Goal: Task Accomplishment & Management: Manage account settings

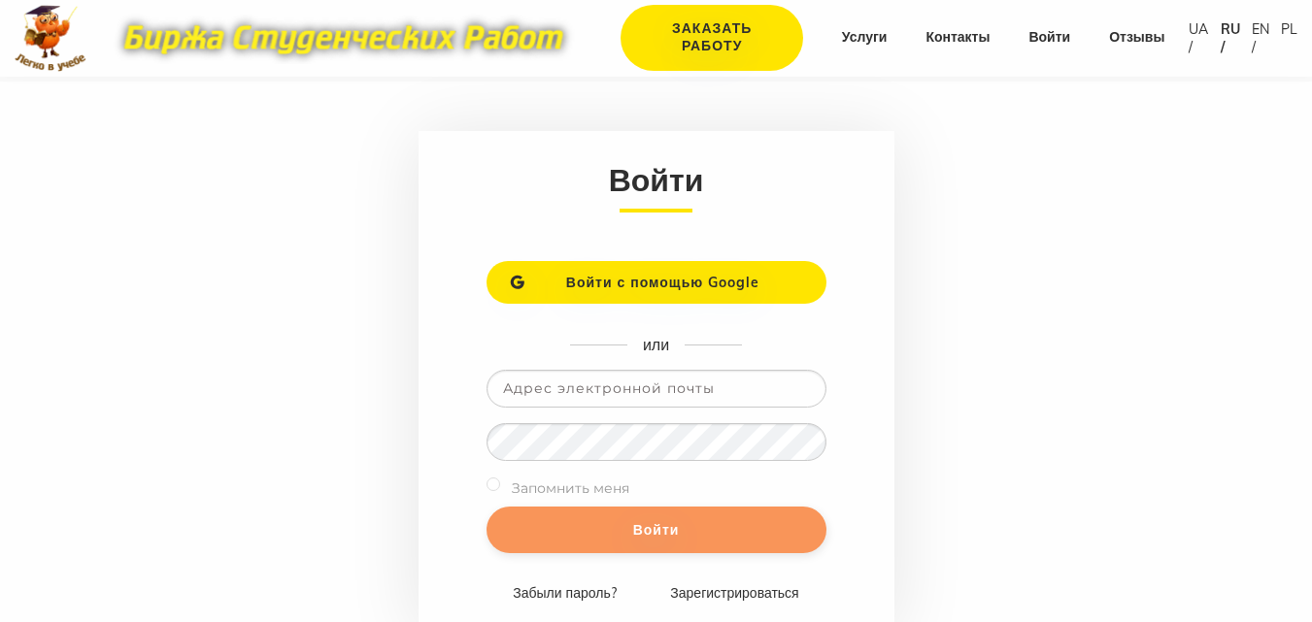
type input "yuliyadubovenko@ukr.net"
click at [665, 531] on input "Войти" at bounding box center [656, 530] width 340 height 47
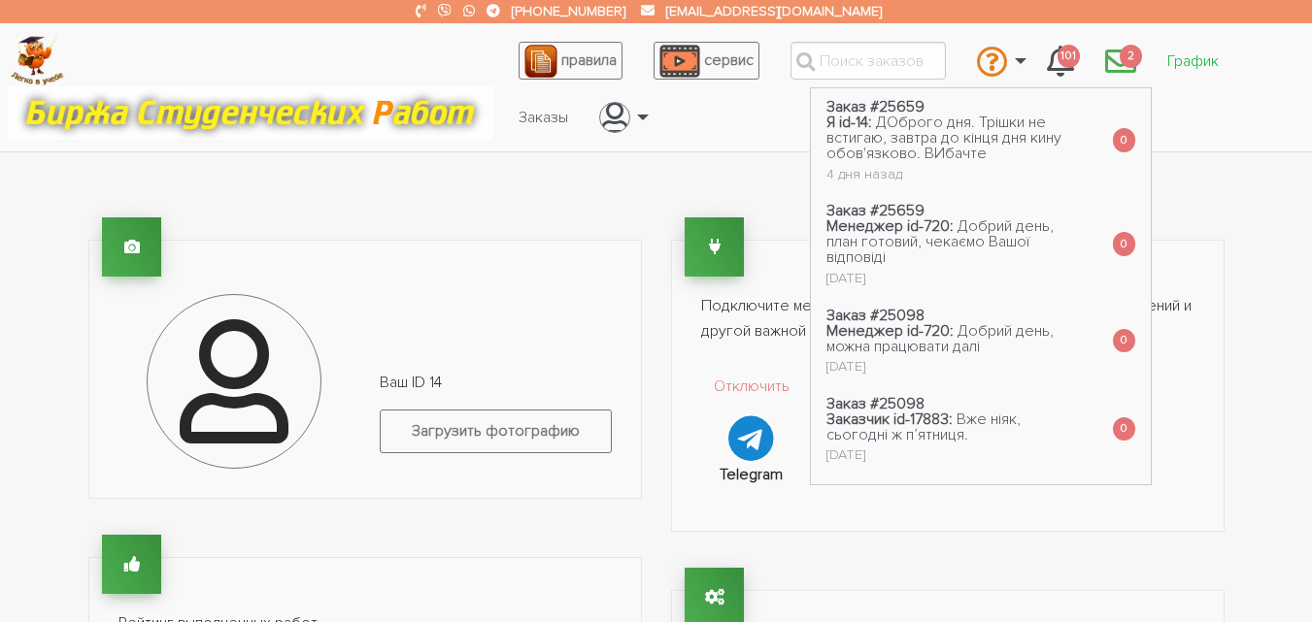
click at [1178, 59] on link "График" at bounding box center [1192, 61] width 83 height 37
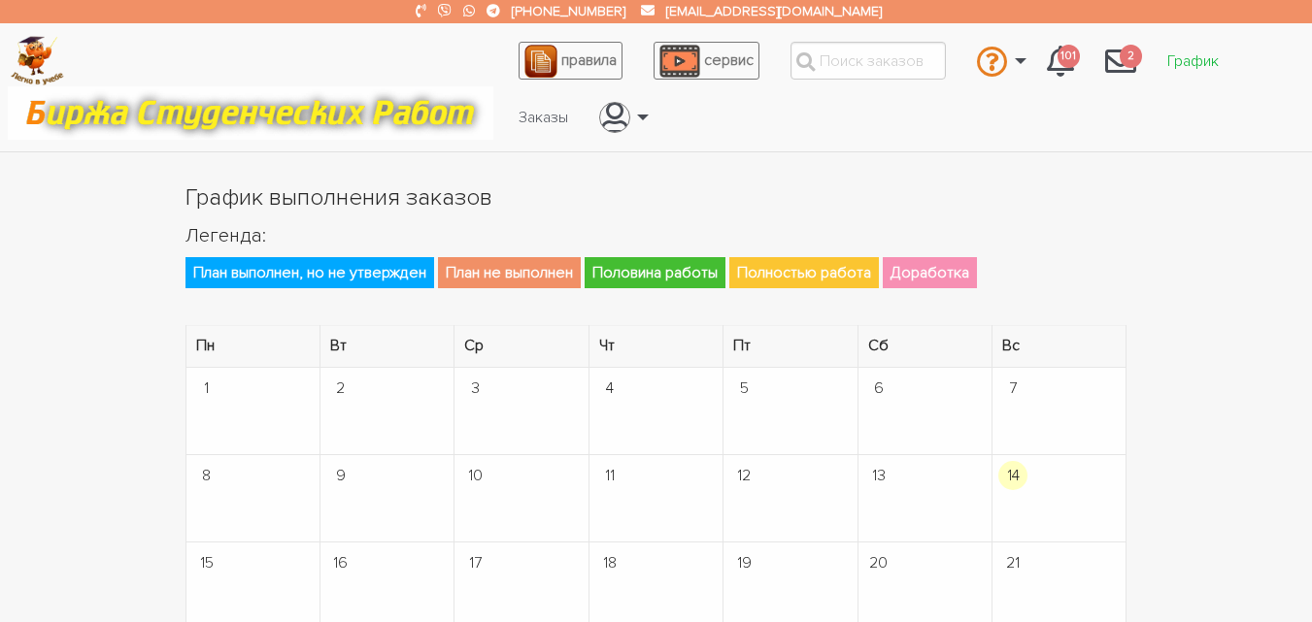
click at [1187, 60] on link "График" at bounding box center [1192, 61] width 83 height 37
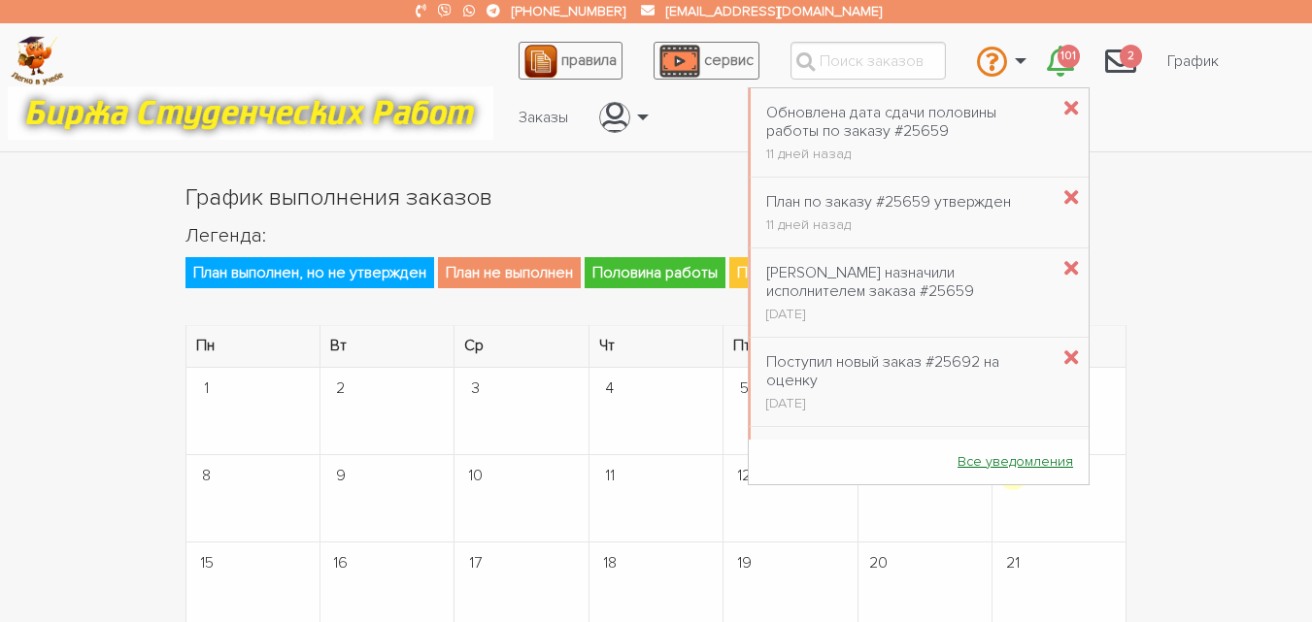
click at [951, 474] on link "Все уведомления" at bounding box center [1015, 462] width 147 height 36
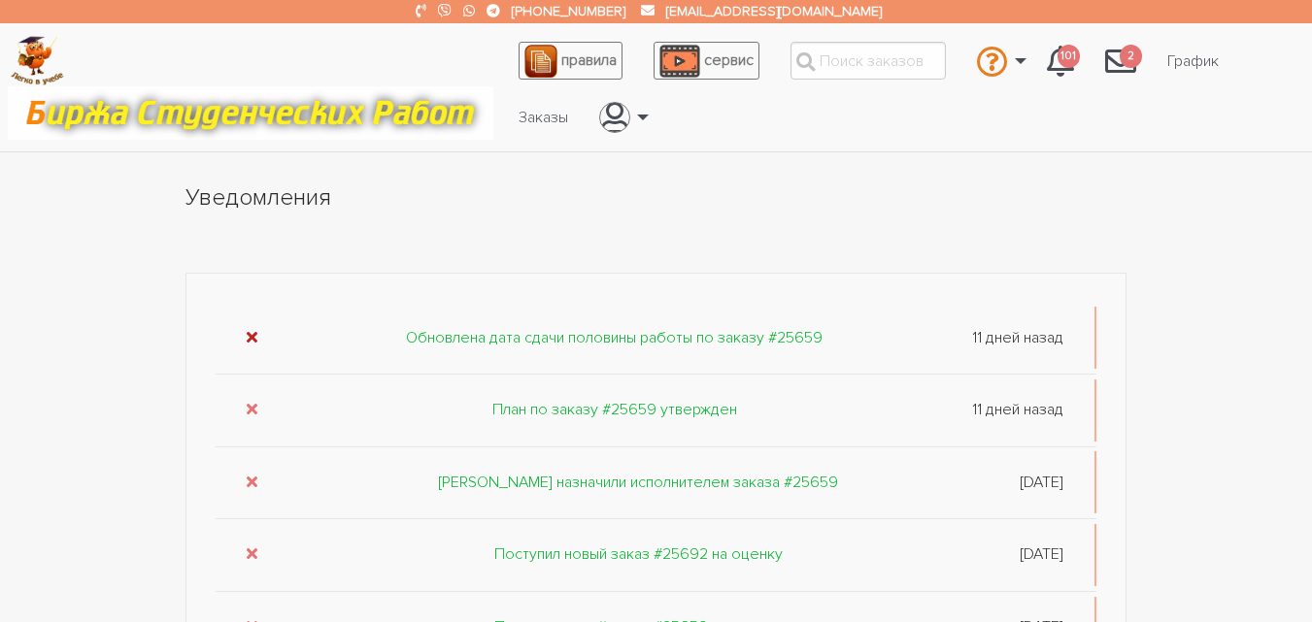
click at [250, 331] on icon "submit" at bounding box center [252, 337] width 11 height 16
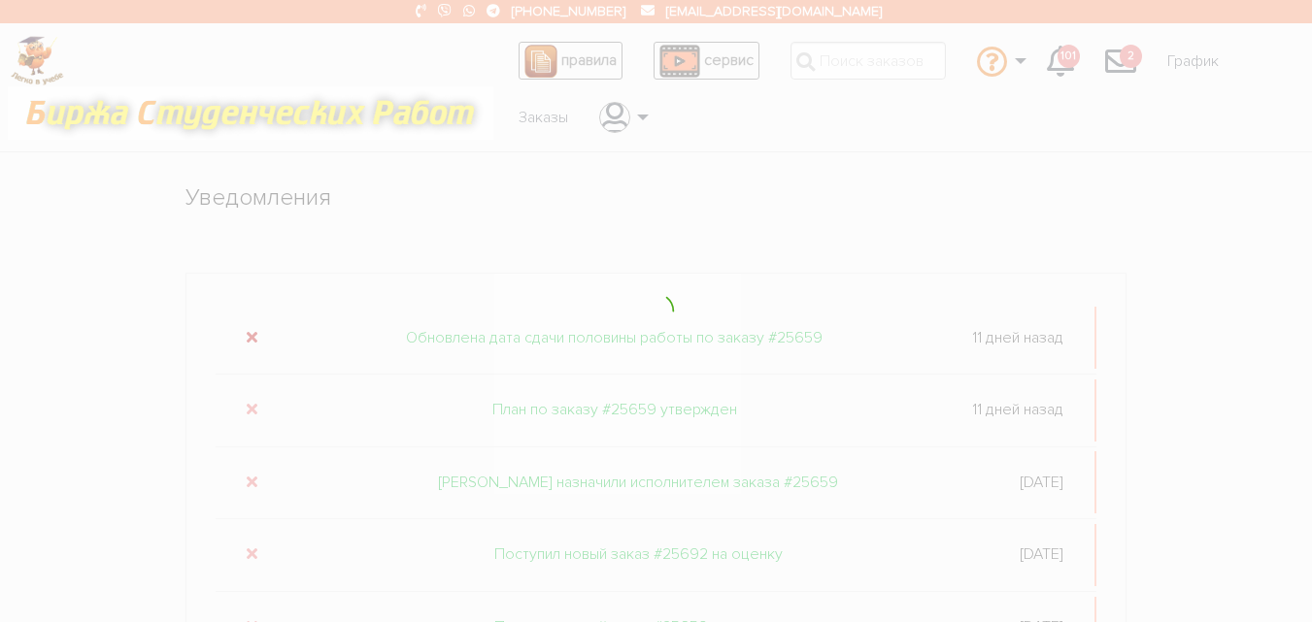
click at [250, 331] on div at bounding box center [656, 311] width 1312 height 622
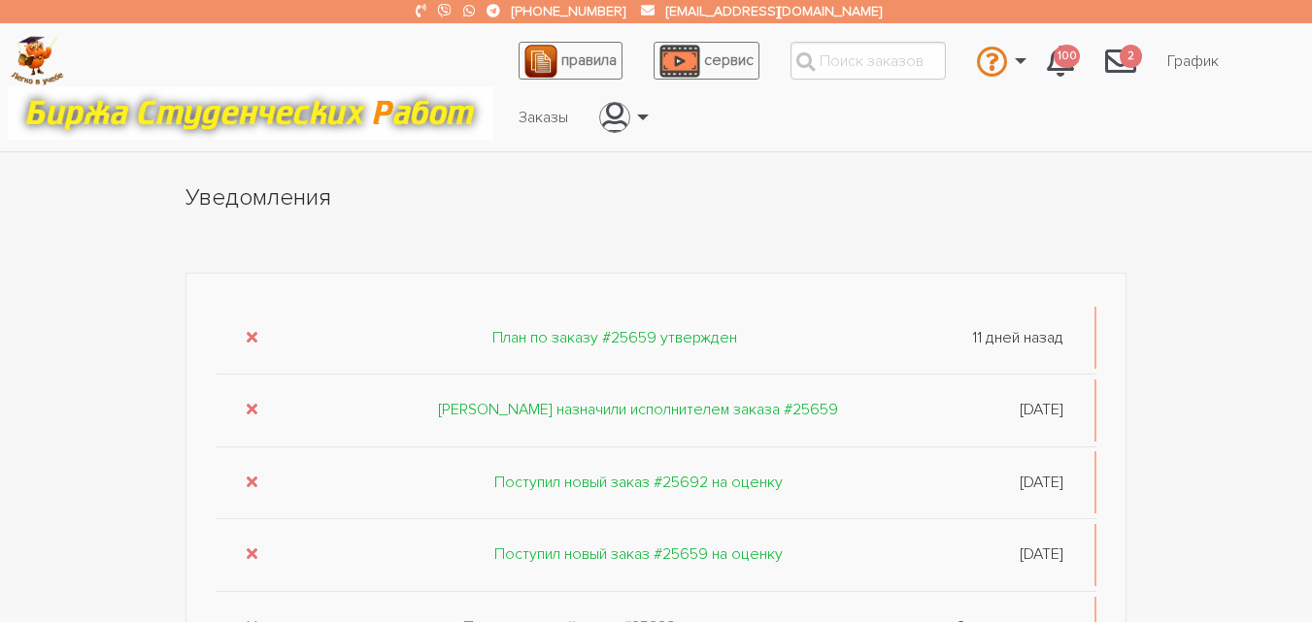
click at [250, 331] on icon "submit" at bounding box center [252, 337] width 11 height 16
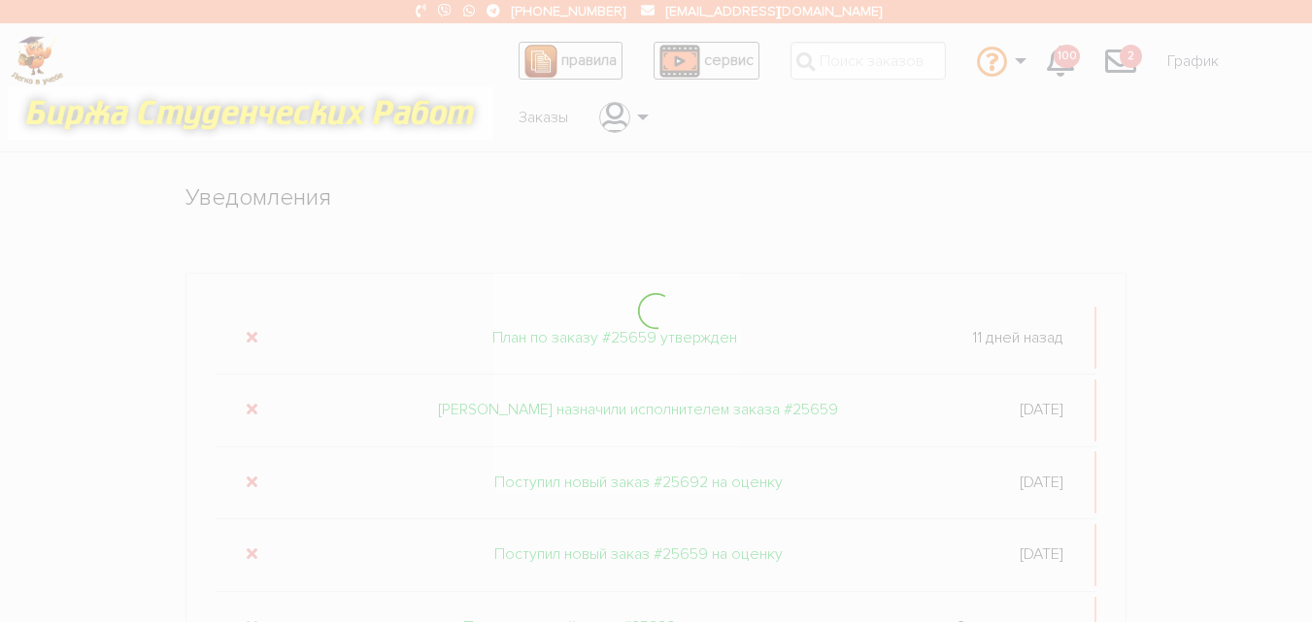
click at [250, 331] on div at bounding box center [656, 311] width 1312 height 622
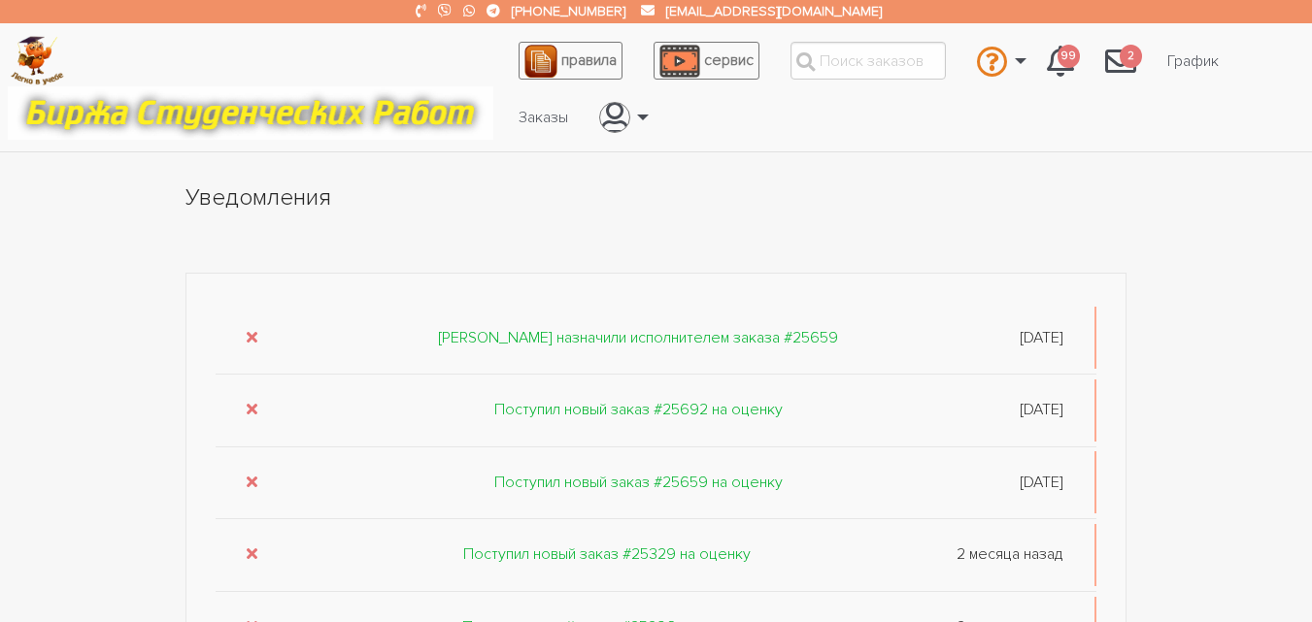
click at [250, 331] on icon "submit" at bounding box center [252, 337] width 11 height 16
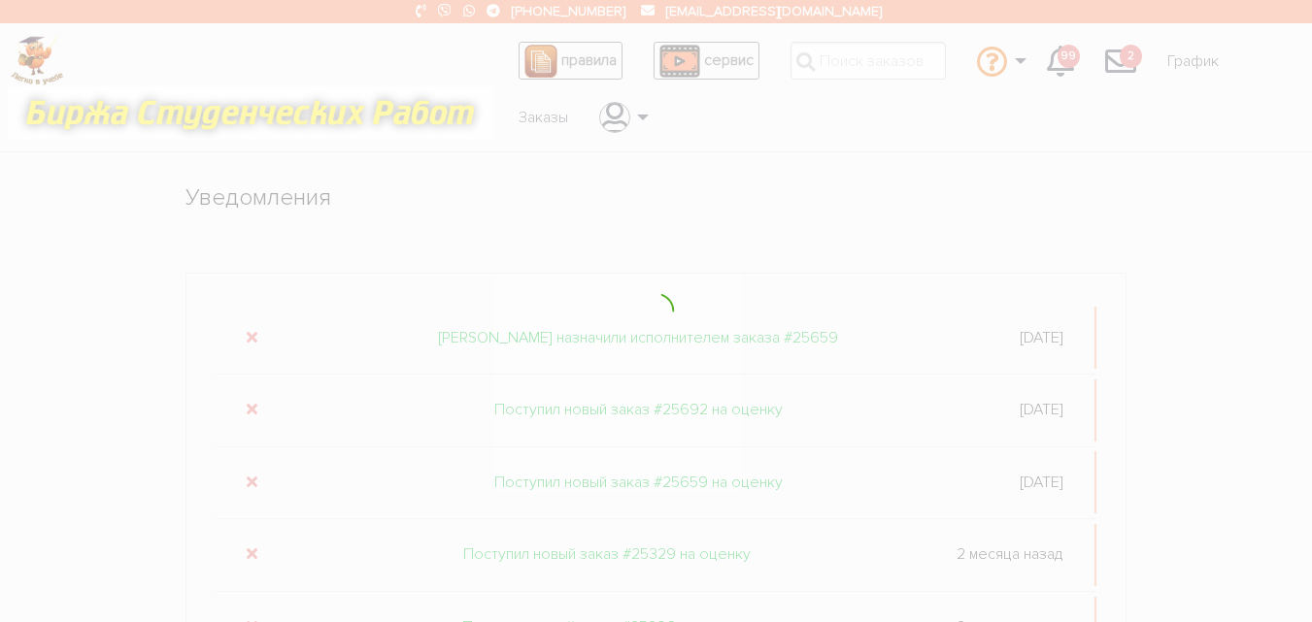
click at [250, 331] on div at bounding box center [656, 311] width 1312 height 622
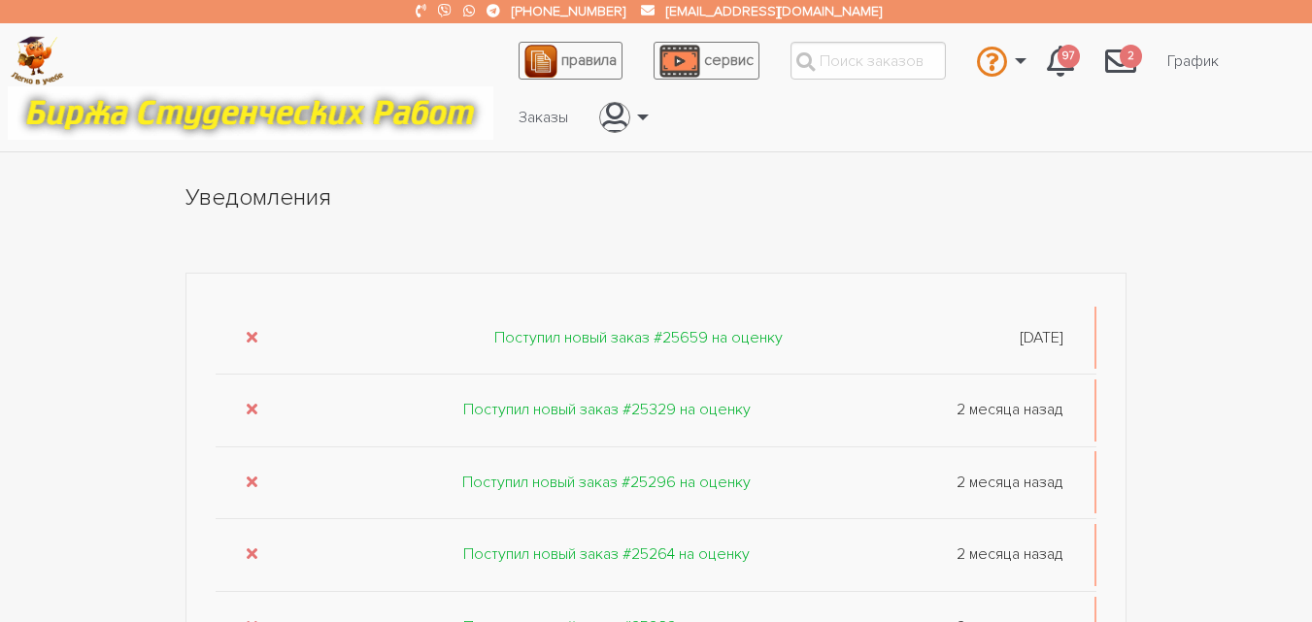
click at [250, 331] on icon "submit" at bounding box center [252, 337] width 11 height 16
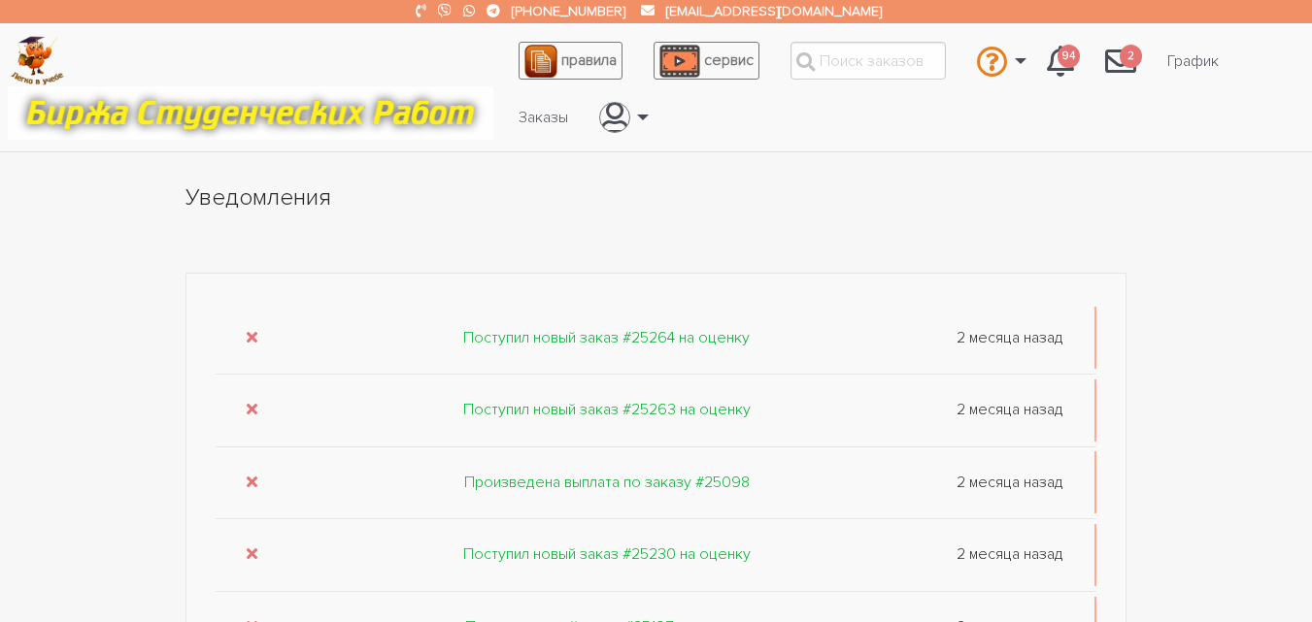
click at [250, 331] on icon "submit" at bounding box center [252, 337] width 11 height 16
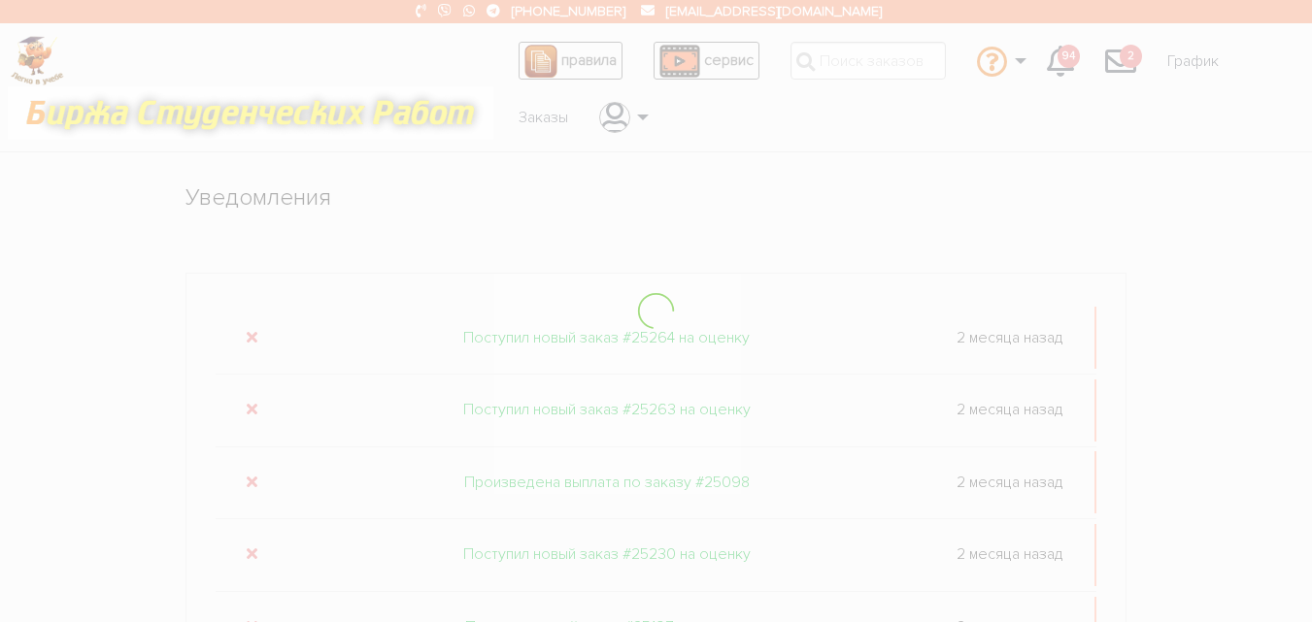
click at [250, 331] on div at bounding box center [656, 311] width 1312 height 622
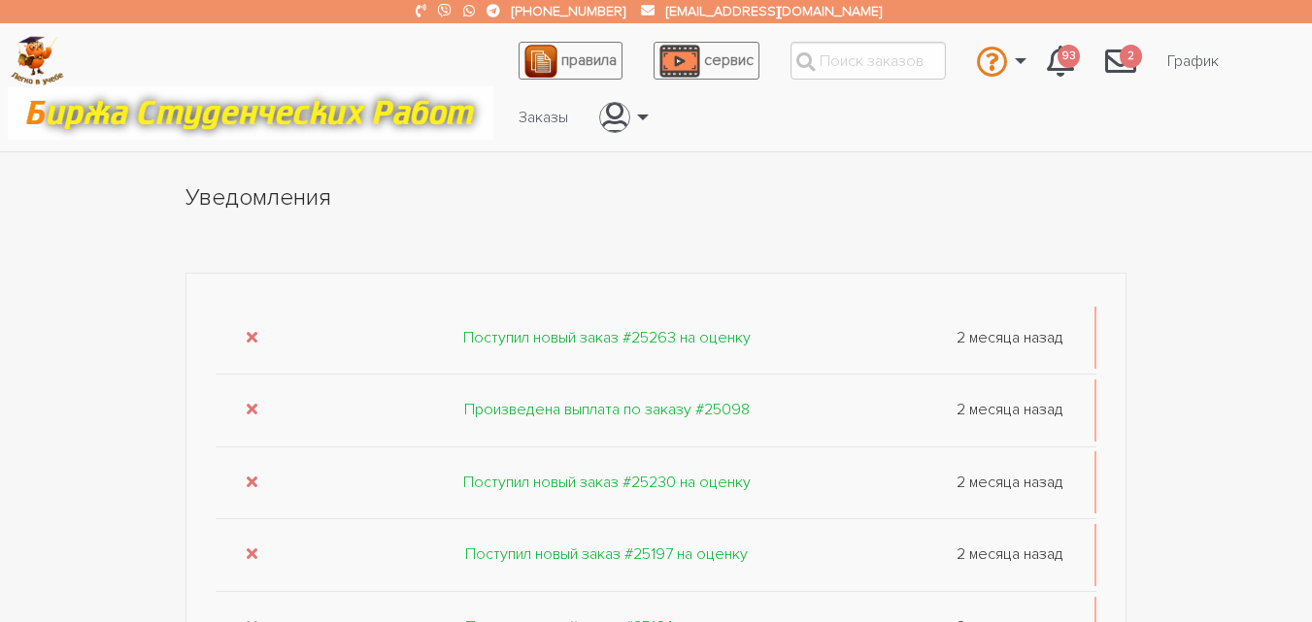
click at [250, 331] on icon "submit" at bounding box center [252, 337] width 11 height 16
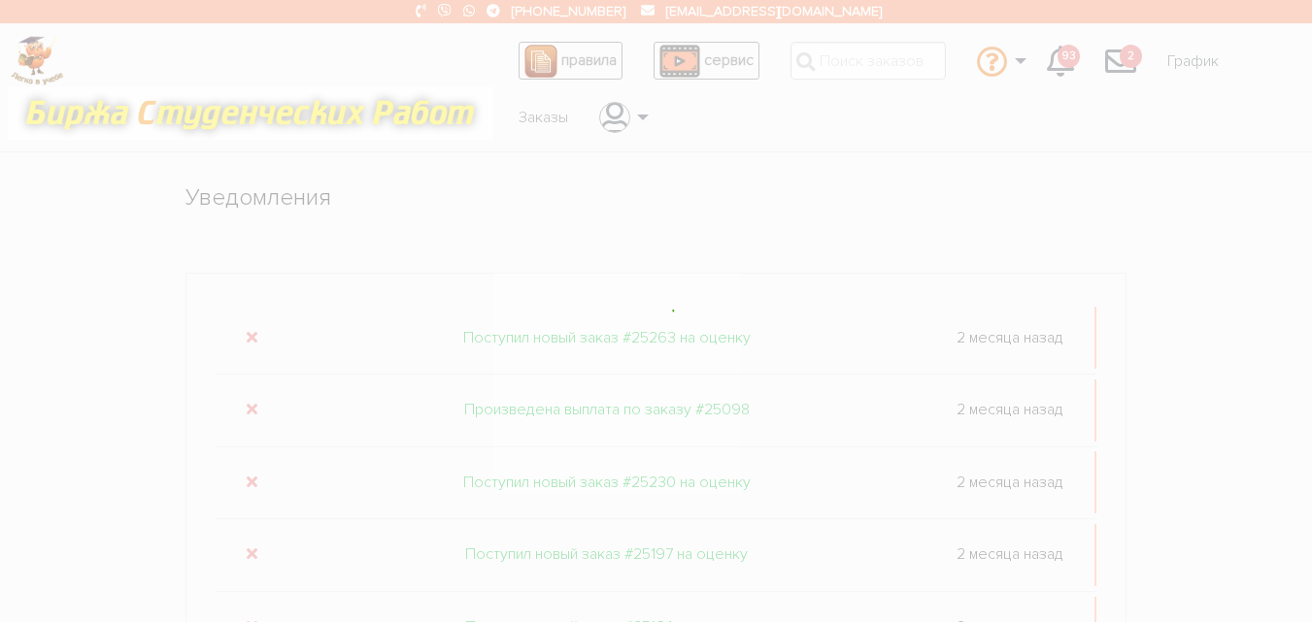
click at [250, 331] on div at bounding box center [656, 311] width 1312 height 622
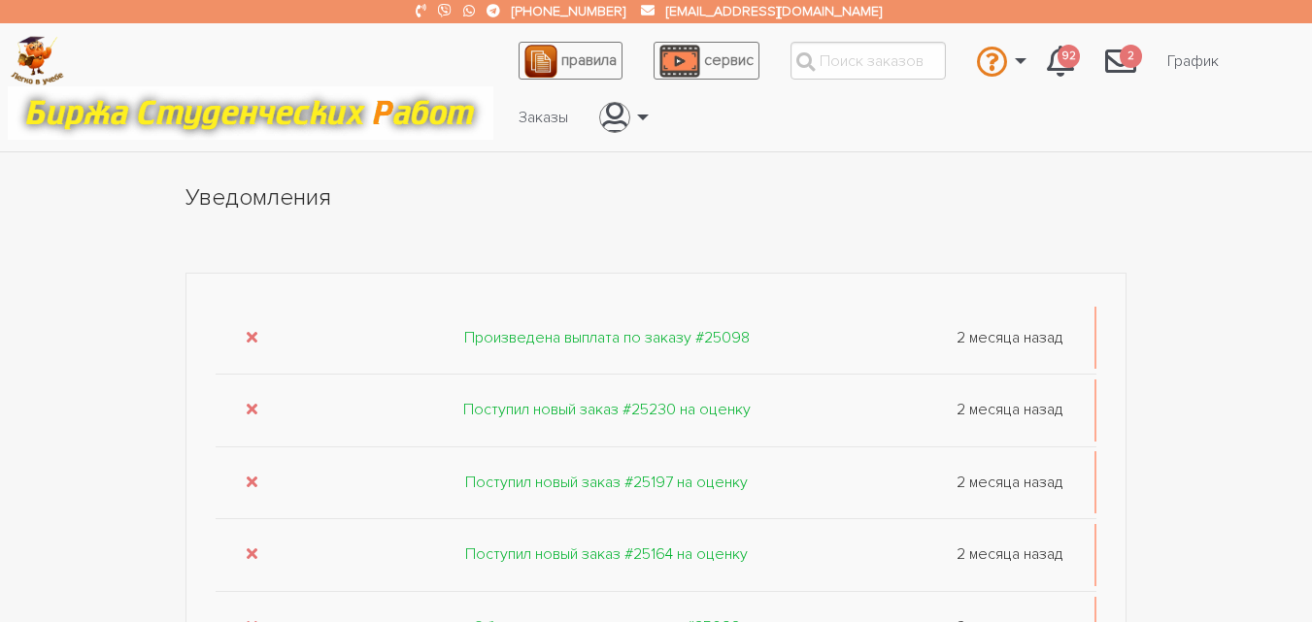
click at [250, 331] on icon "submit" at bounding box center [252, 337] width 11 height 16
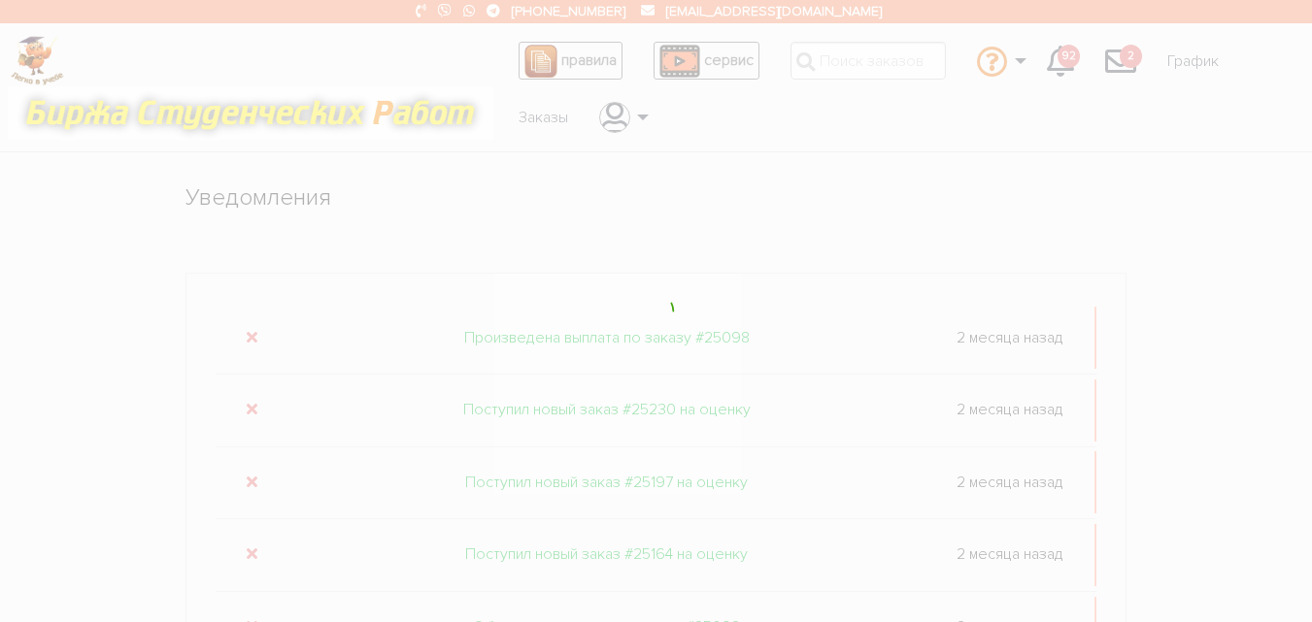
click at [250, 331] on div at bounding box center [656, 311] width 1312 height 622
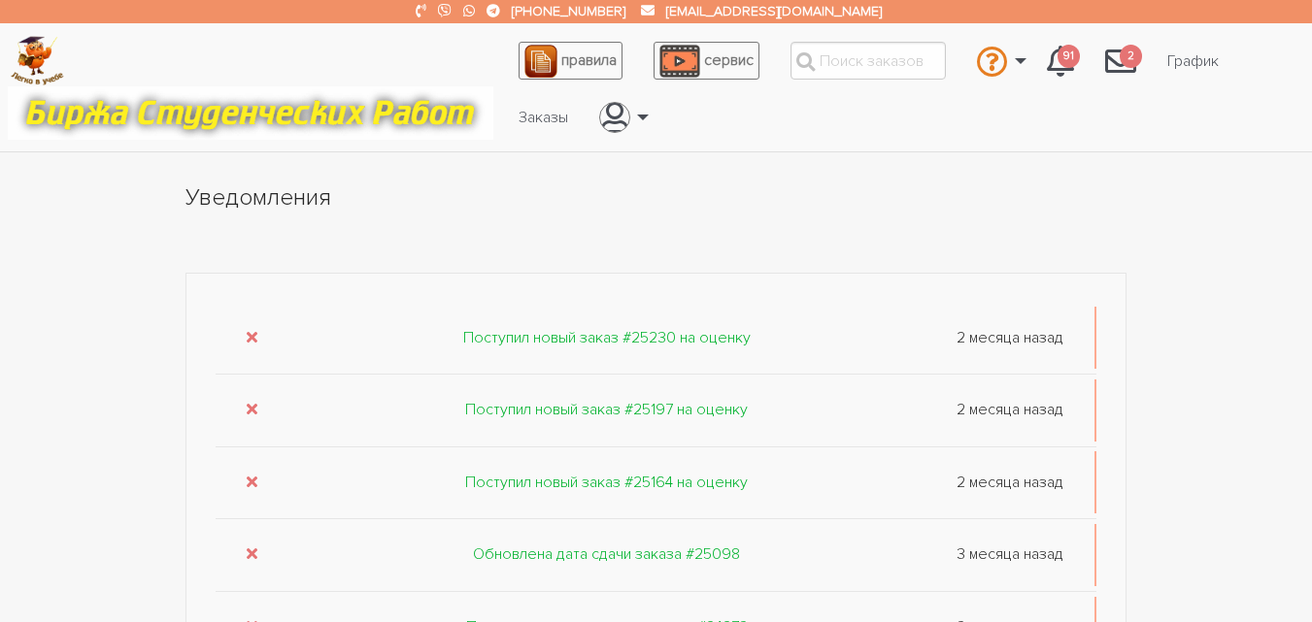
click at [250, 331] on icon "submit" at bounding box center [252, 337] width 11 height 16
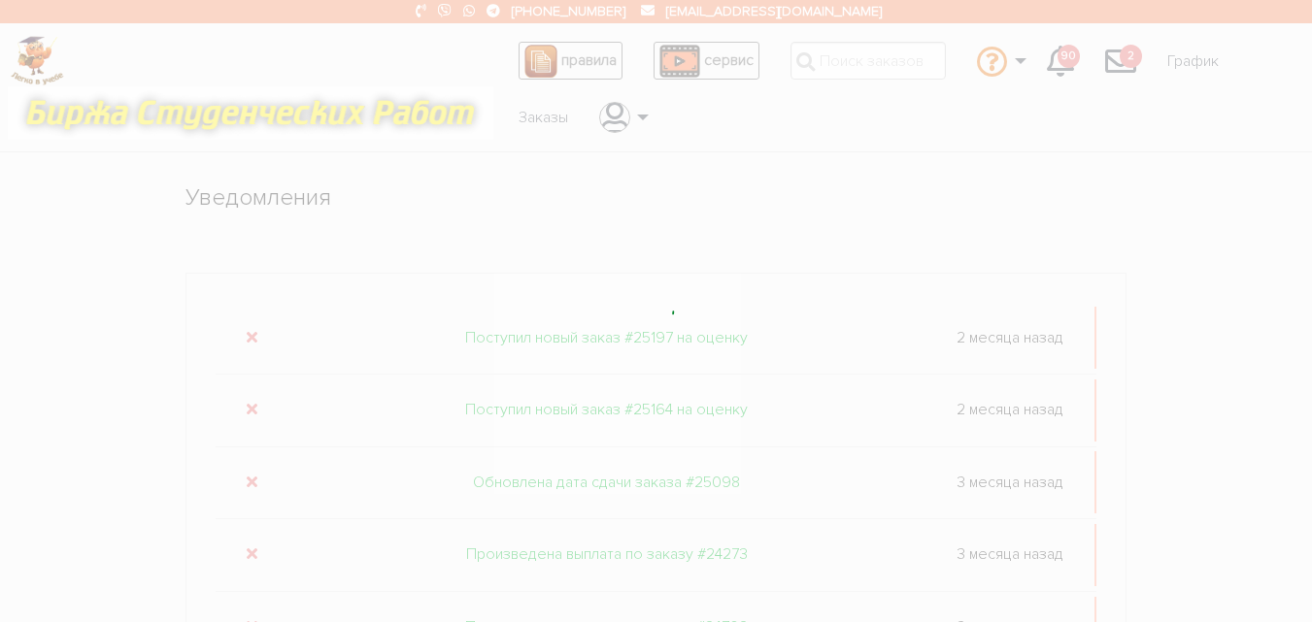
click at [250, 331] on div at bounding box center [656, 311] width 1312 height 622
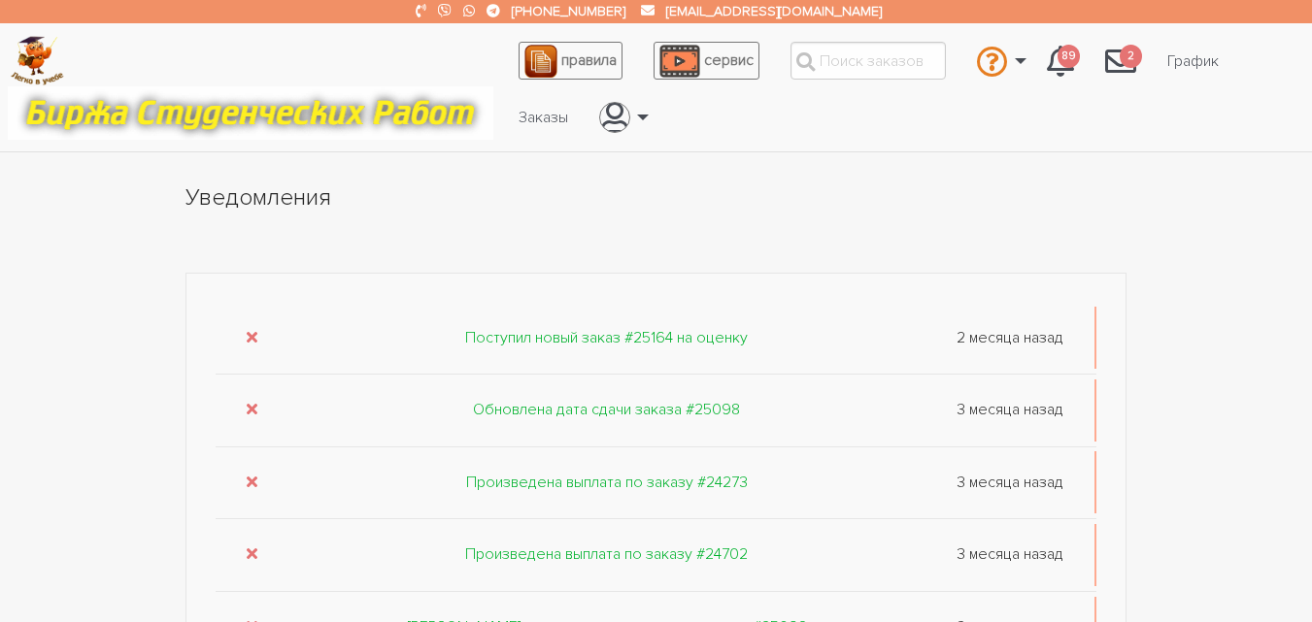
click at [250, 331] on icon "submit" at bounding box center [252, 337] width 11 height 16
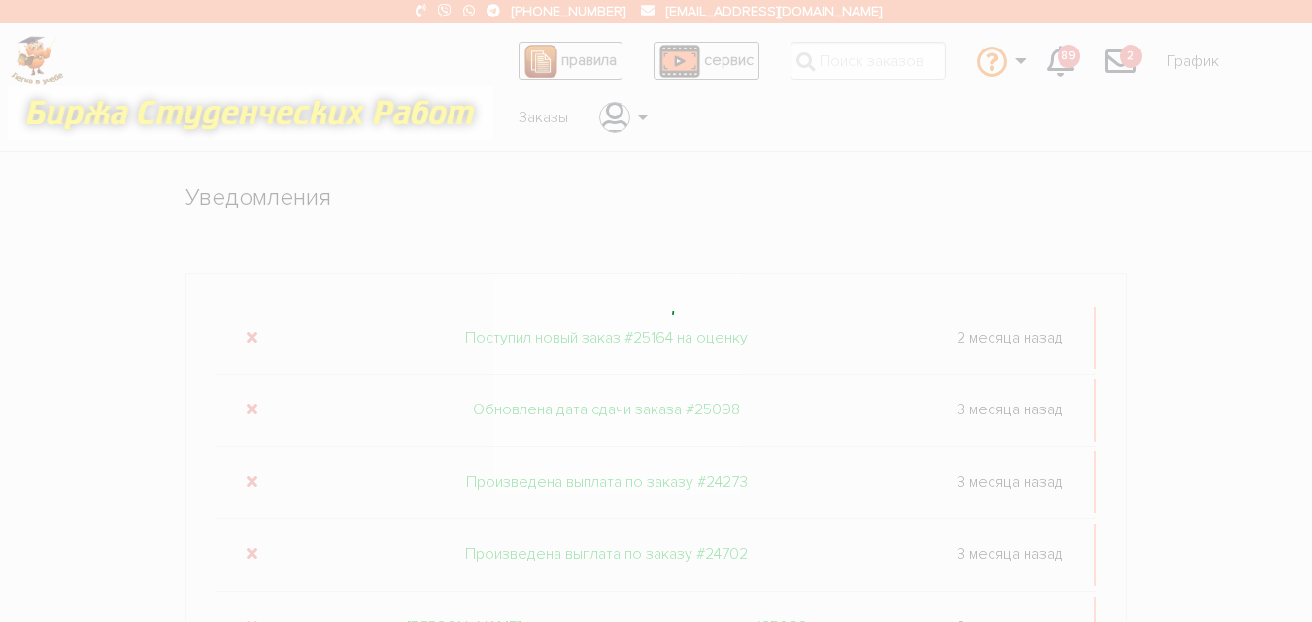
click at [250, 331] on div at bounding box center [656, 311] width 1312 height 622
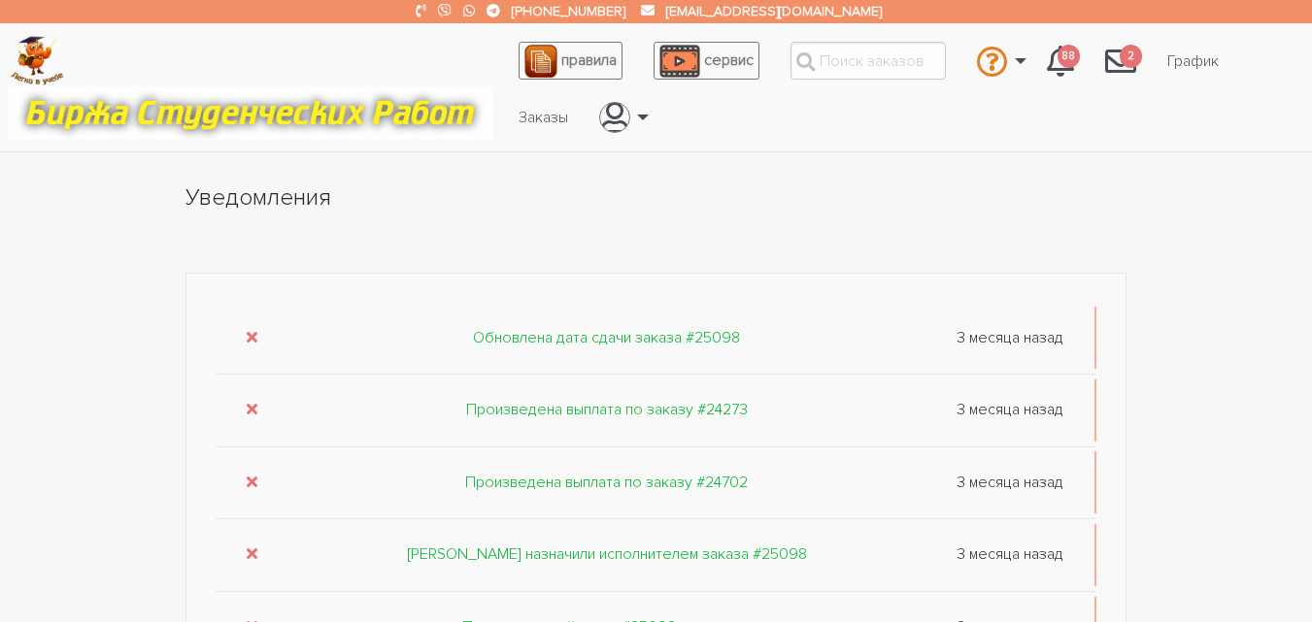
click at [250, 331] on icon "submit" at bounding box center [252, 337] width 11 height 16
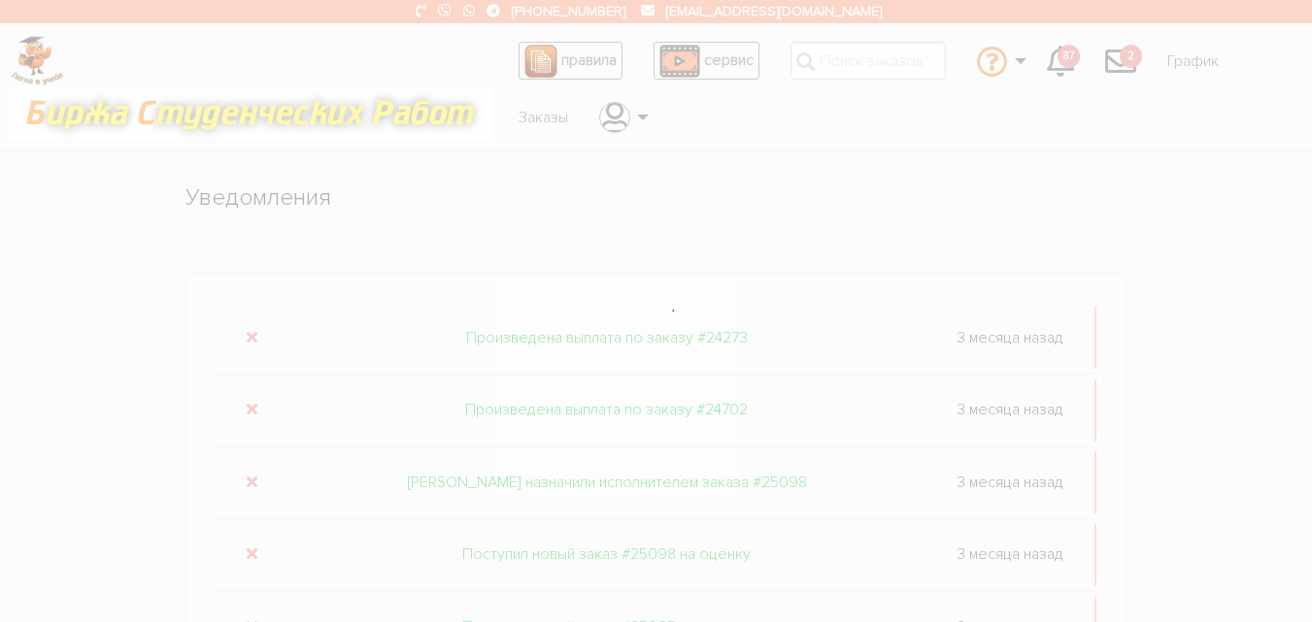
click at [250, 331] on div at bounding box center [656, 311] width 1312 height 622
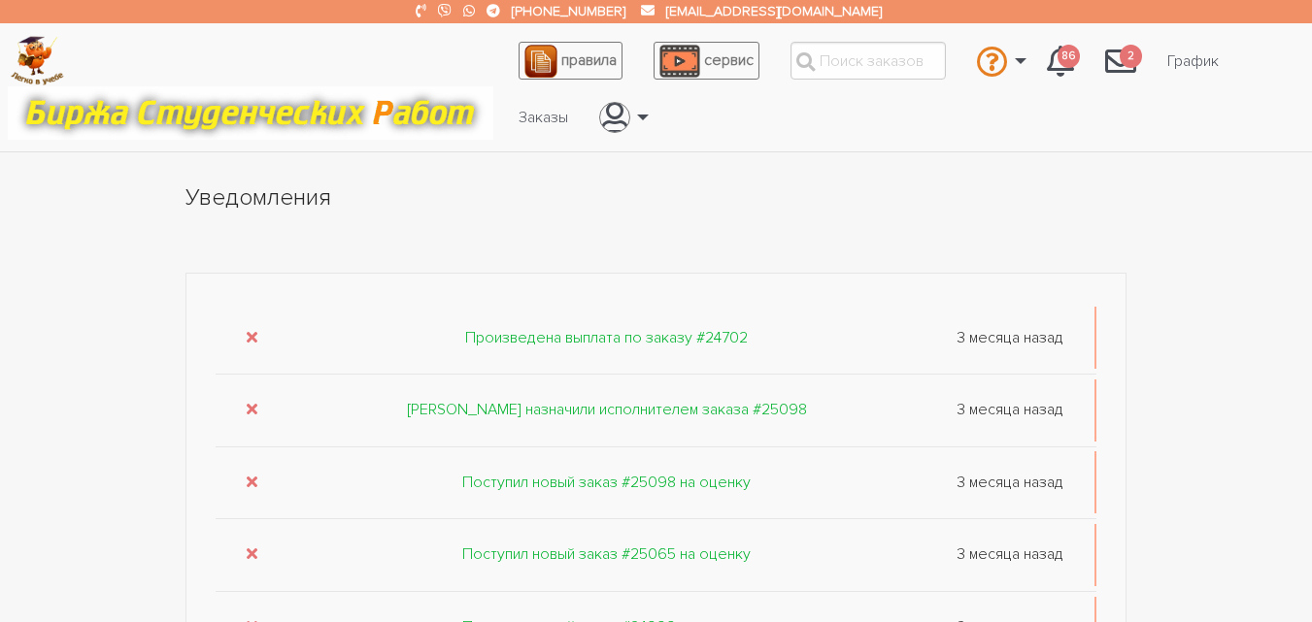
click at [250, 331] on icon "submit" at bounding box center [252, 337] width 11 height 16
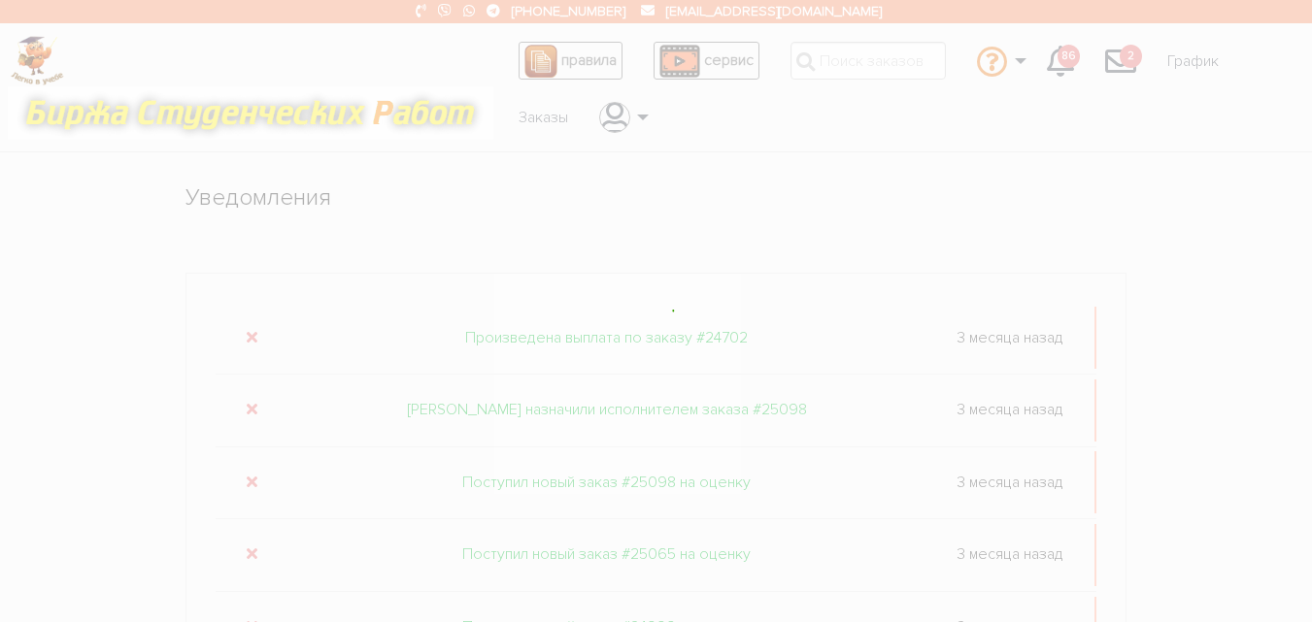
click at [250, 331] on div at bounding box center [656, 311] width 1312 height 622
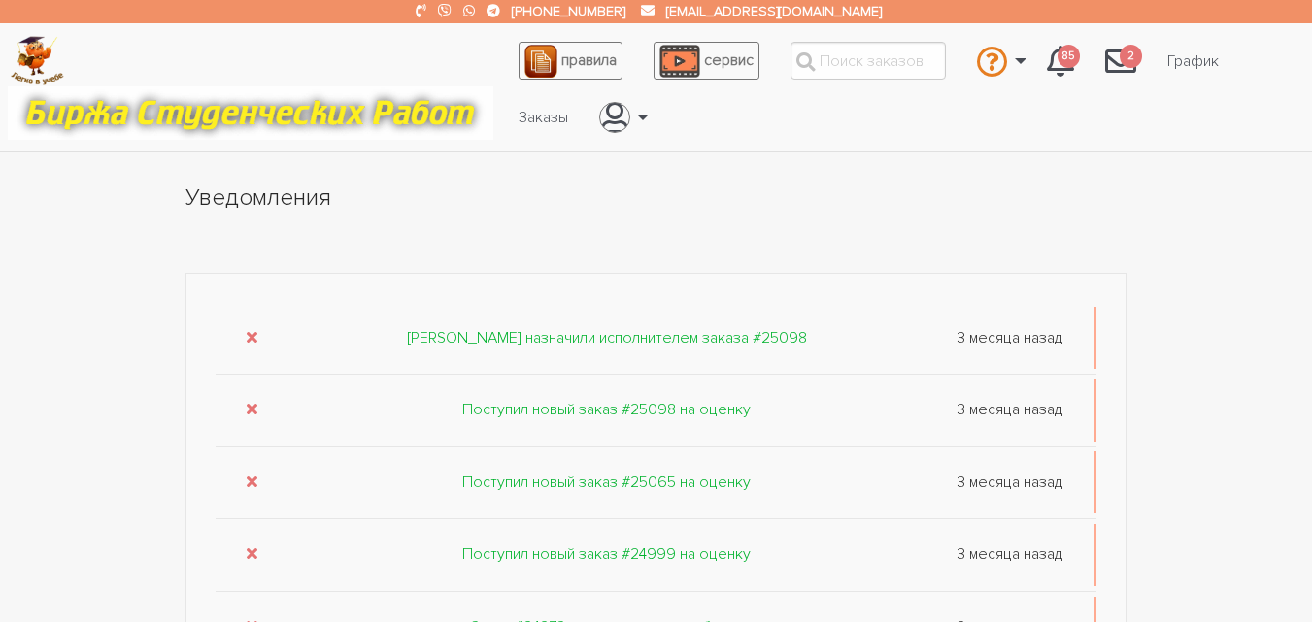
click at [250, 331] on icon "submit" at bounding box center [252, 337] width 11 height 16
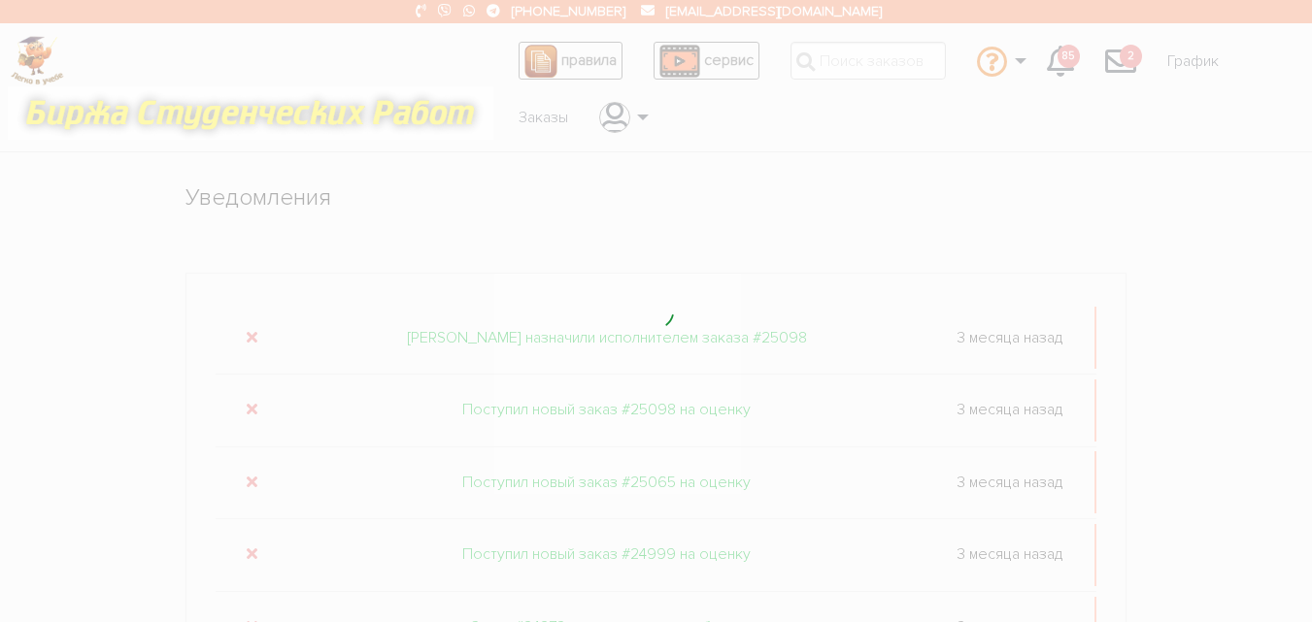
click at [250, 331] on div at bounding box center [656, 311] width 1312 height 622
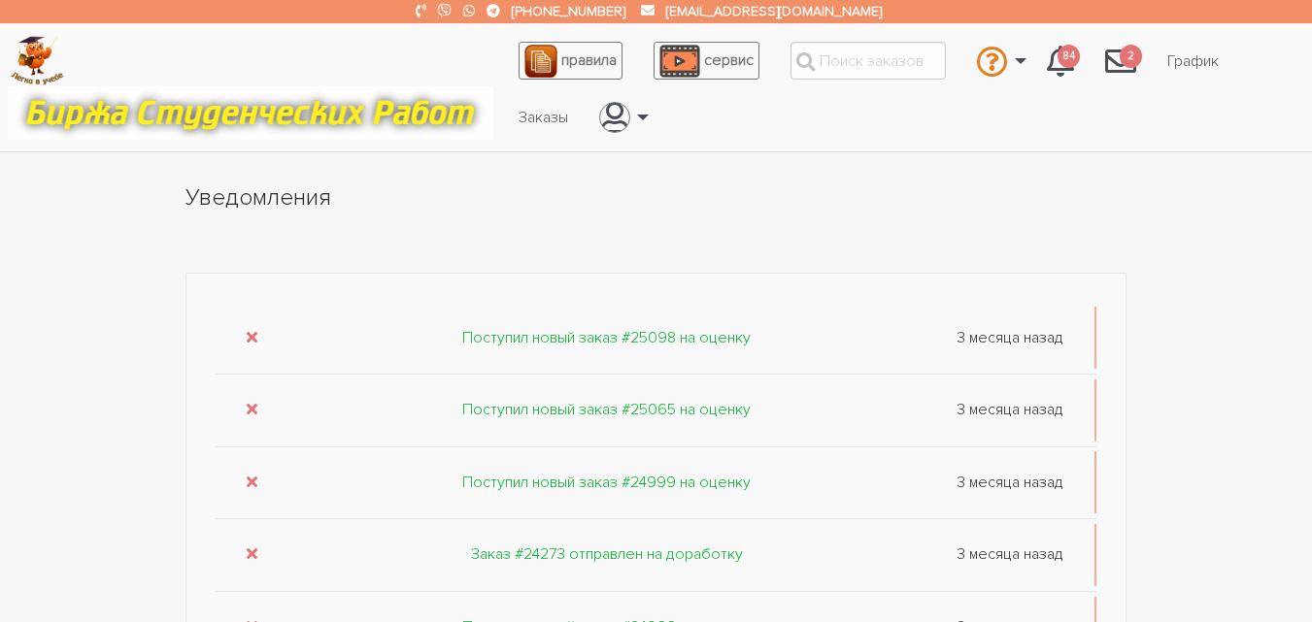
click at [250, 331] on icon "submit" at bounding box center [252, 337] width 11 height 16
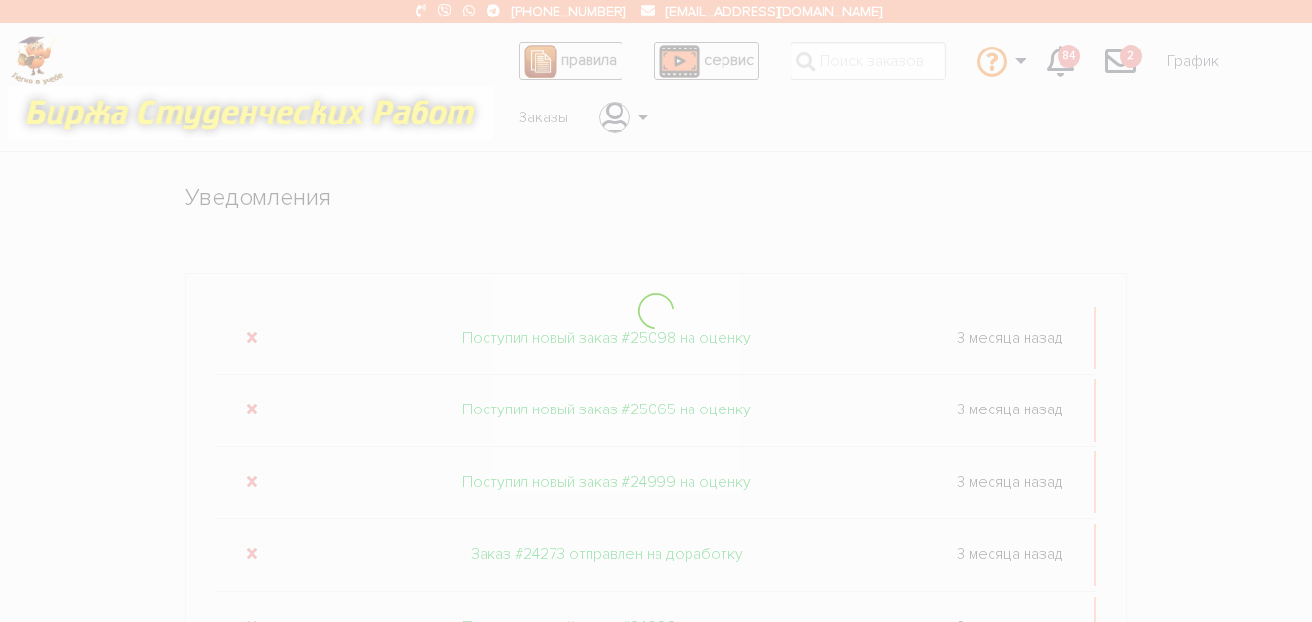
click at [250, 331] on div at bounding box center [656, 311] width 1312 height 622
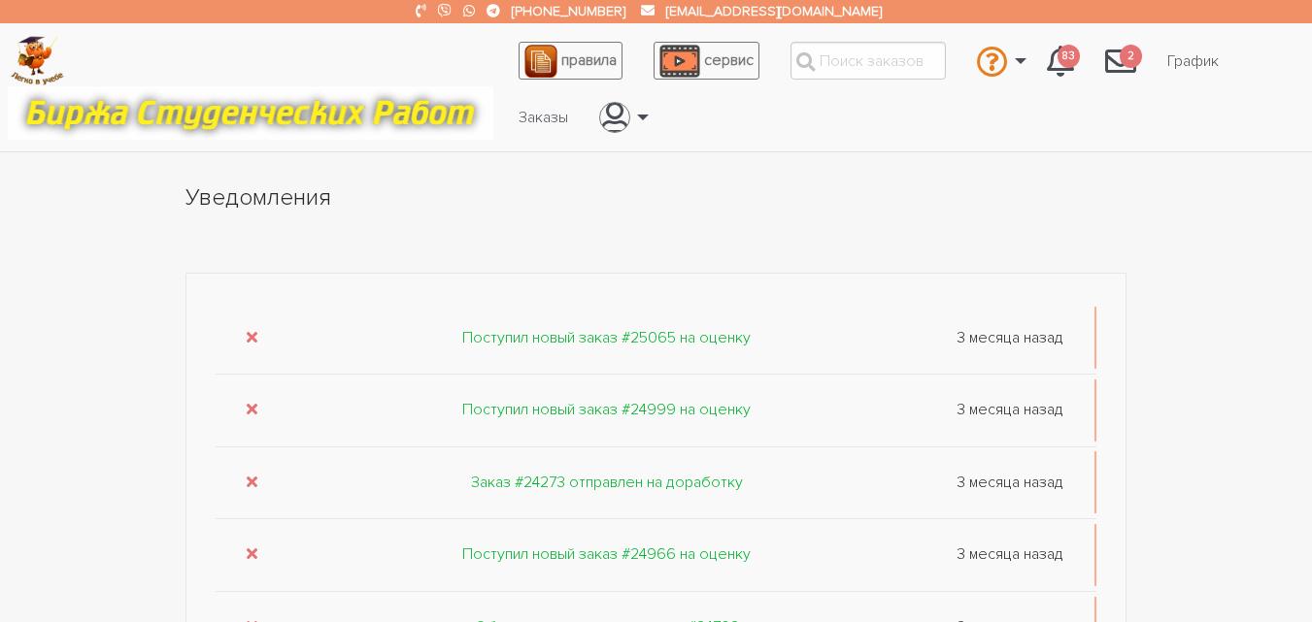
click at [250, 331] on icon "submit" at bounding box center [252, 337] width 11 height 16
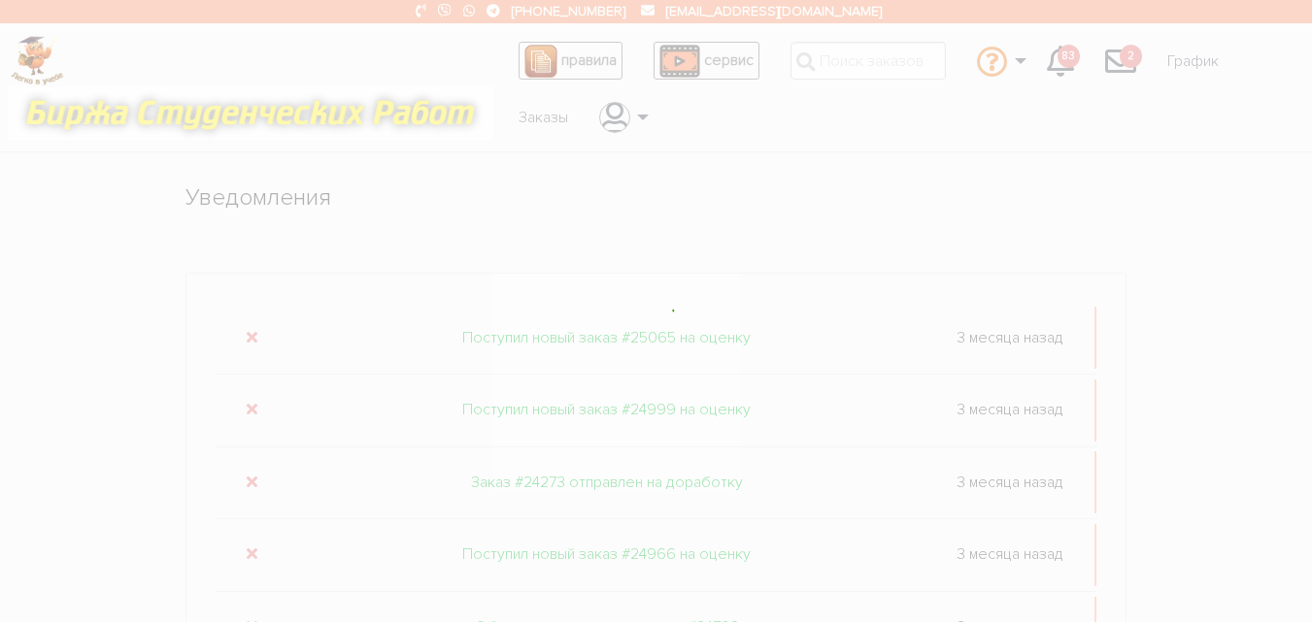
click at [250, 331] on div at bounding box center [656, 311] width 1312 height 622
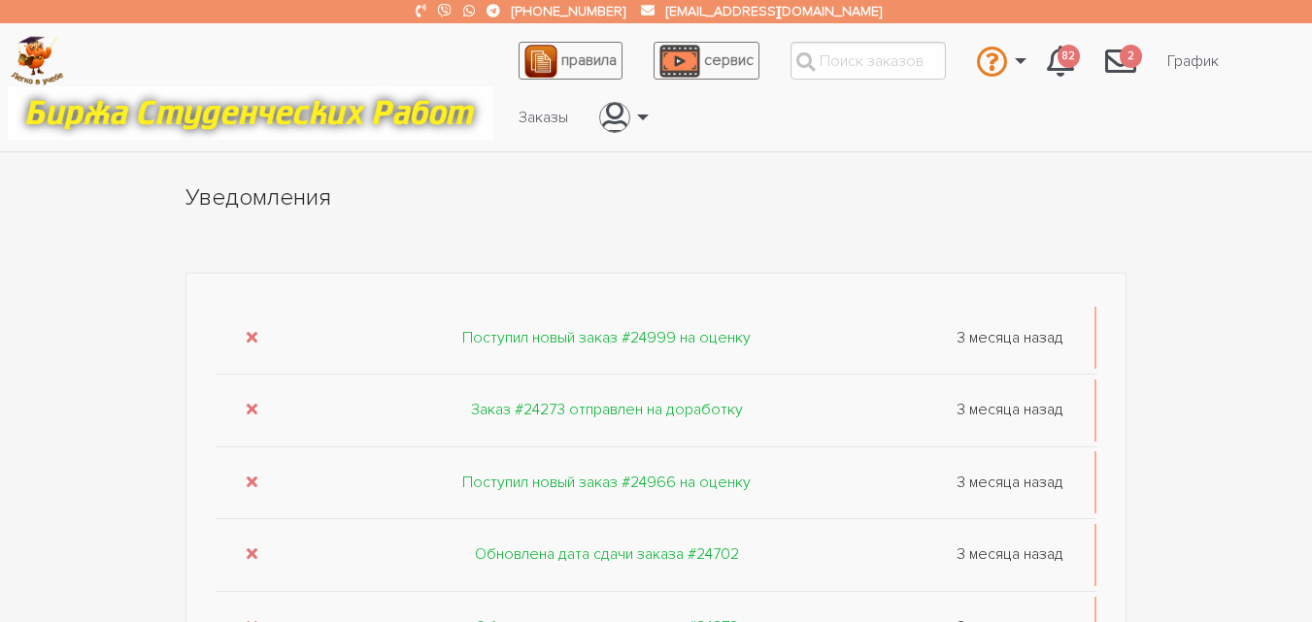
click at [250, 331] on icon "submit" at bounding box center [252, 337] width 11 height 16
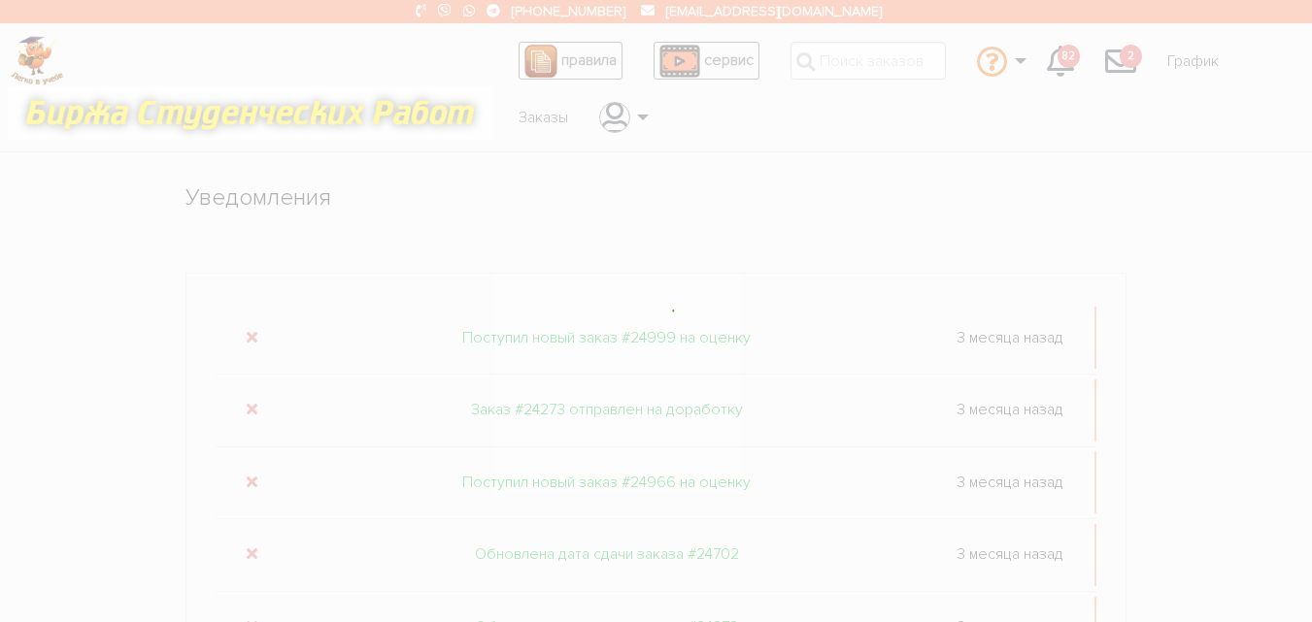
click at [250, 331] on div at bounding box center [656, 311] width 1312 height 622
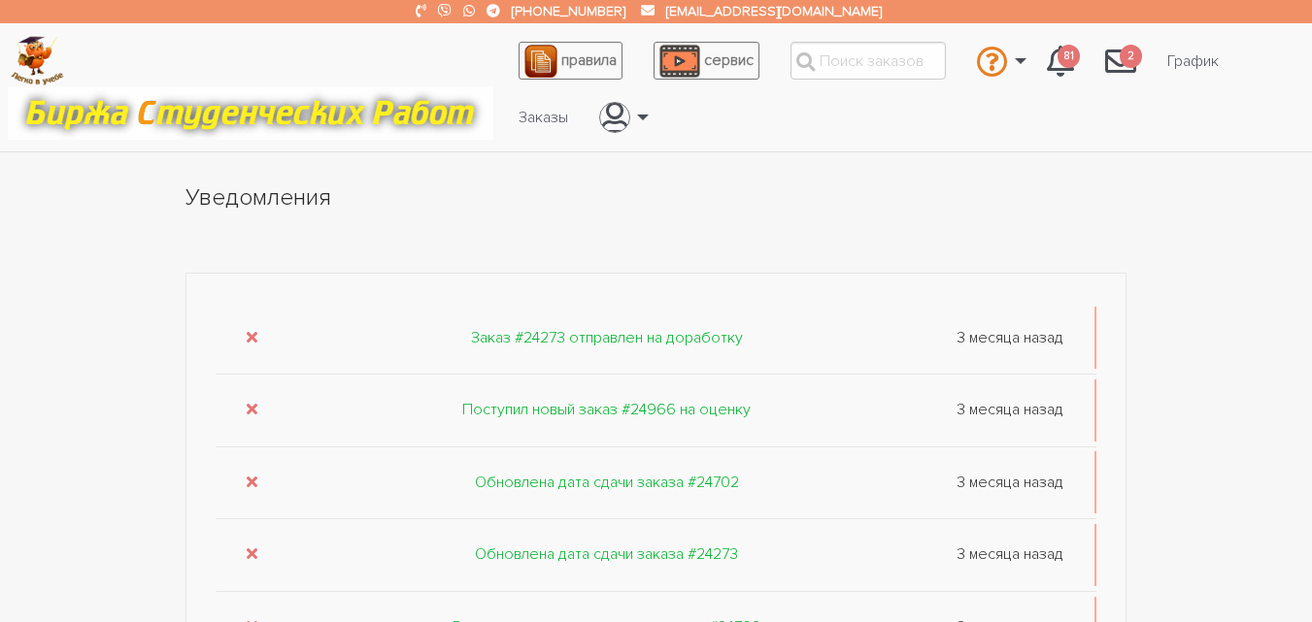
click at [250, 331] on icon "submit" at bounding box center [252, 337] width 11 height 16
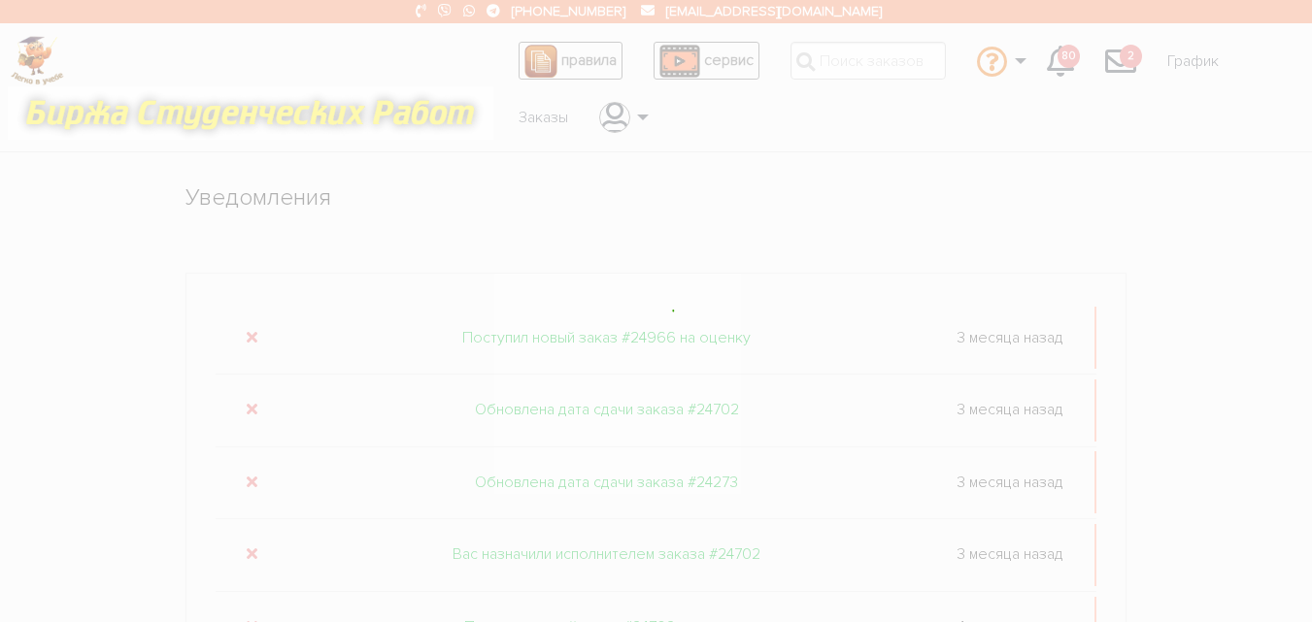
click at [250, 331] on div at bounding box center [656, 311] width 1312 height 622
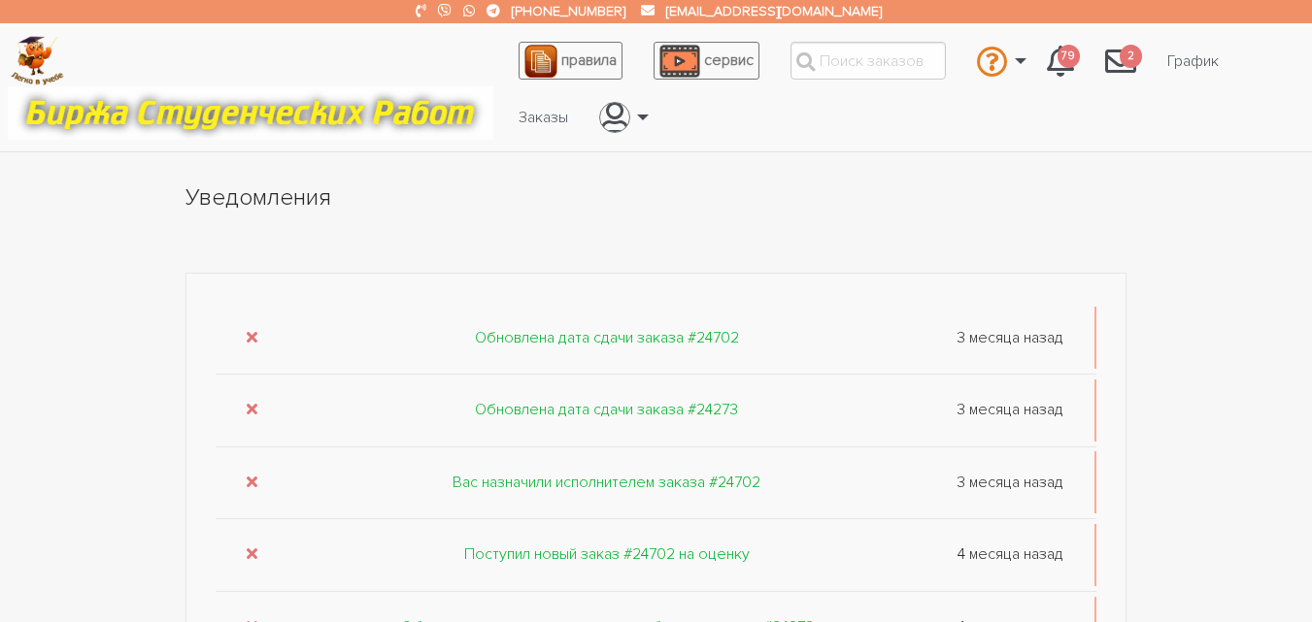
click at [250, 331] on icon "submit" at bounding box center [252, 337] width 11 height 16
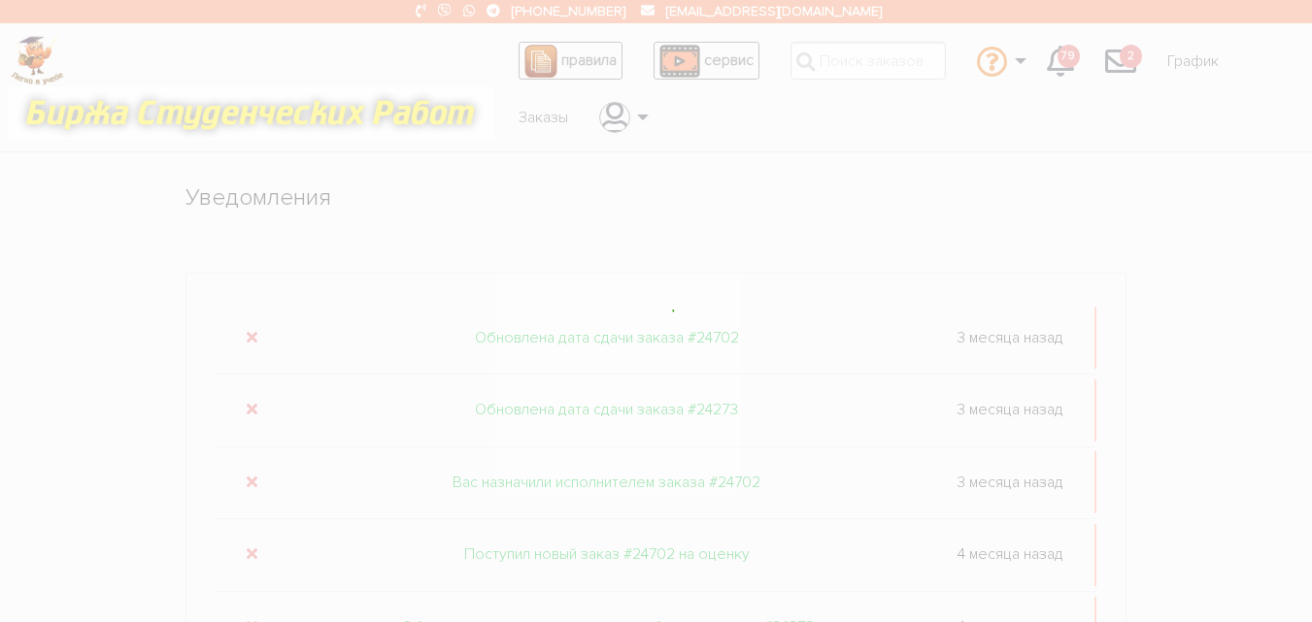
click at [250, 331] on div at bounding box center [656, 311] width 1312 height 622
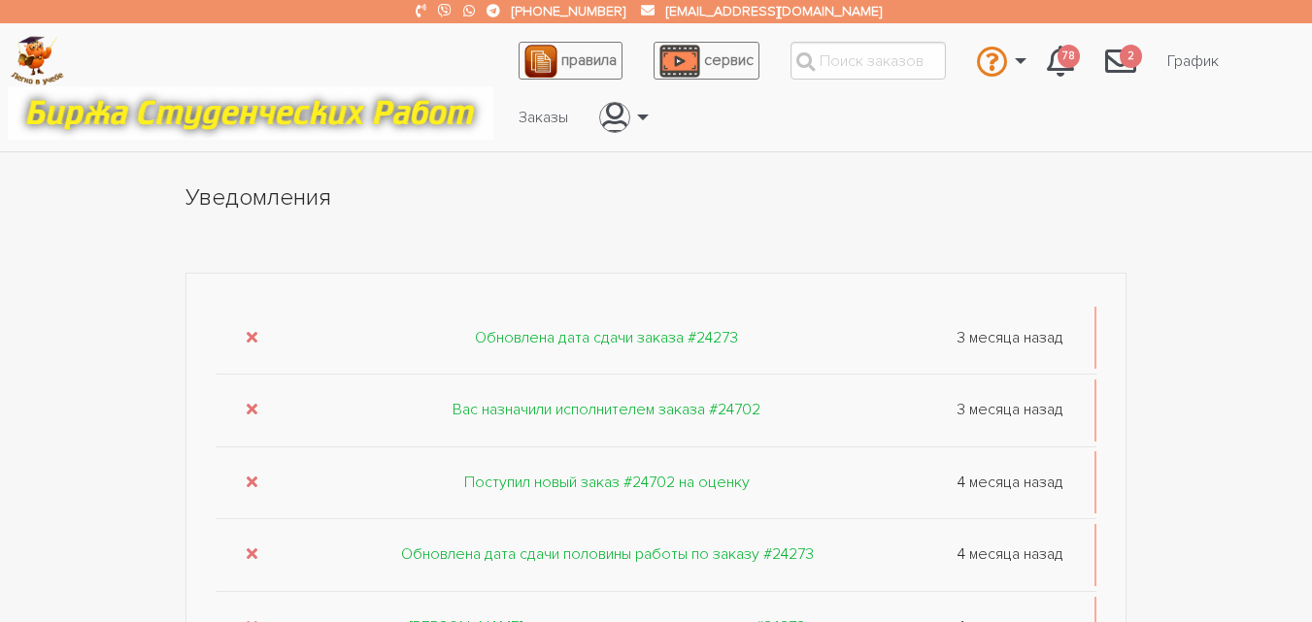
click at [250, 331] on icon "submit" at bounding box center [252, 337] width 11 height 16
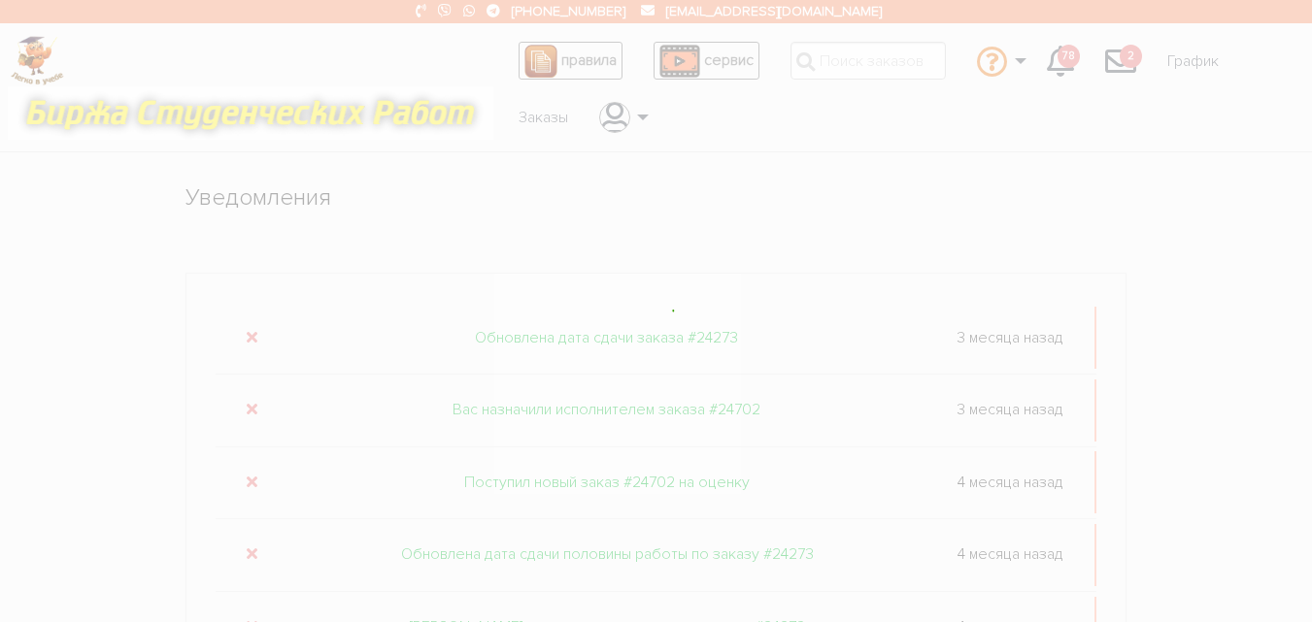
click at [250, 331] on div at bounding box center [656, 311] width 1312 height 622
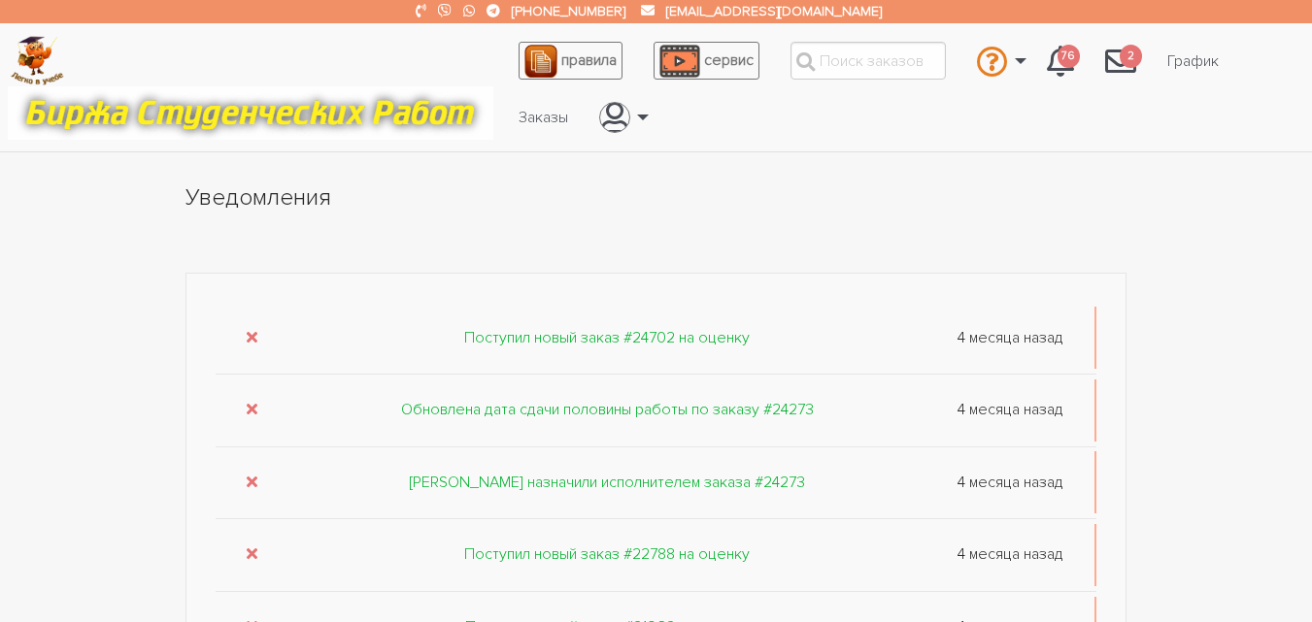
click at [250, 331] on icon "submit" at bounding box center [252, 337] width 11 height 16
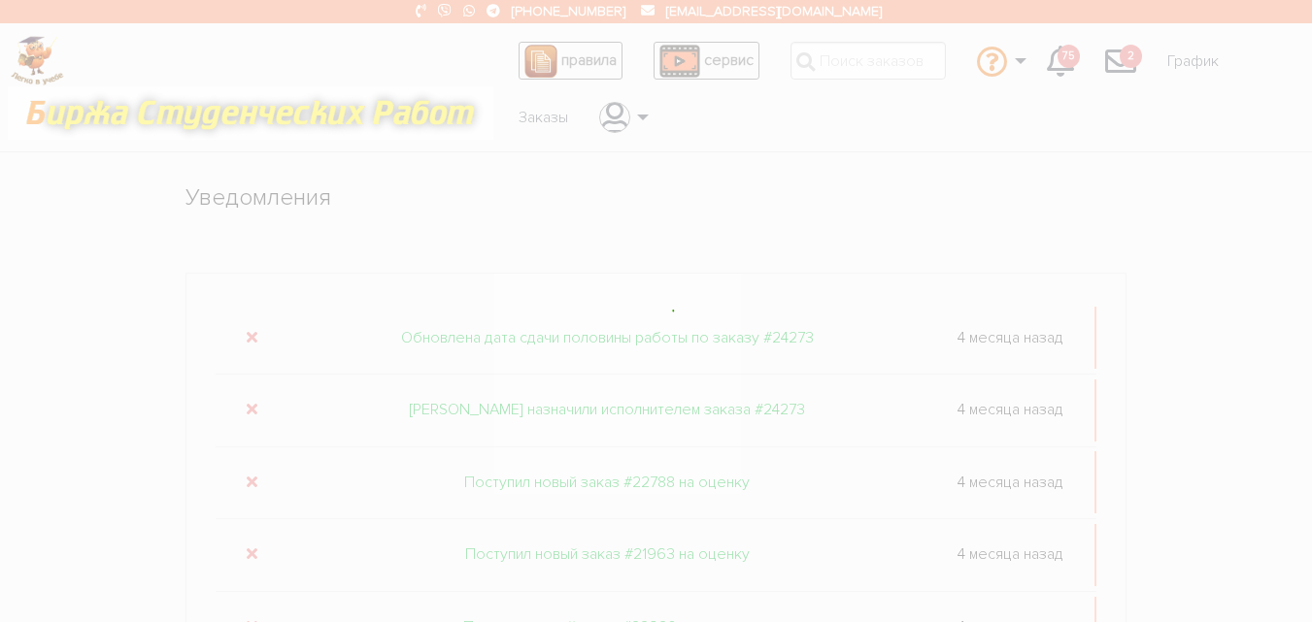
click at [250, 331] on div at bounding box center [656, 311] width 1312 height 622
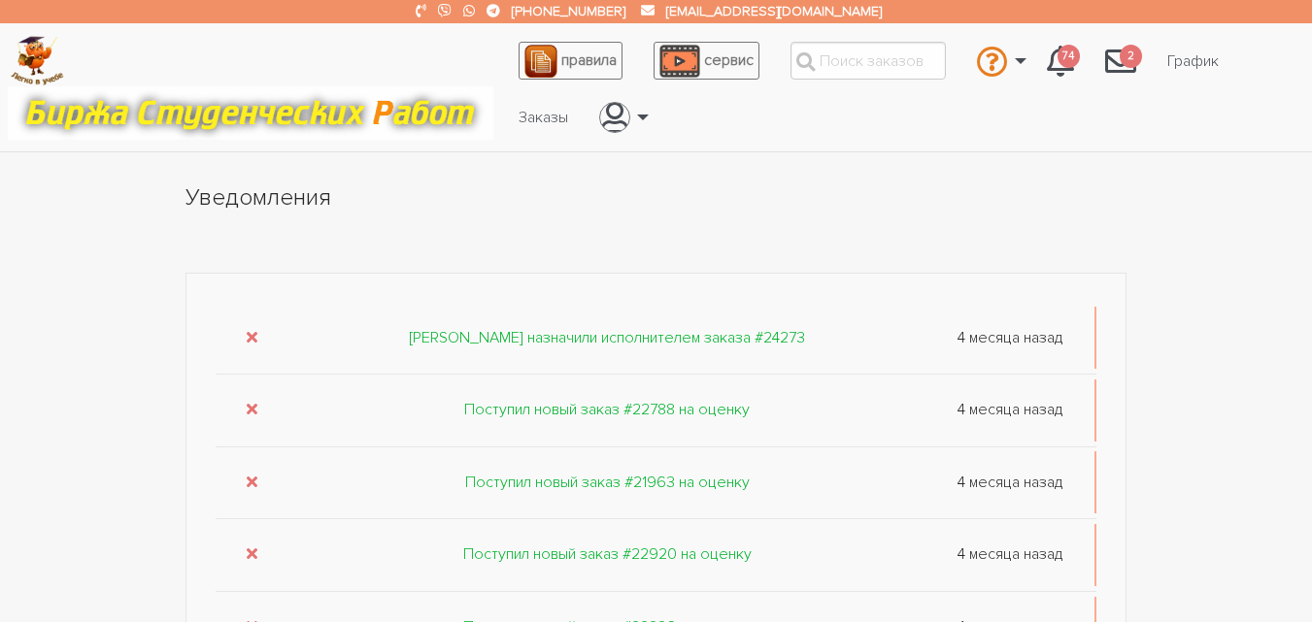
click at [250, 331] on icon "submit" at bounding box center [252, 337] width 11 height 16
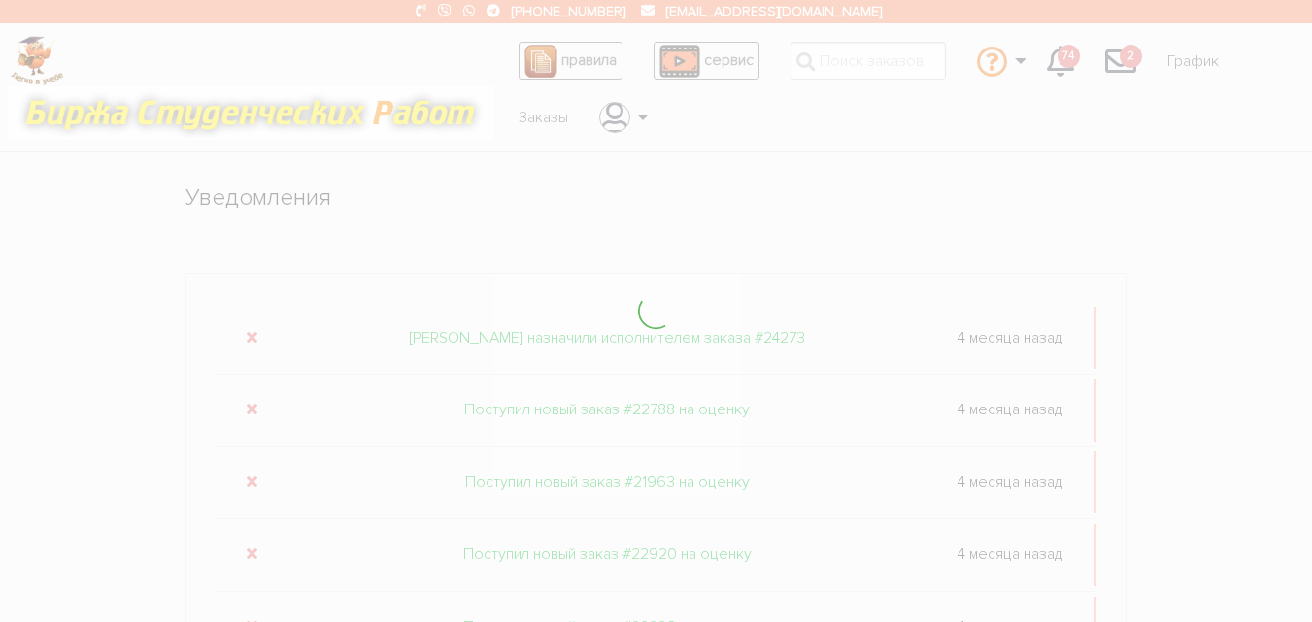
click at [250, 331] on div at bounding box center [656, 311] width 1312 height 622
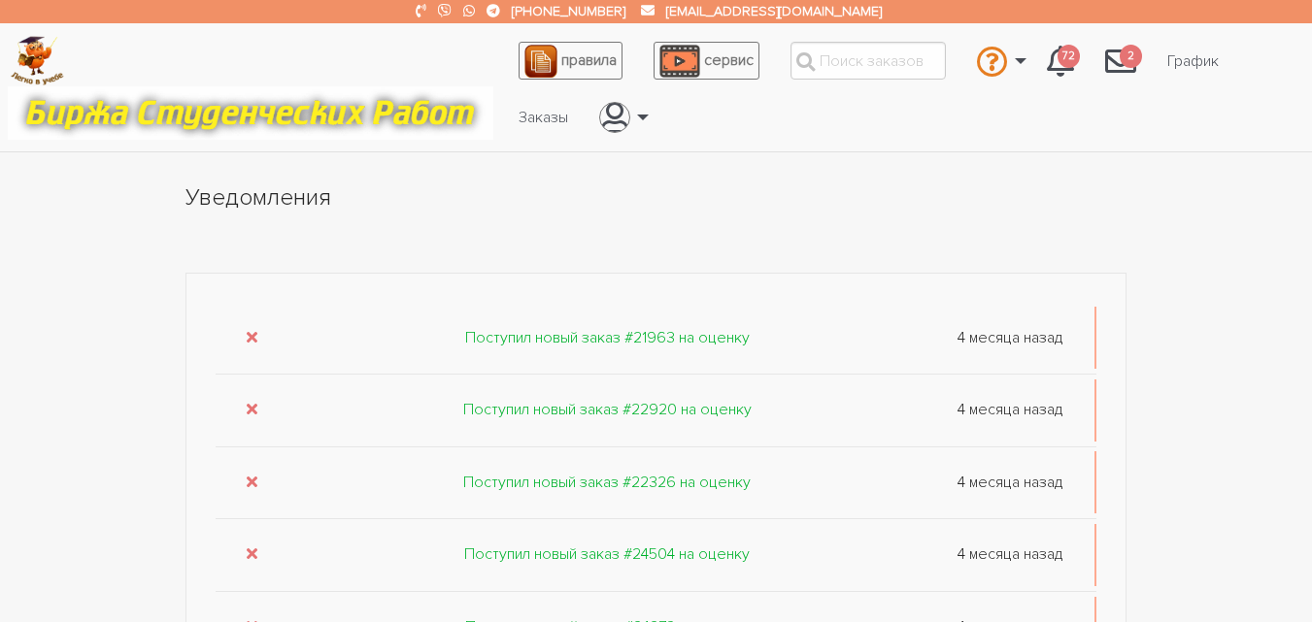
click at [250, 331] on icon "submit" at bounding box center [252, 337] width 11 height 16
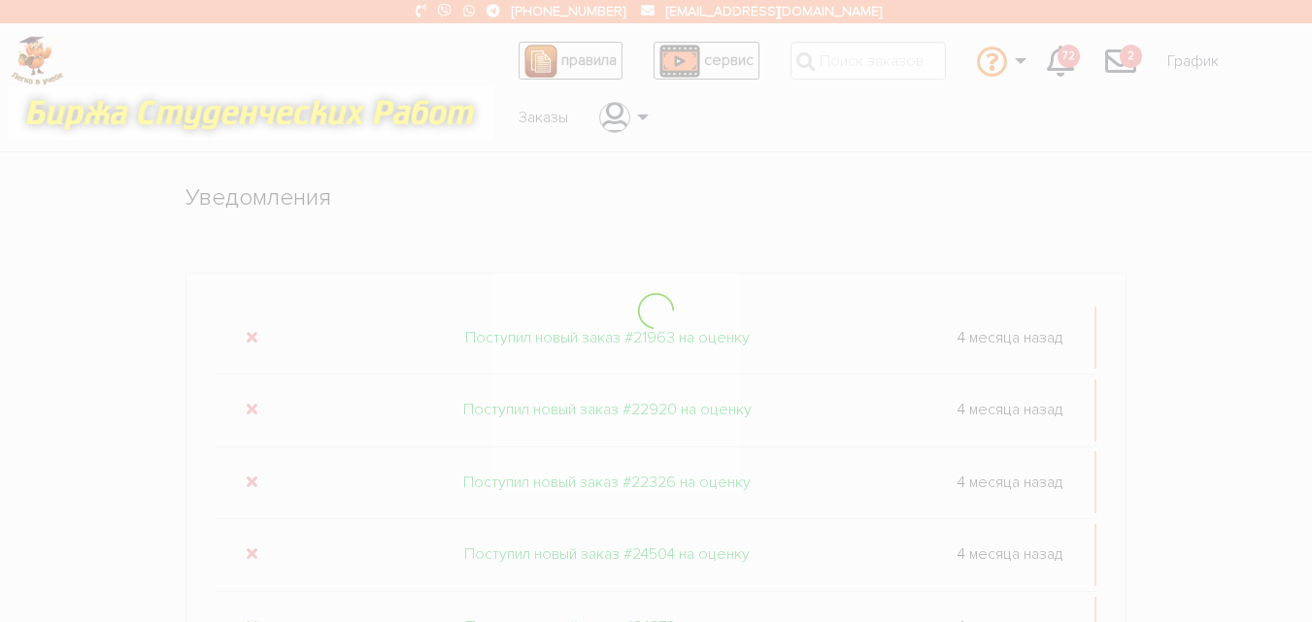
click at [250, 331] on div at bounding box center [656, 311] width 1312 height 622
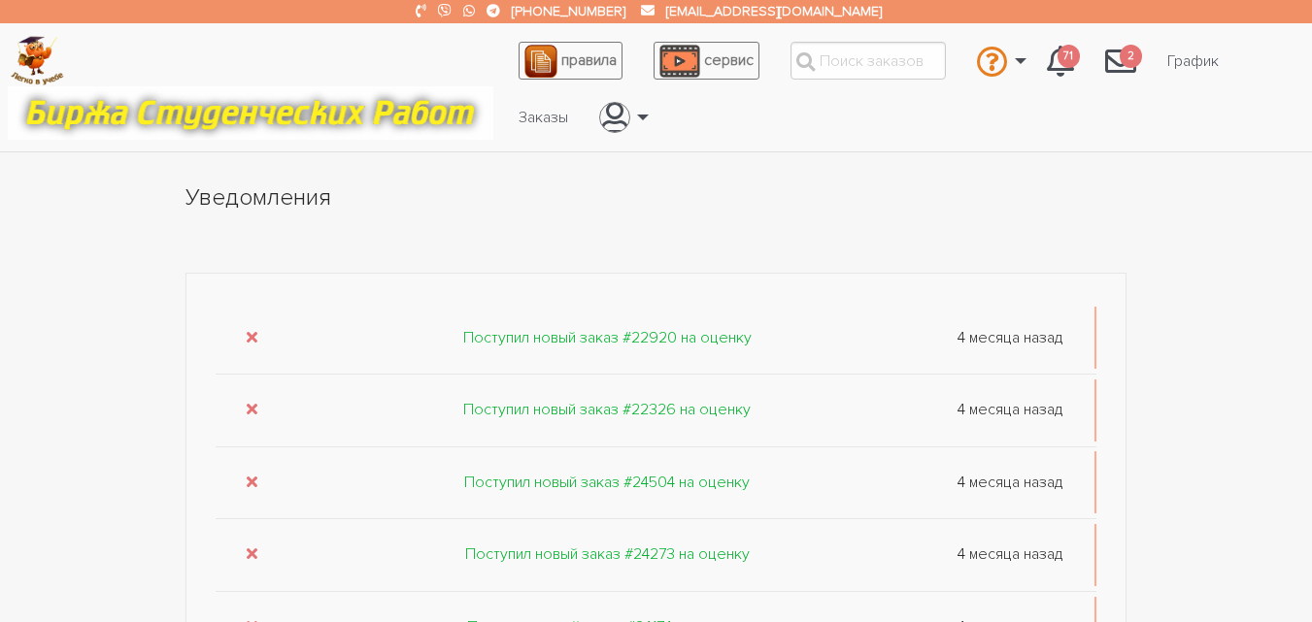
click at [250, 331] on icon "submit" at bounding box center [252, 337] width 11 height 16
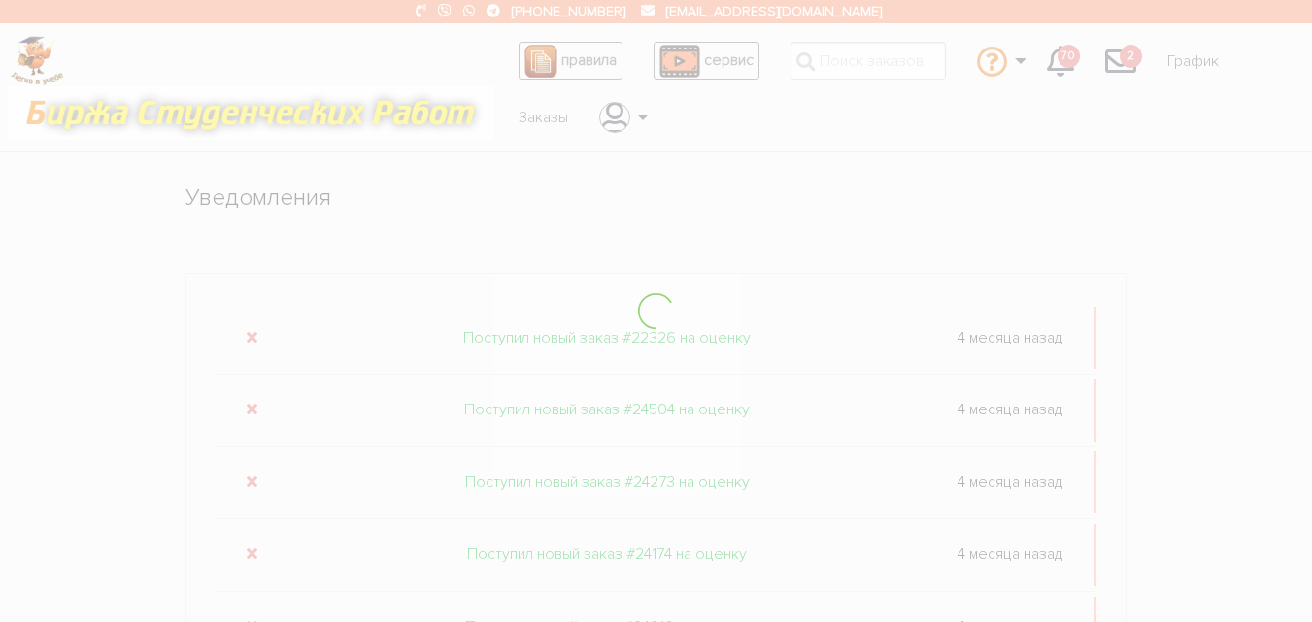
click at [250, 331] on div at bounding box center [656, 311] width 1312 height 622
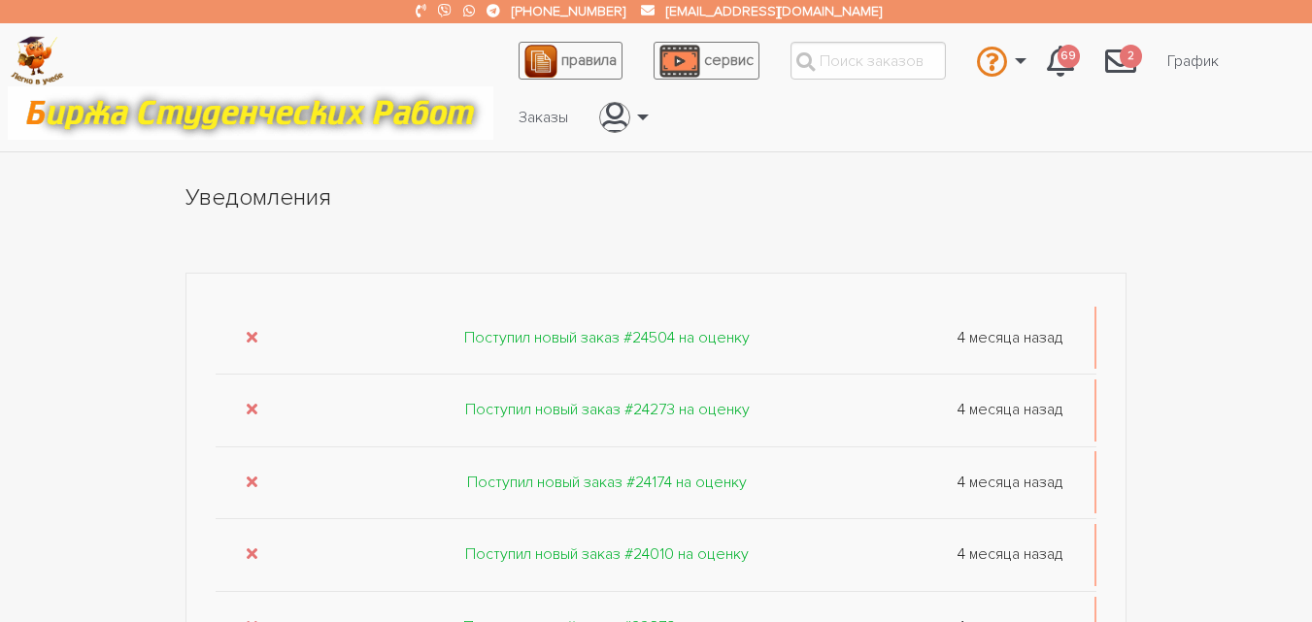
click at [250, 331] on icon "submit" at bounding box center [252, 337] width 11 height 16
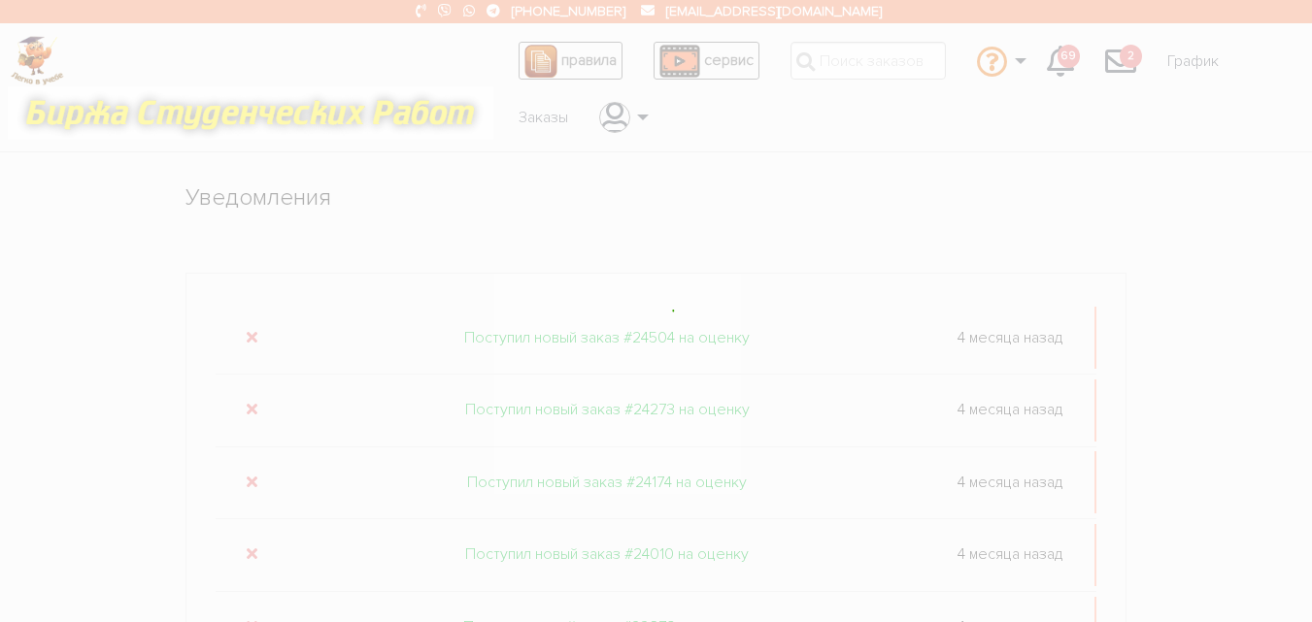
click at [250, 331] on div at bounding box center [656, 311] width 1312 height 622
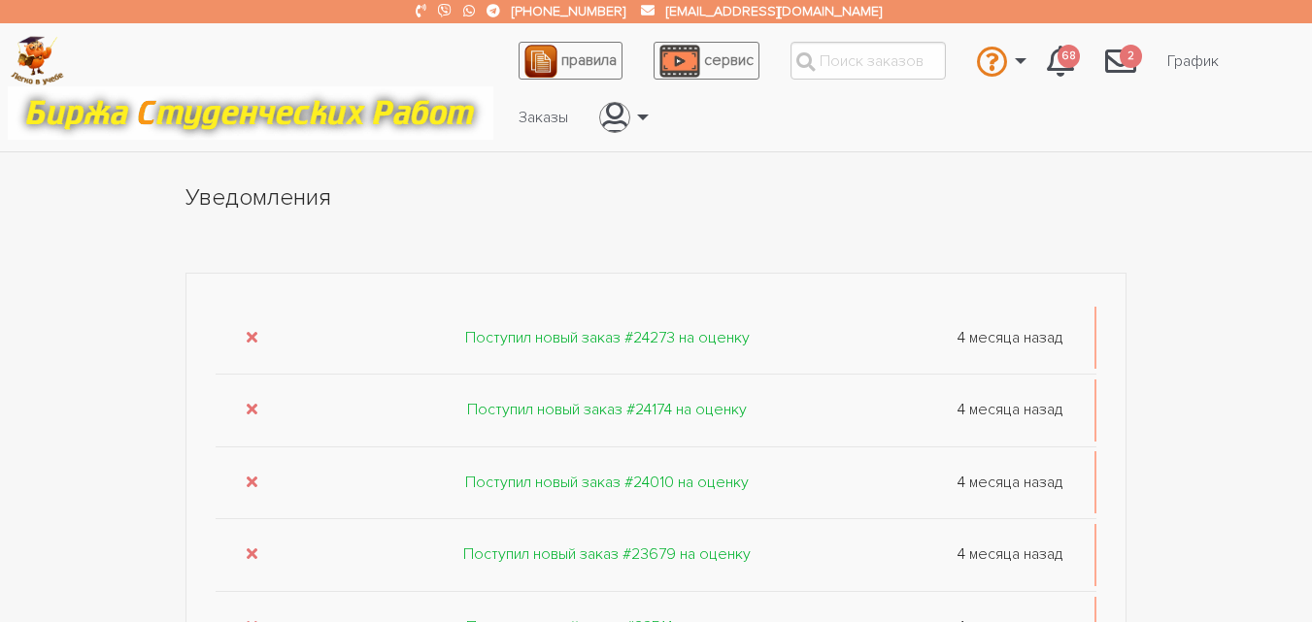
click at [250, 331] on icon "submit" at bounding box center [252, 337] width 11 height 16
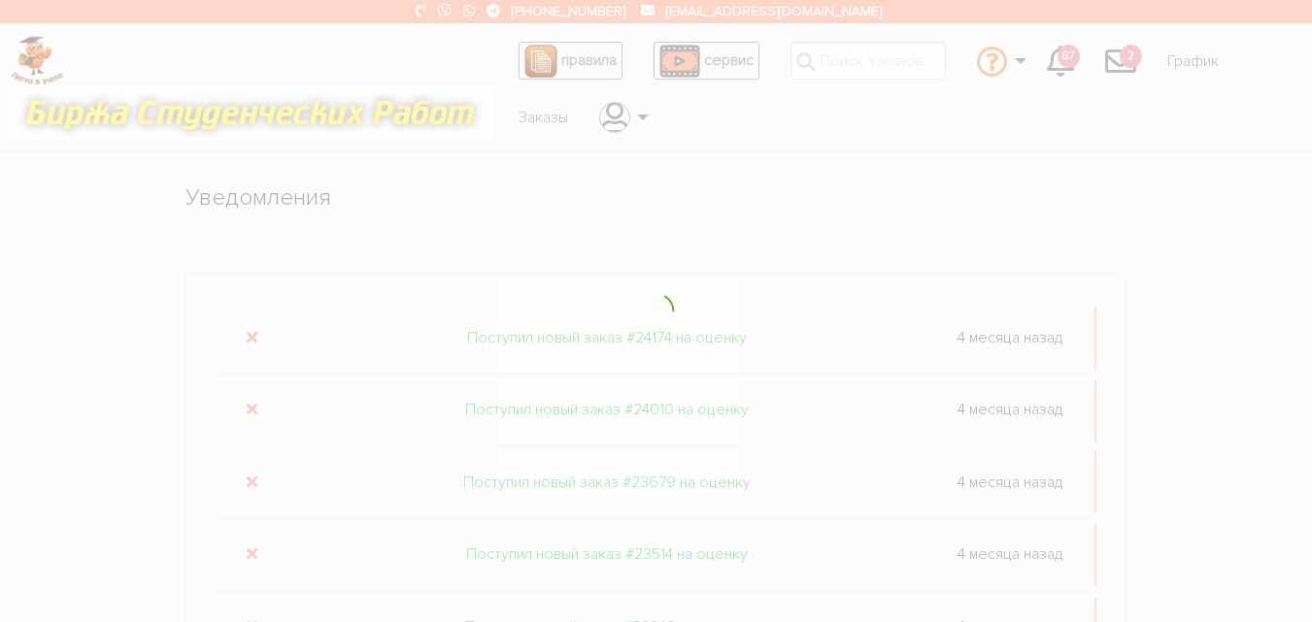
click at [250, 331] on div at bounding box center [656, 311] width 1312 height 622
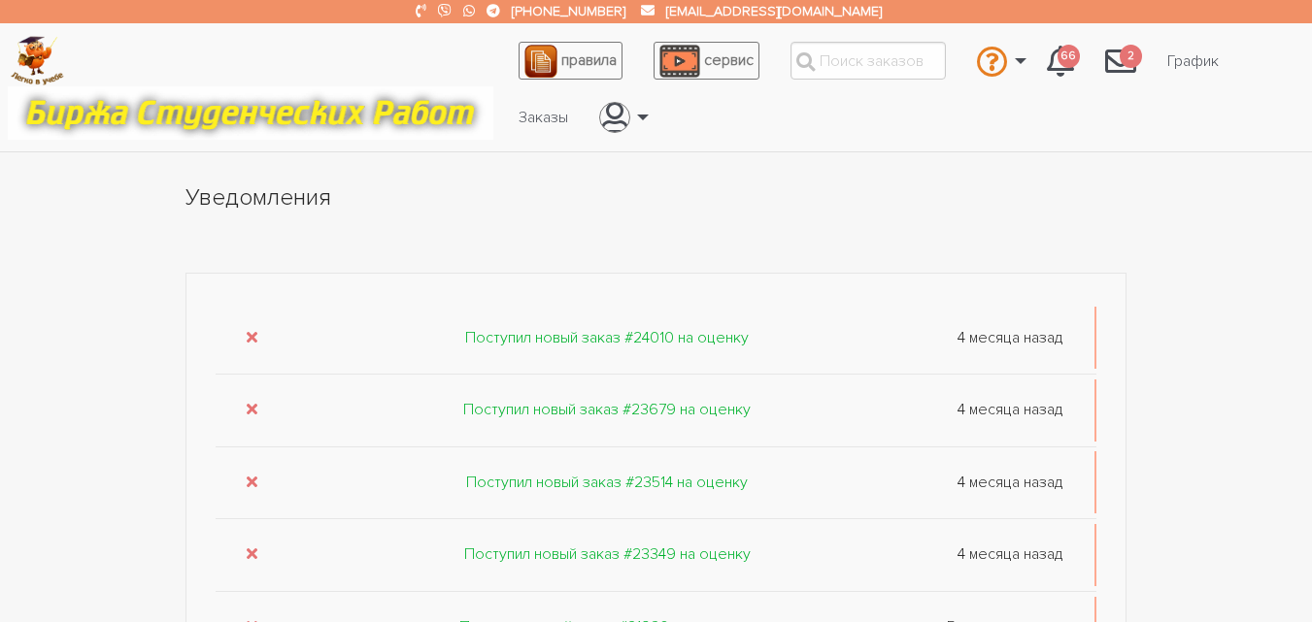
click at [250, 331] on icon "submit" at bounding box center [252, 337] width 11 height 16
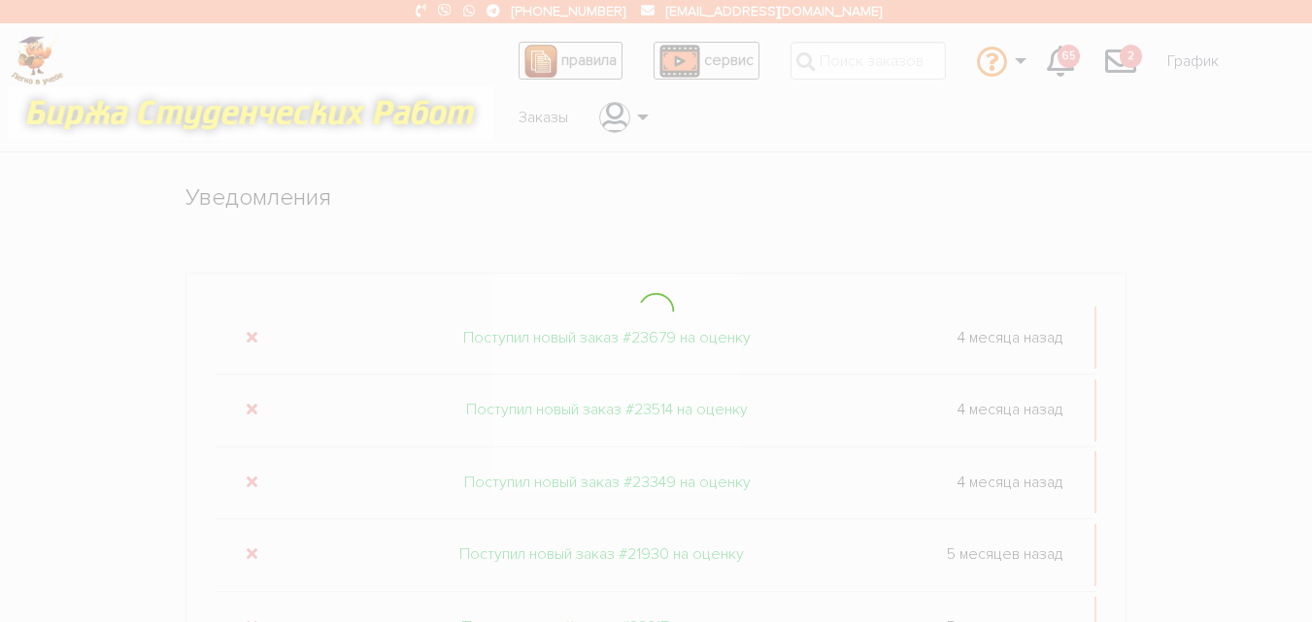
click at [250, 331] on div at bounding box center [656, 311] width 1312 height 622
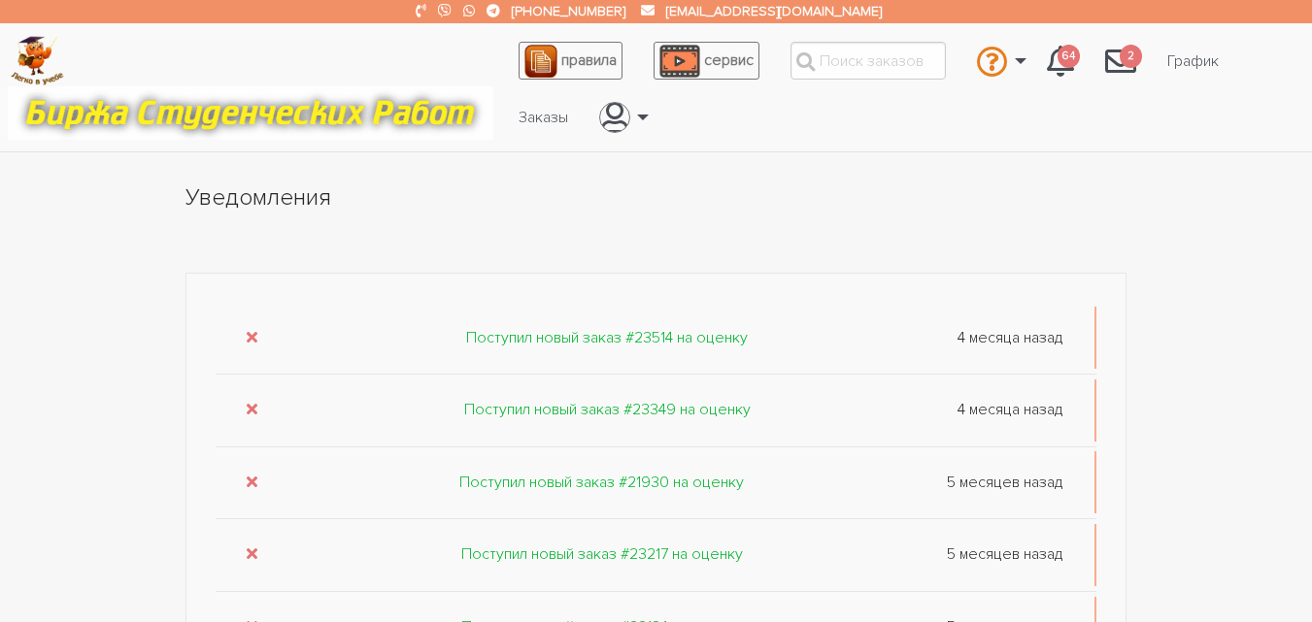
click at [250, 331] on icon "submit" at bounding box center [252, 337] width 11 height 16
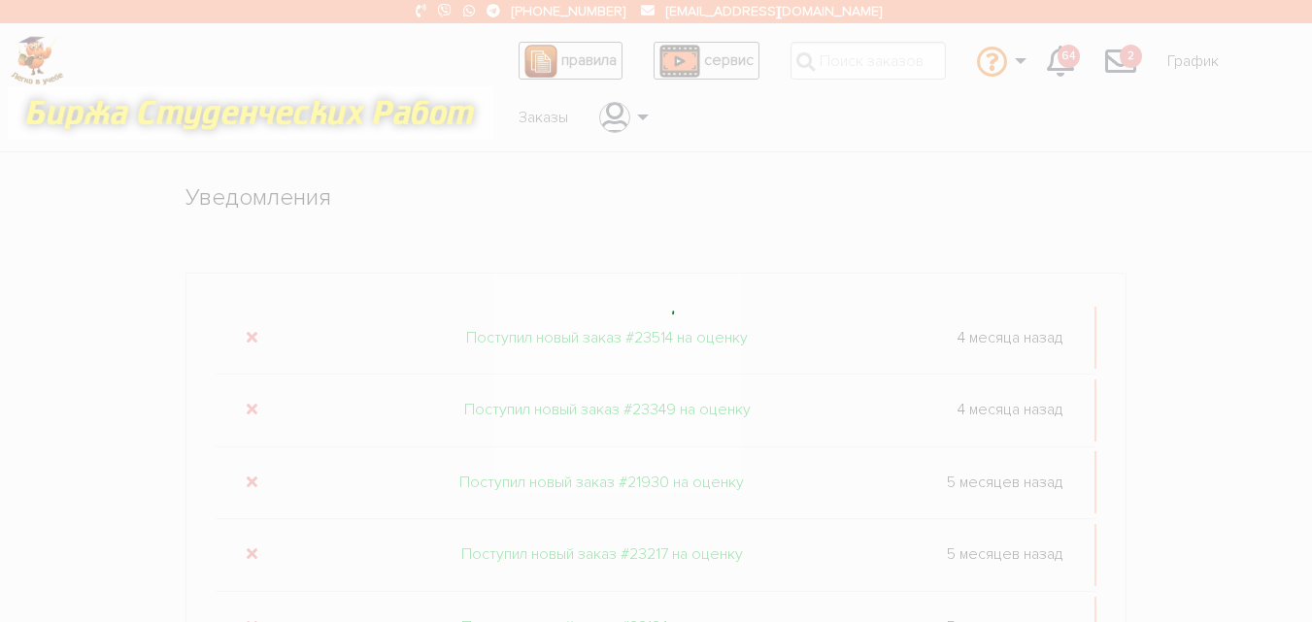
click at [250, 331] on div at bounding box center [656, 311] width 1312 height 622
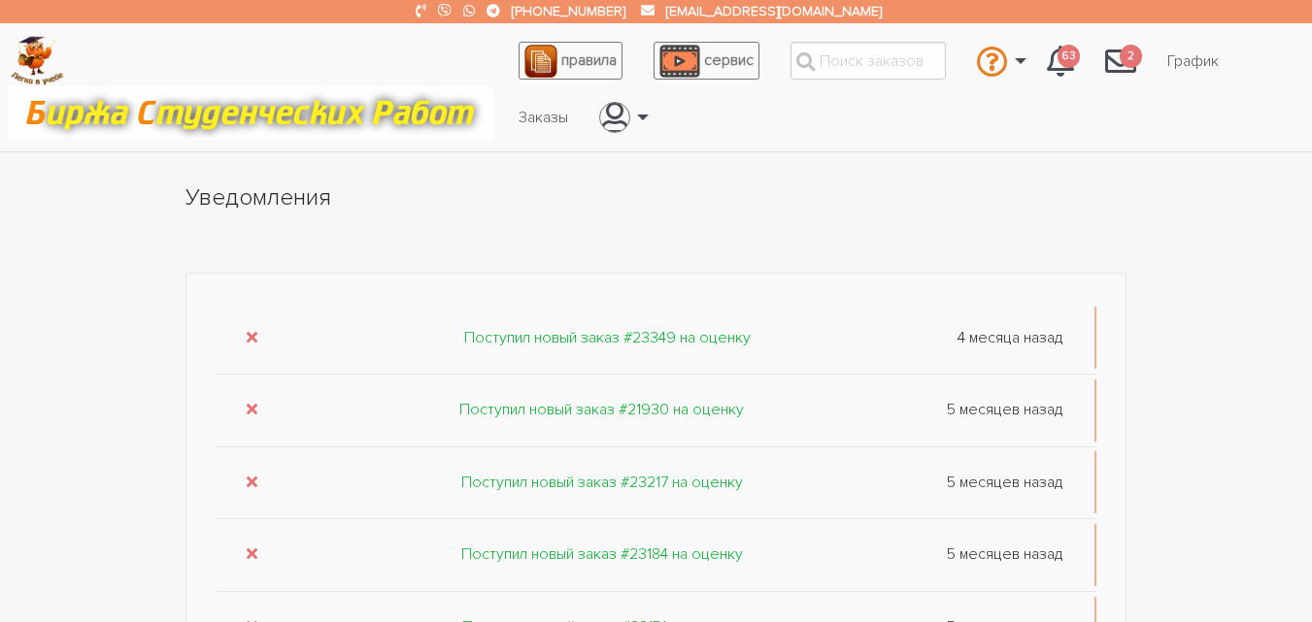
click at [250, 331] on icon "submit" at bounding box center [252, 337] width 11 height 16
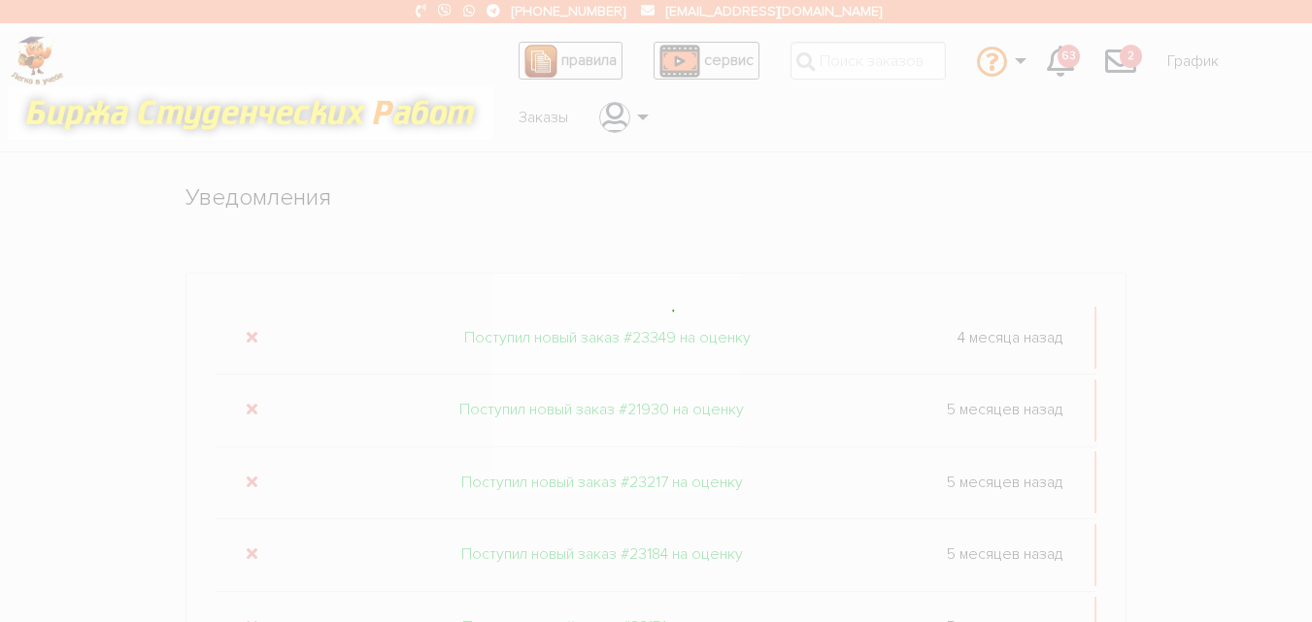
click at [250, 331] on div at bounding box center [656, 311] width 1312 height 622
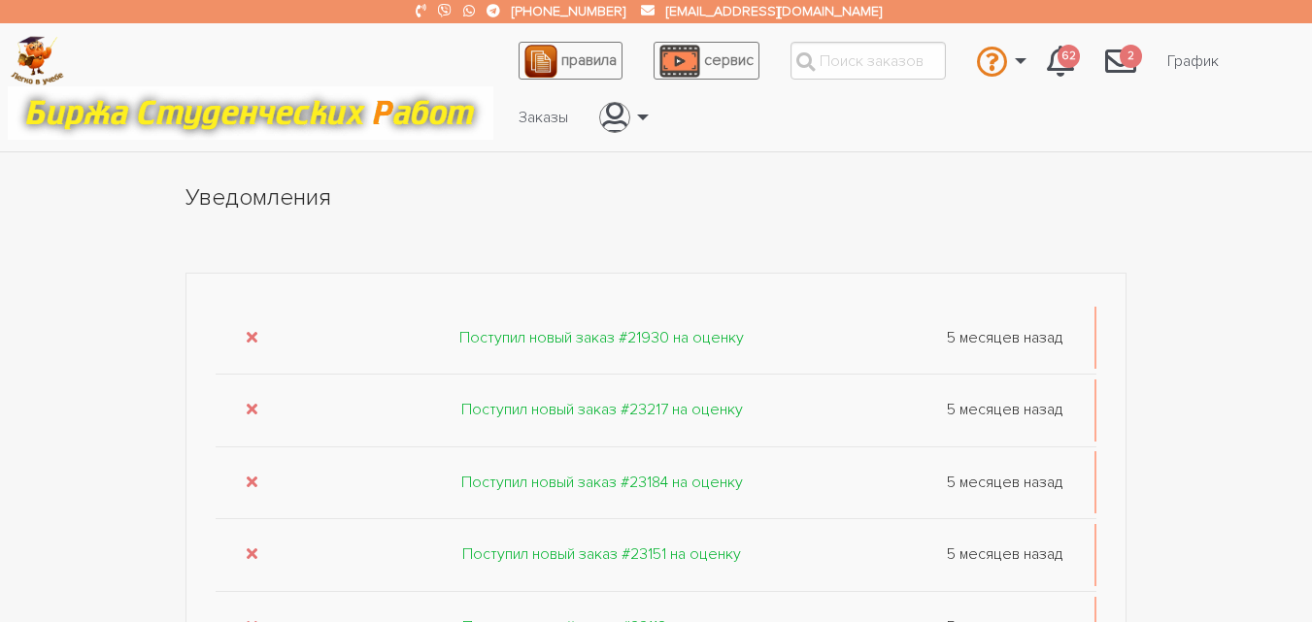
click at [250, 331] on icon "submit" at bounding box center [252, 337] width 11 height 16
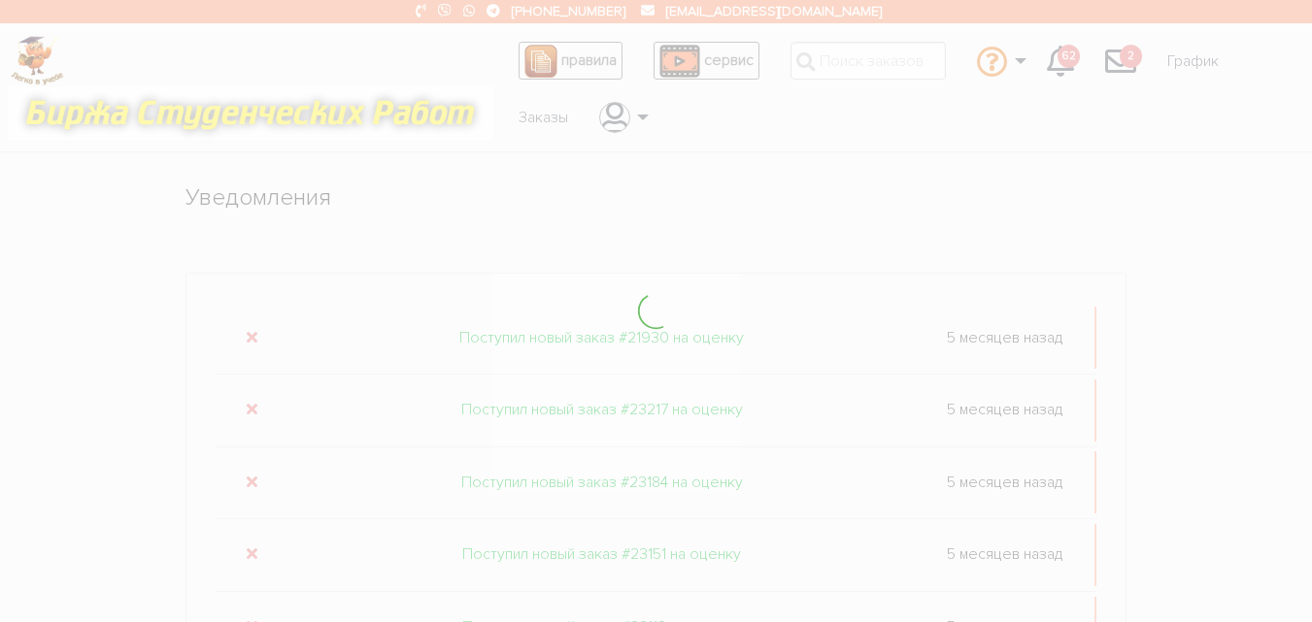
click at [250, 331] on div at bounding box center [656, 311] width 1312 height 622
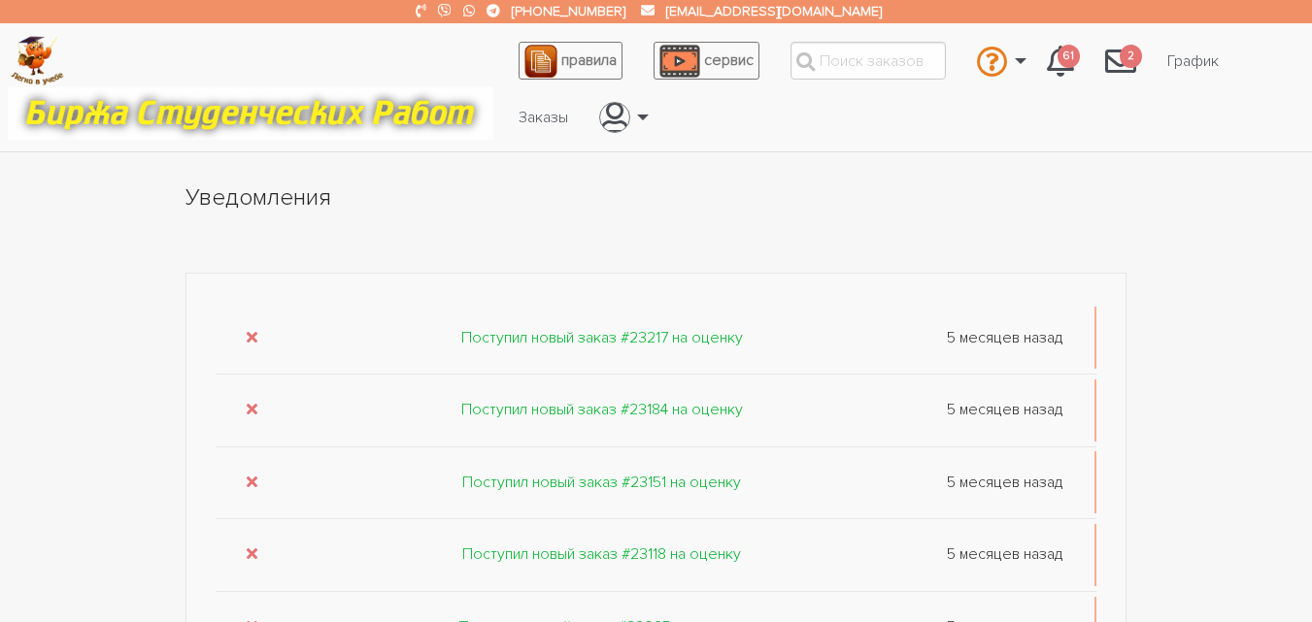
click at [250, 331] on icon "submit" at bounding box center [252, 337] width 11 height 16
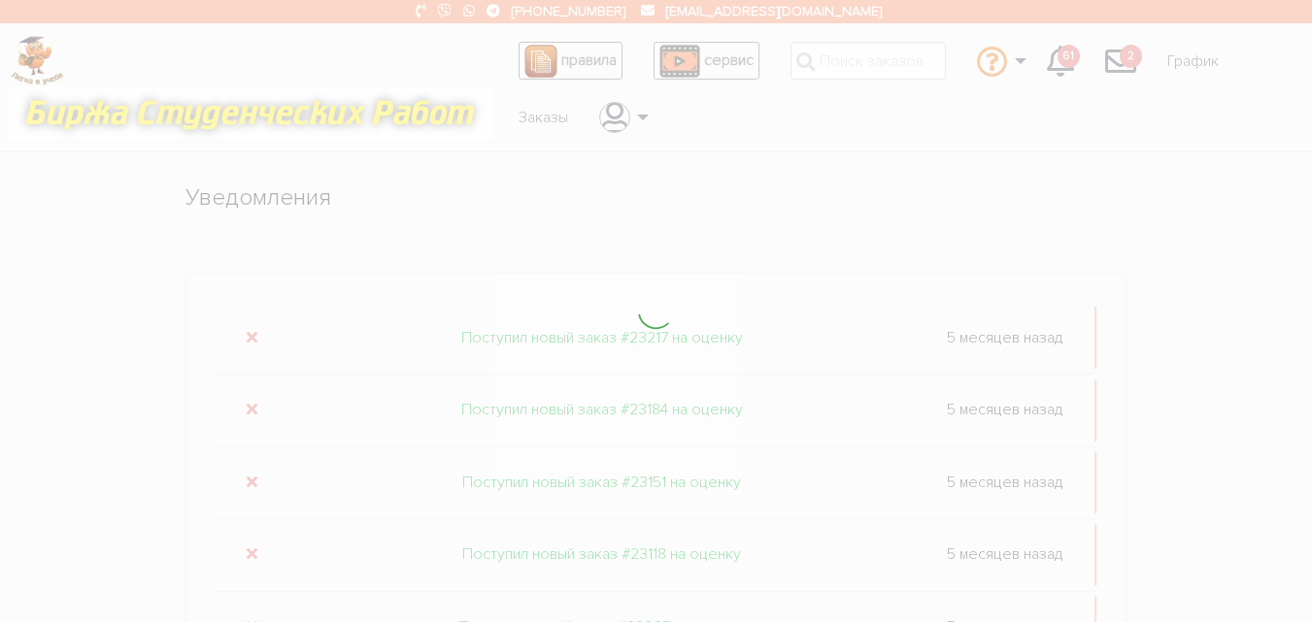
click at [250, 331] on div at bounding box center [656, 311] width 1312 height 622
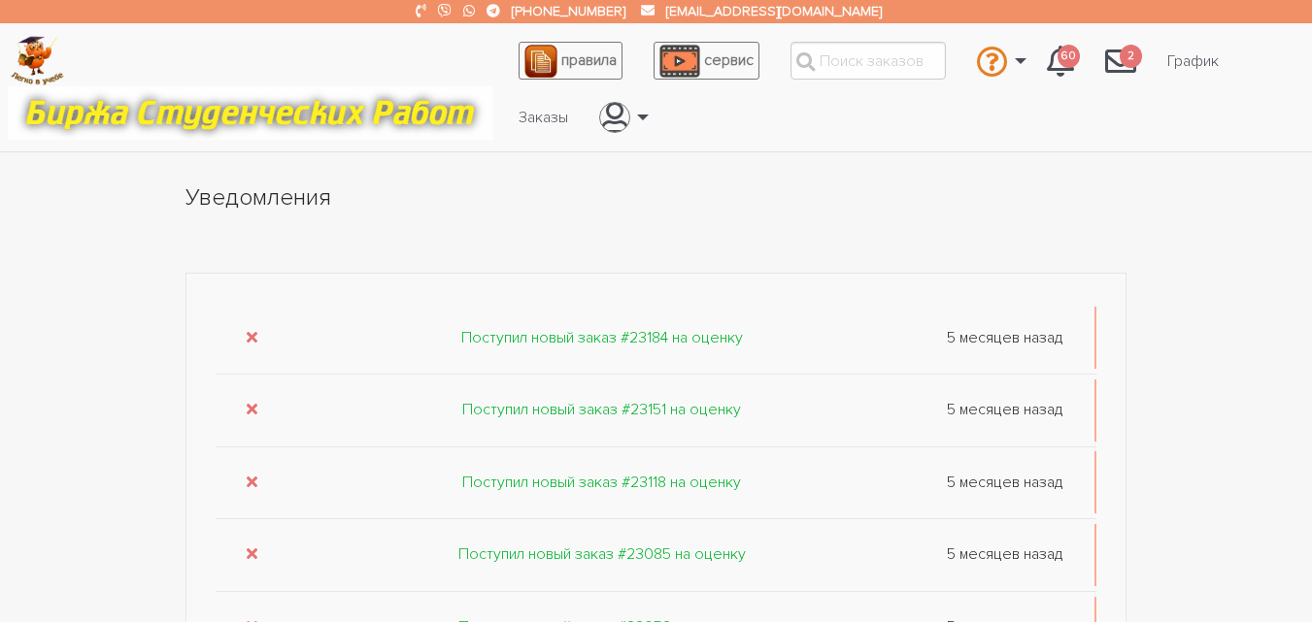
click at [250, 331] on icon "submit" at bounding box center [252, 337] width 11 height 16
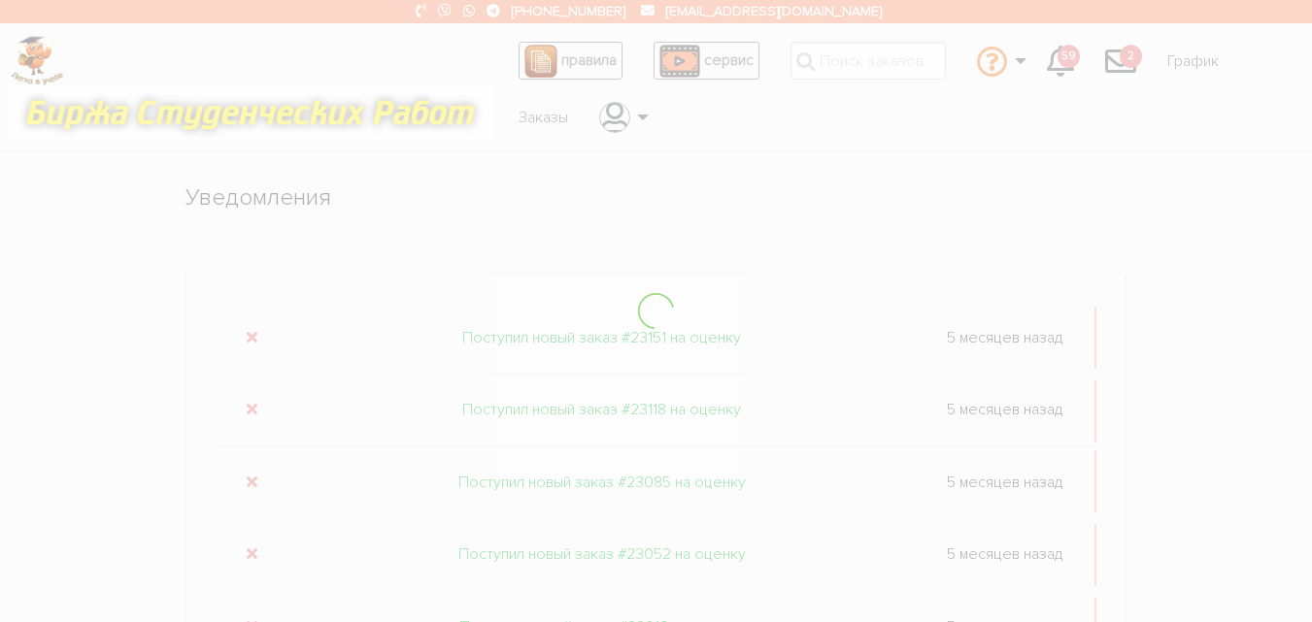
click at [250, 331] on div at bounding box center [656, 311] width 1312 height 622
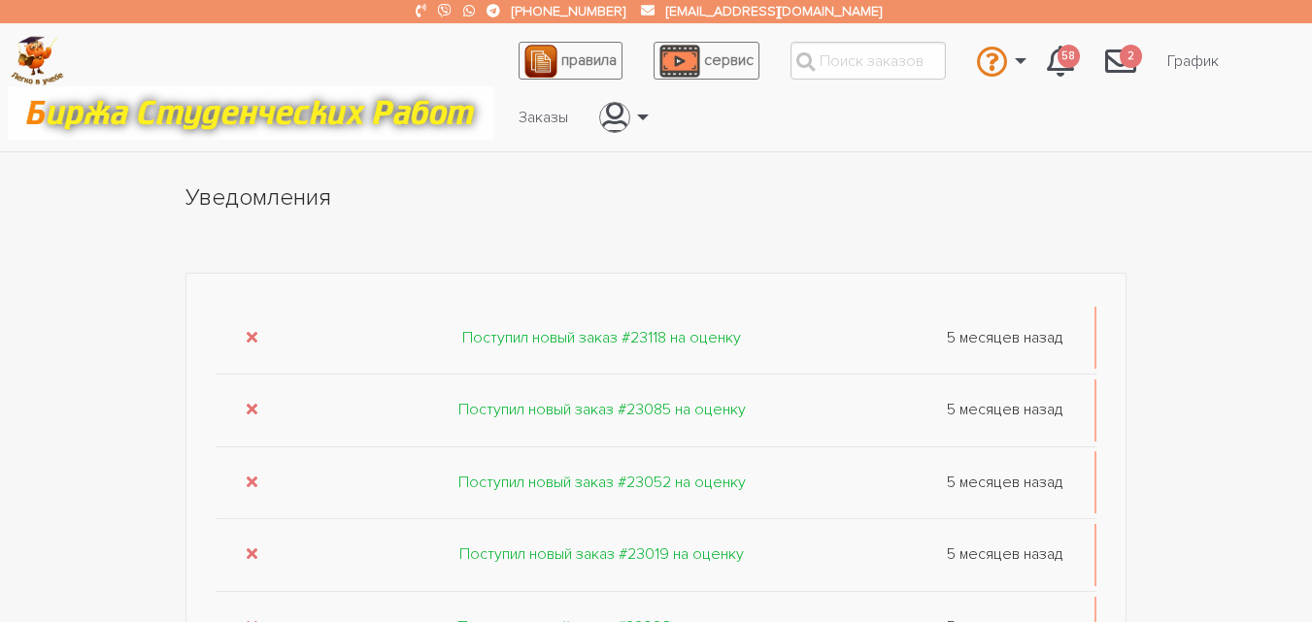
click at [250, 331] on icon "submit" at bounding box center [252, 337] width 11 height 16
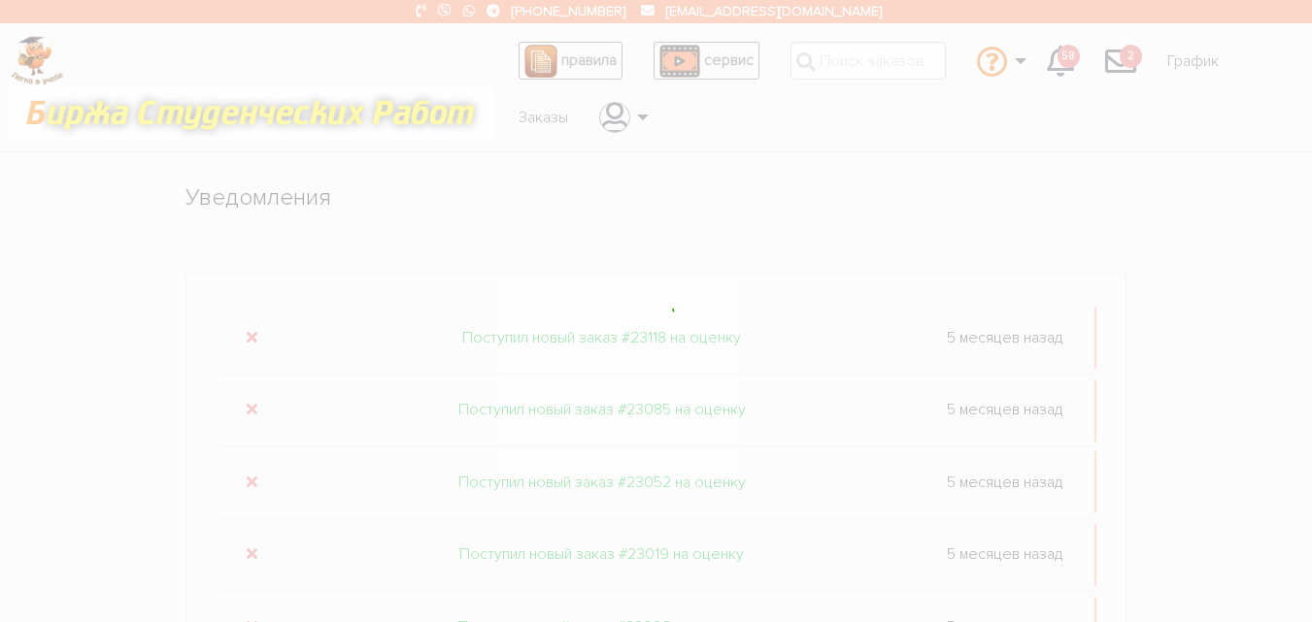
click at [250, 331] on div at bounding box center [656, 311] width 1312 height 622
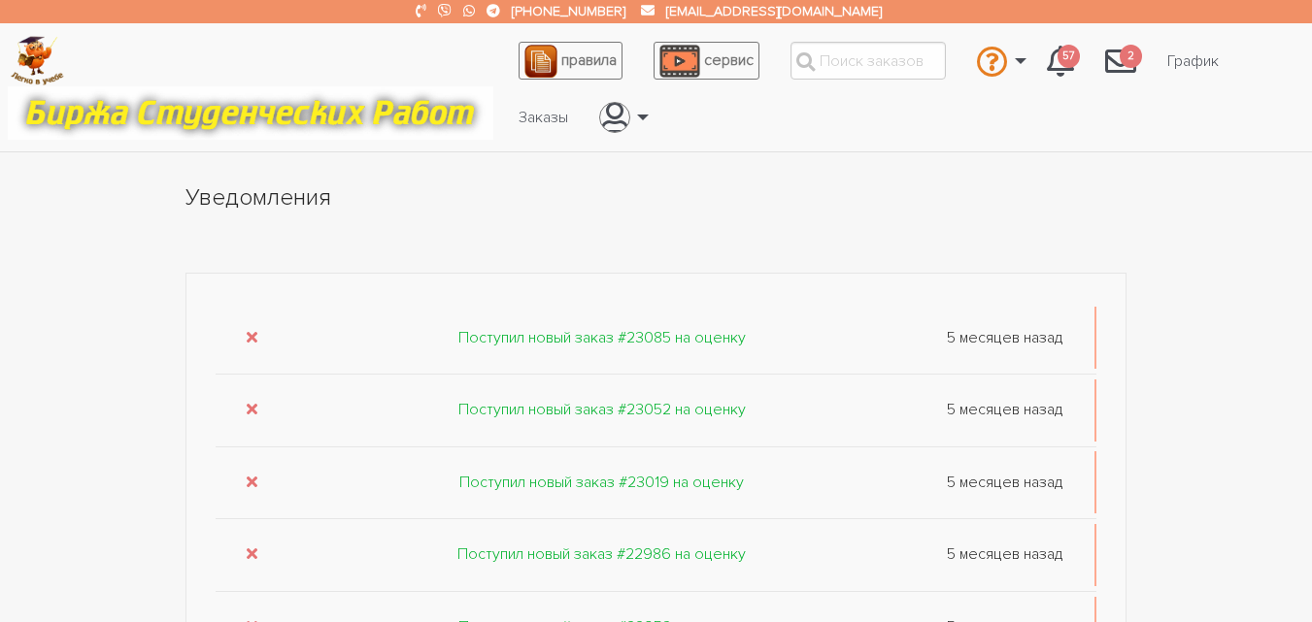
click at [250, 331] on icon "submit" at bounding box center [252, 337] width 11 height 16
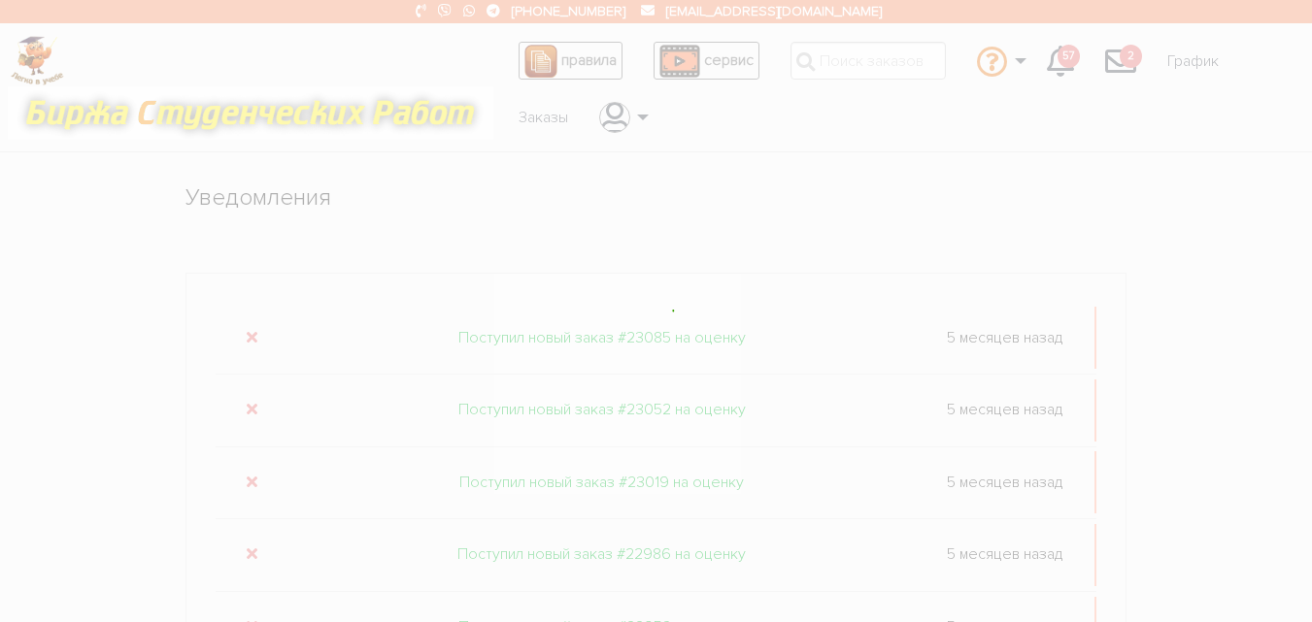
click at [250, 331] on div at bounding box center [656, 311] width 1312 height 622
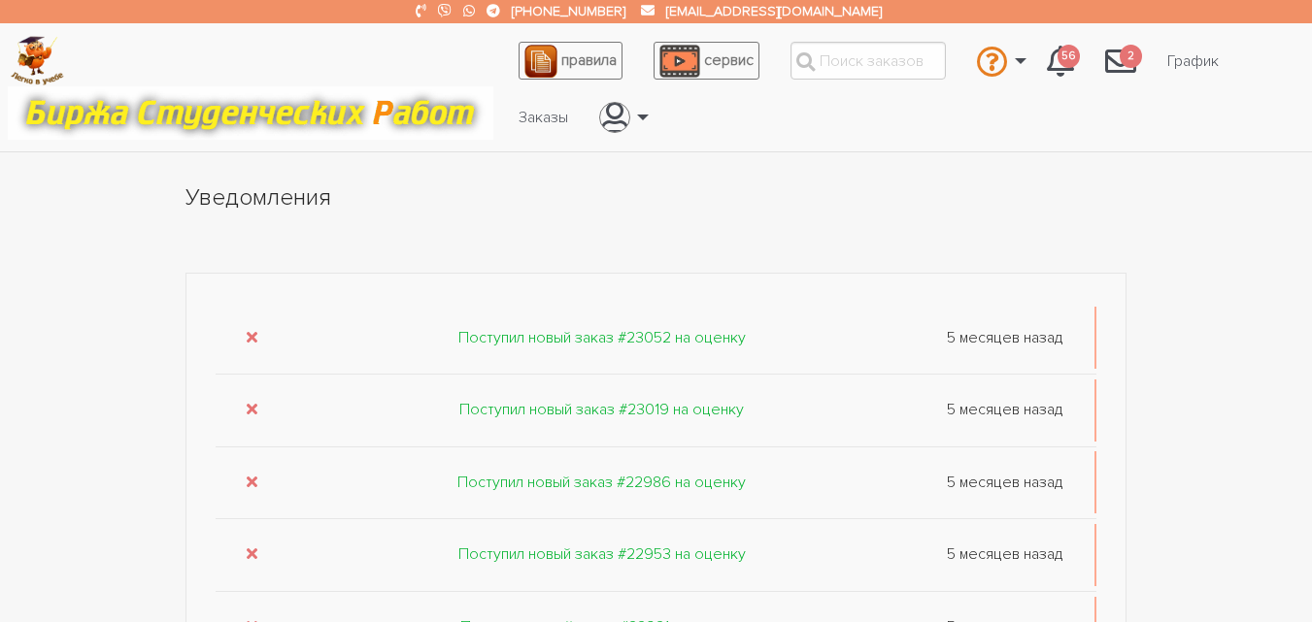
click at [250, 331] on icon "submit" at bounding box center [252, 337] width 11 height 16
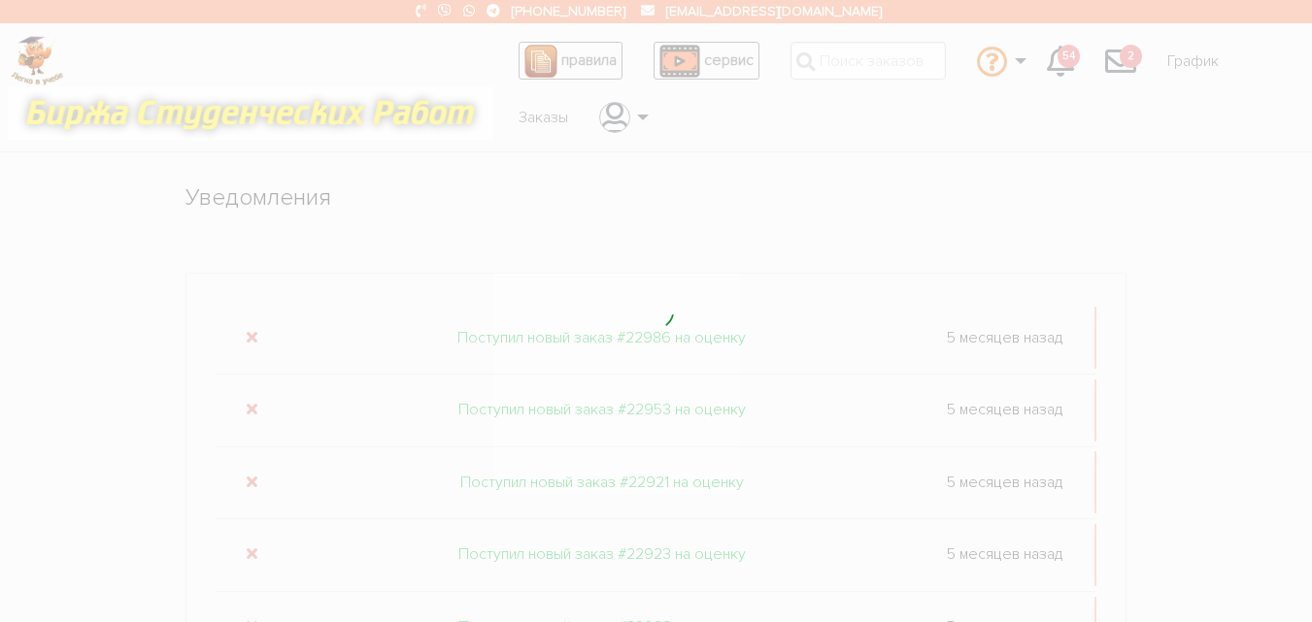
click at [250, 331] on div at bounding box center [656, 311] width 1312 height 622
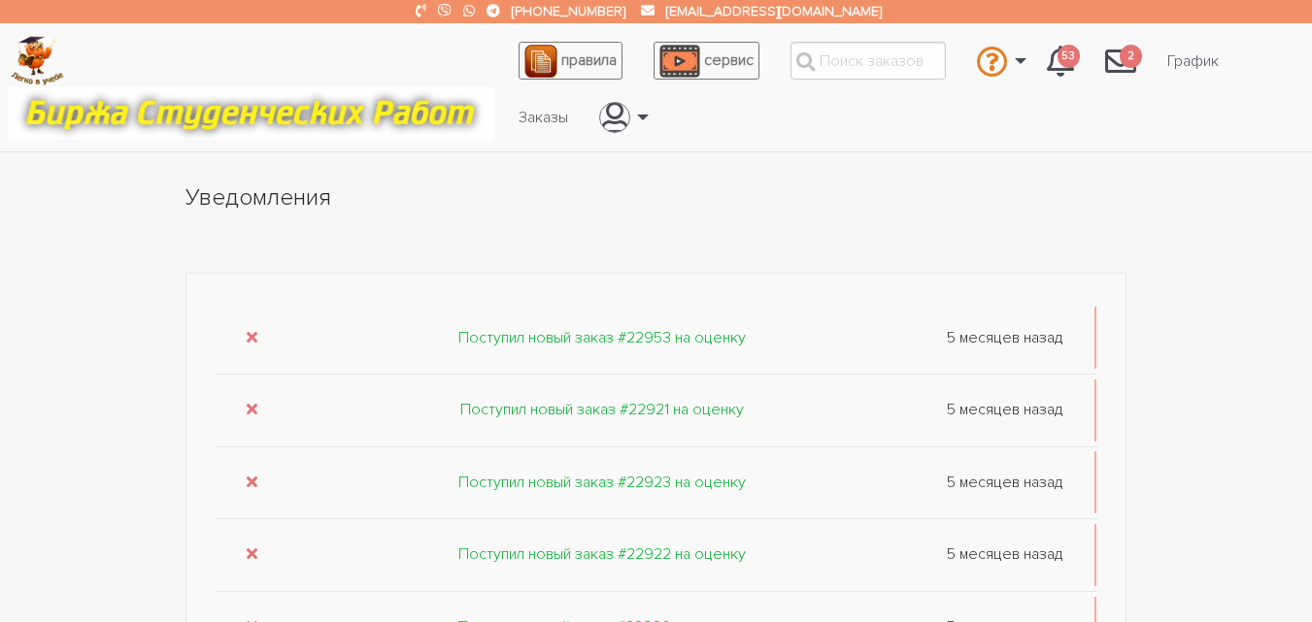
click at [250, 331] on icon "submit" at bounding box center [252, 337] width 11 height 16
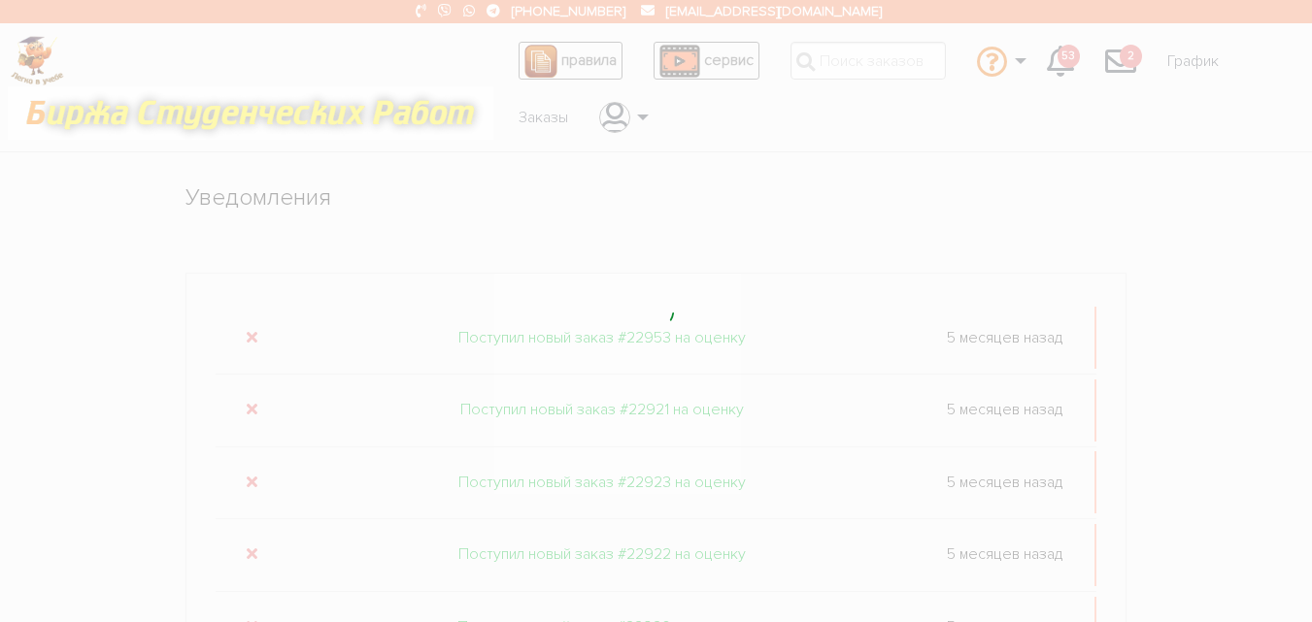
click at [250, 331] on div at bounding box center [656, 311] width 1312 height 622
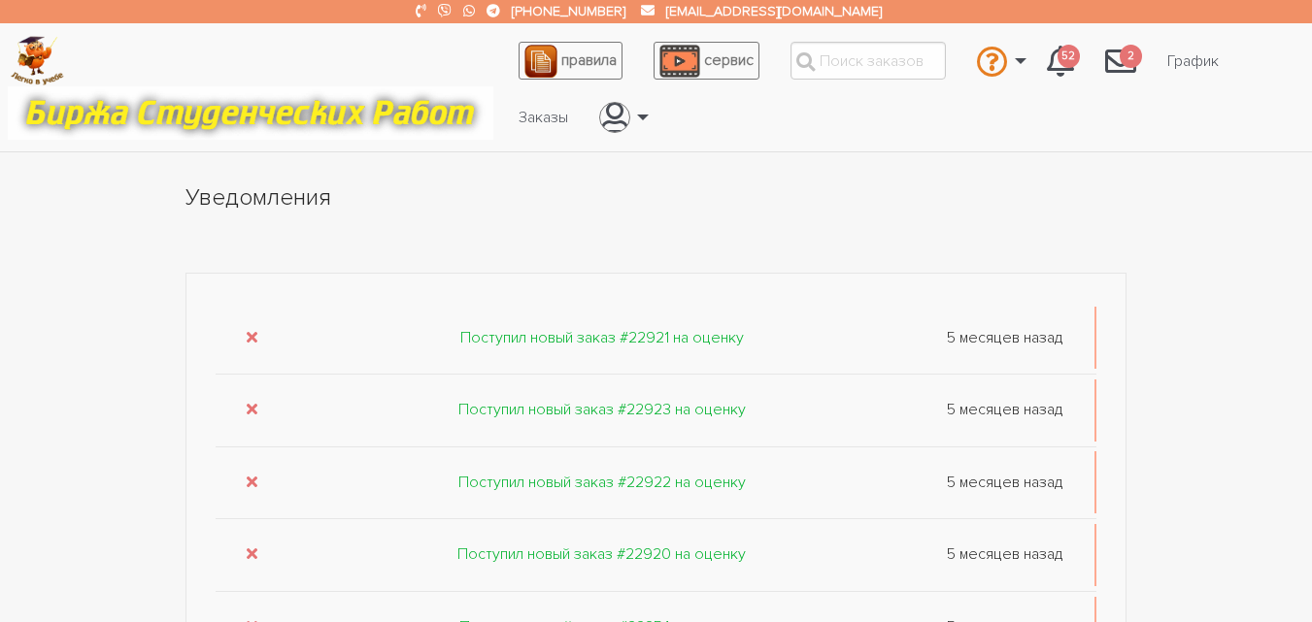
click at [250, 331] on icon "submit" at bounding box center [252, 337] width 11 height 16
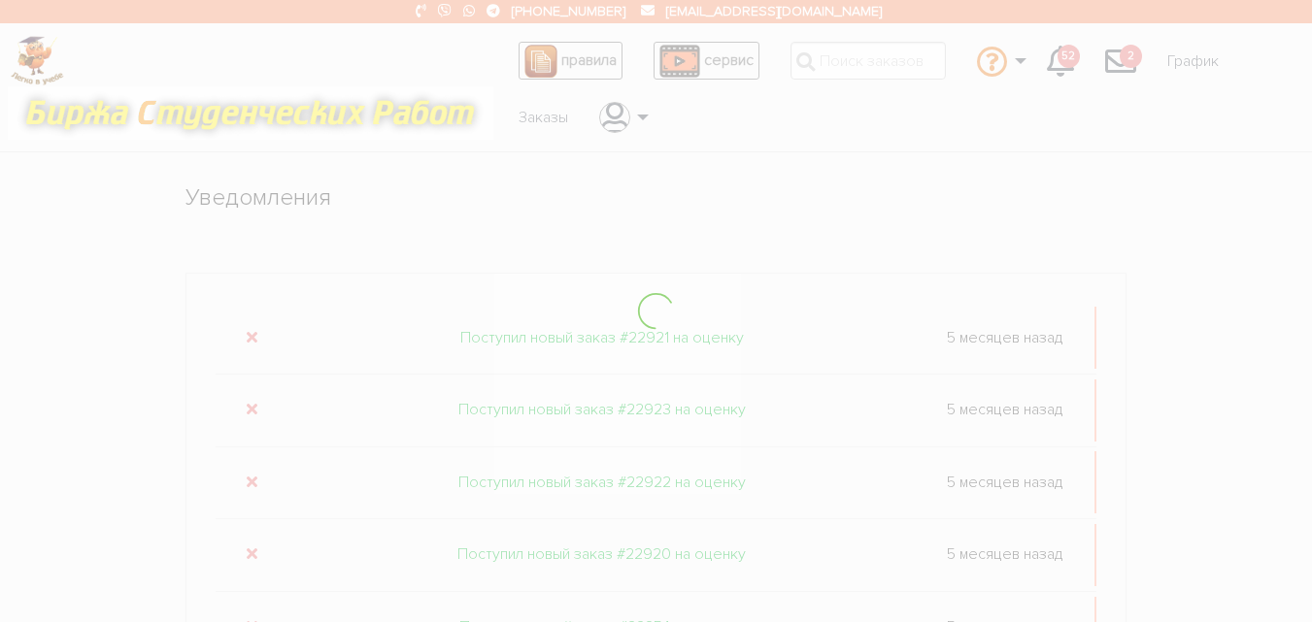
click at [250, 331] on div at bounding box center [656, 311] width 1312 height 622
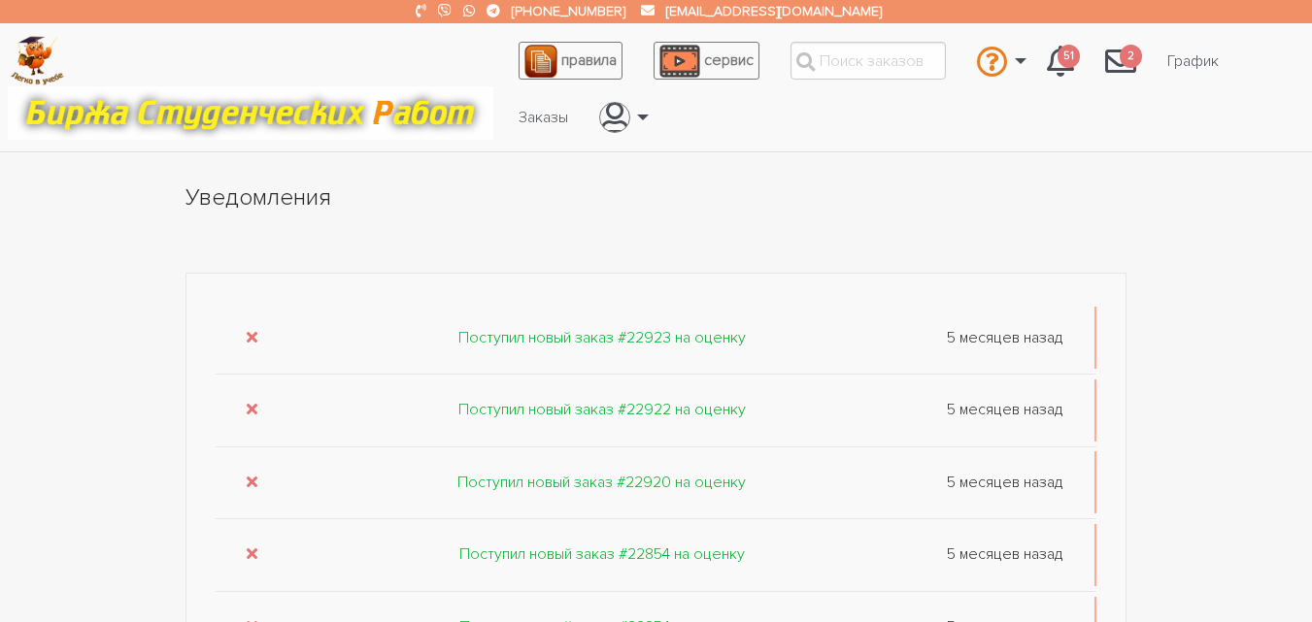
click at [250, 331] on icon "submit" at bounding box center [252, 337] width 11 height 16
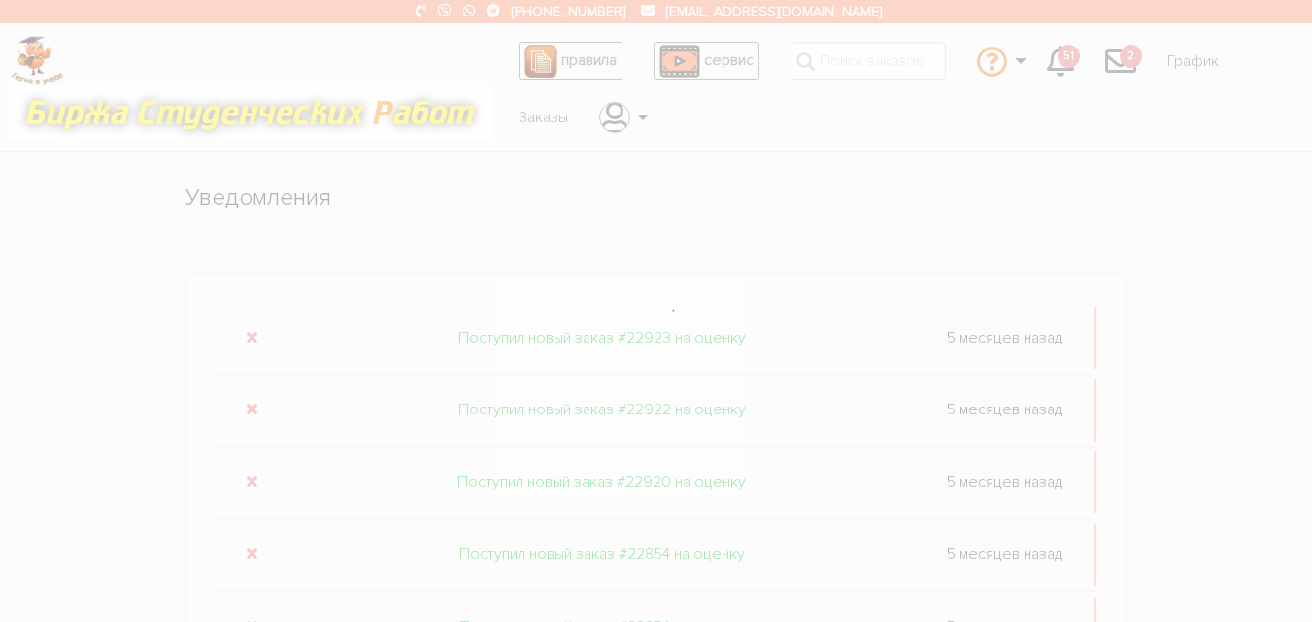
click at [250, 331] on div at bounding box center [656, 311] width 1312 height 622
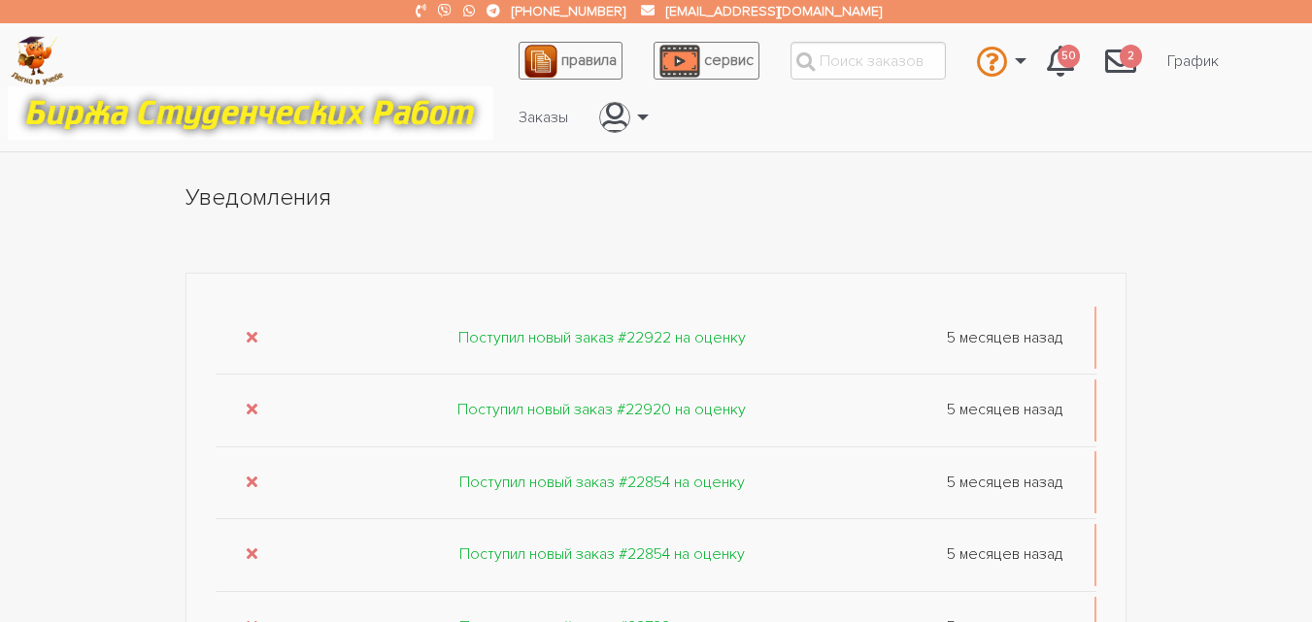
click at [250, 331] on icon "submit" at bounding box center [252, 337] width 11 height 16
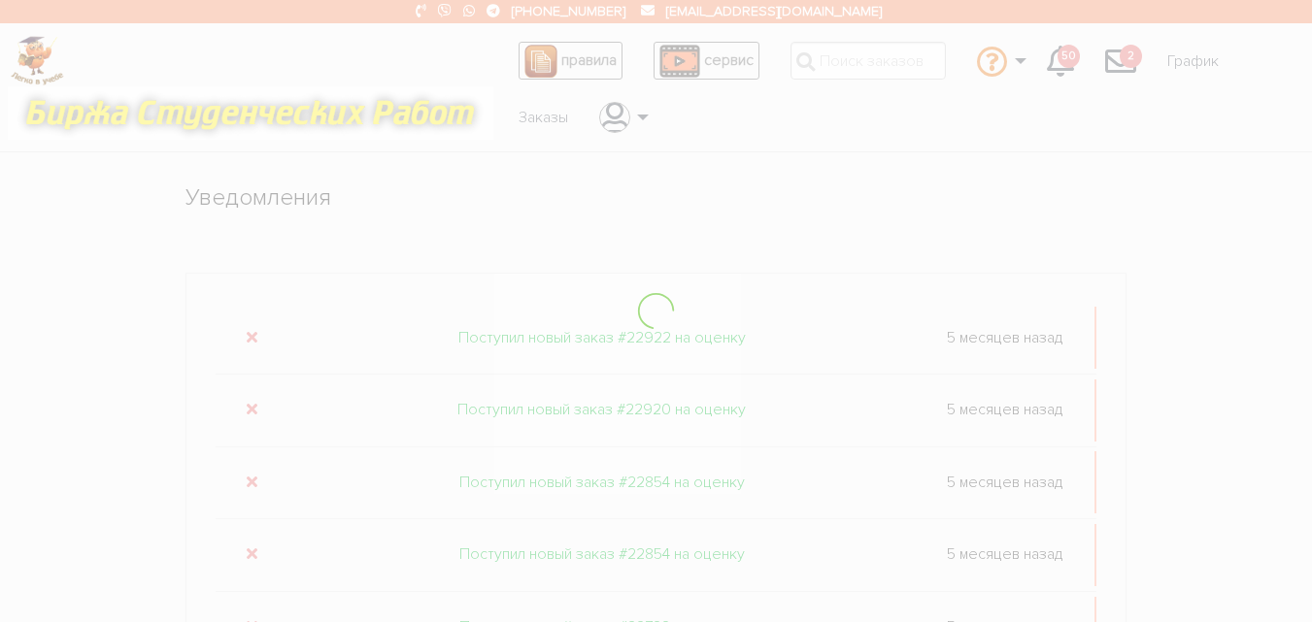
click at [250, 331] on div at bounding box center [656, 311] width 1312 height 622
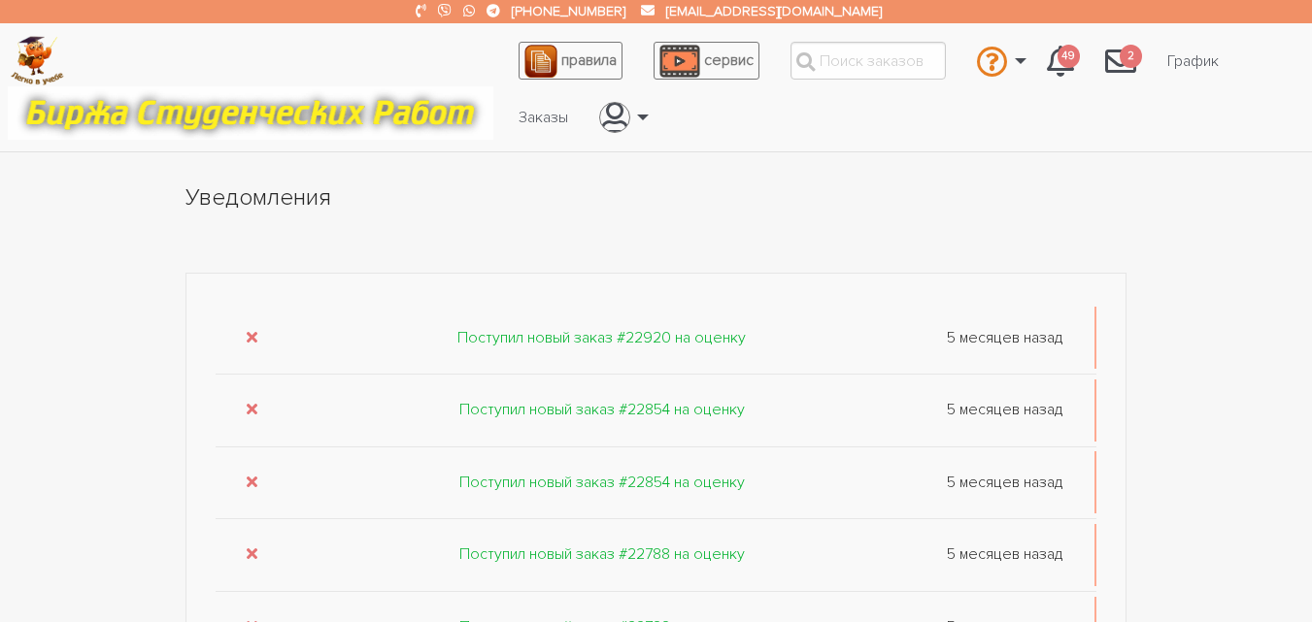
click at [250, 331] on icon "submit" at bounding box center [252, 337] width 11 height 16
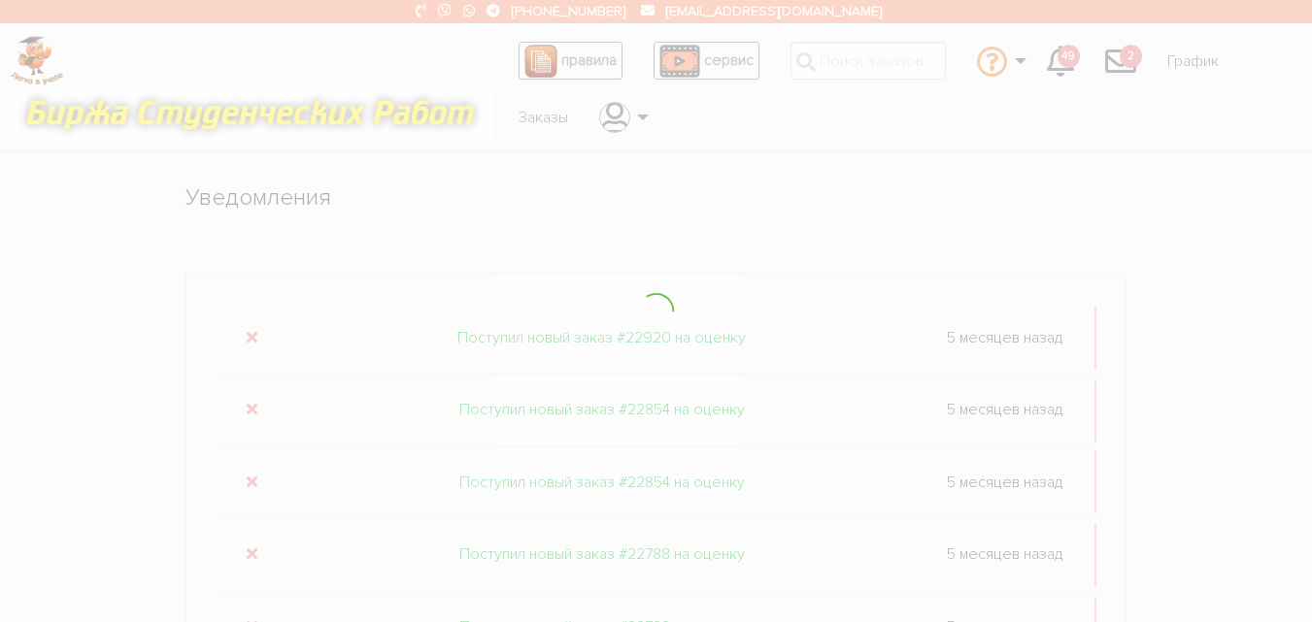
click at [247, 334] on div at bounding box center [656, 311] width 1312 height 622
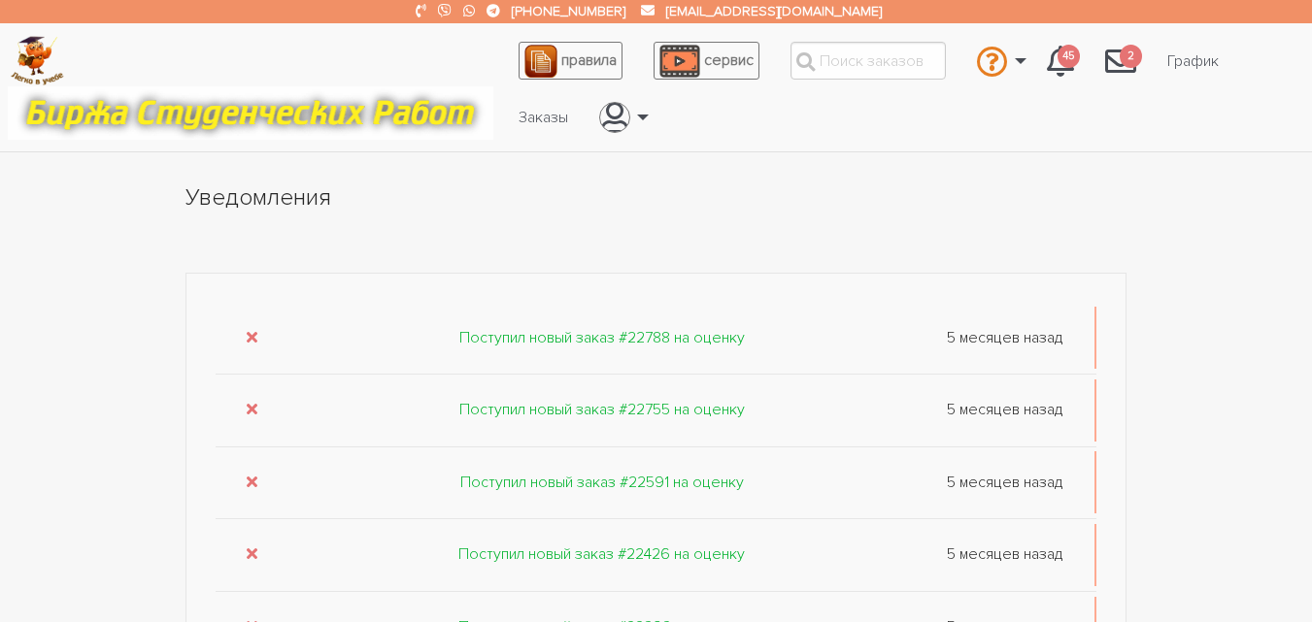
click at [247, 334] on icon "submit" at bounding box center [252, 337] width 11 height 16
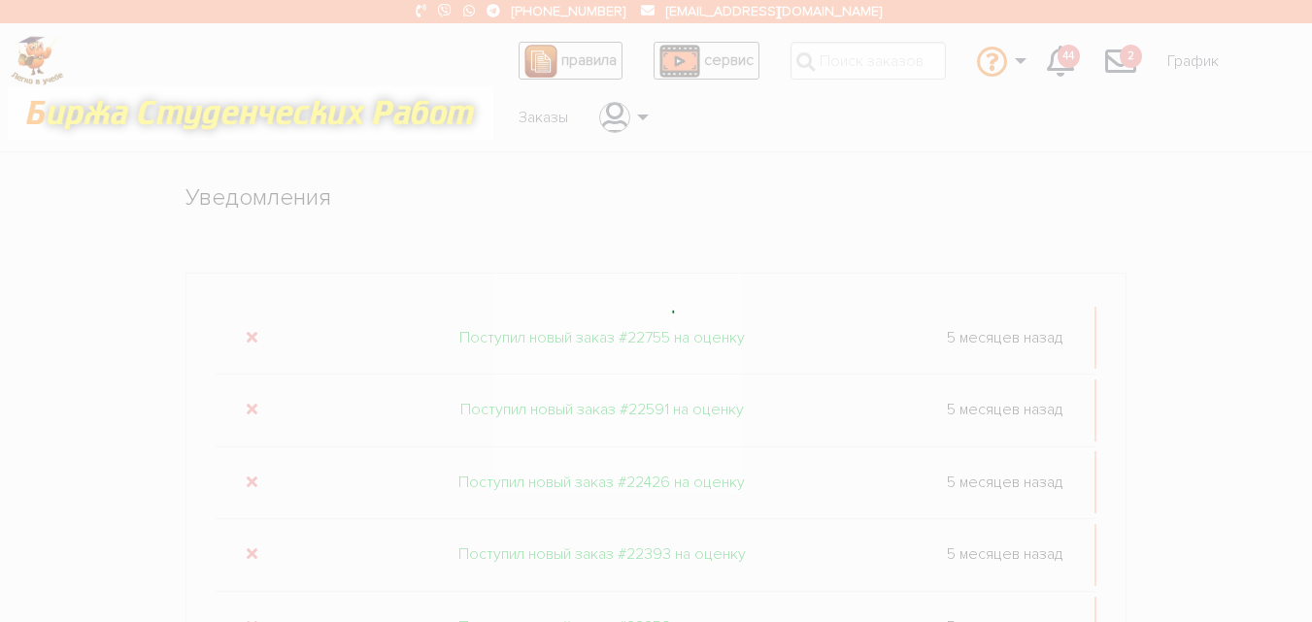
click at [247, 334] on div at bounding box center [656, 311] width 1312 height 622
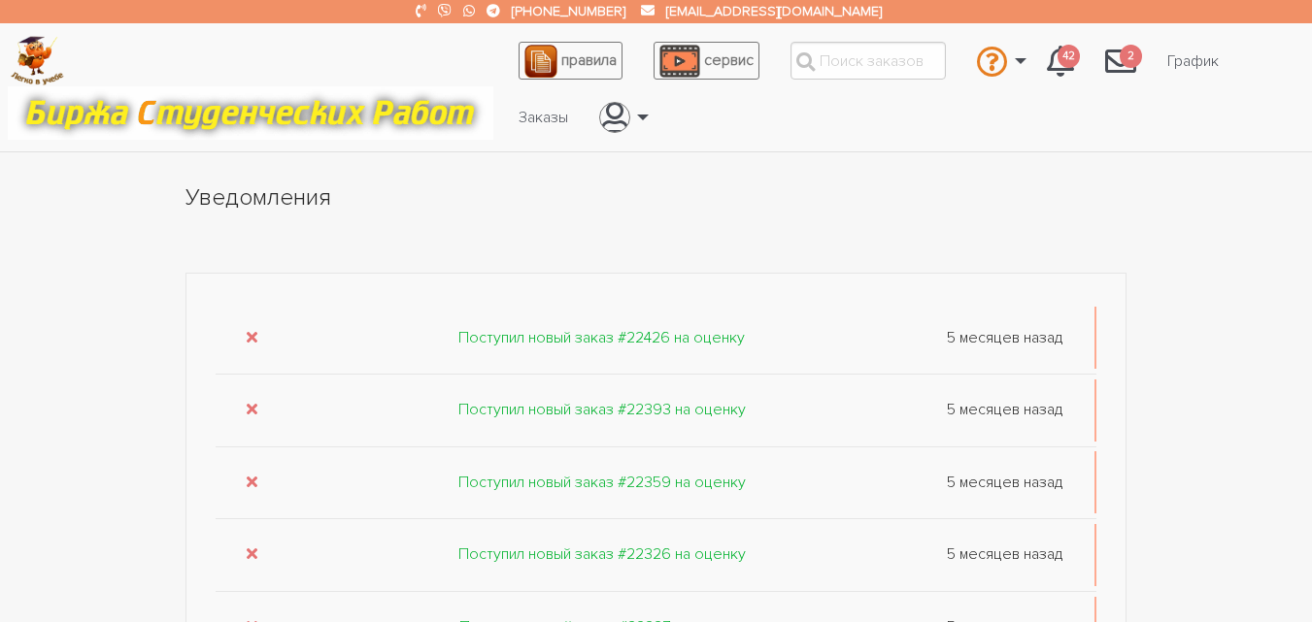
click at [247, 334] on icon "submit" at bounding box center [252, 337] width 11 height 16
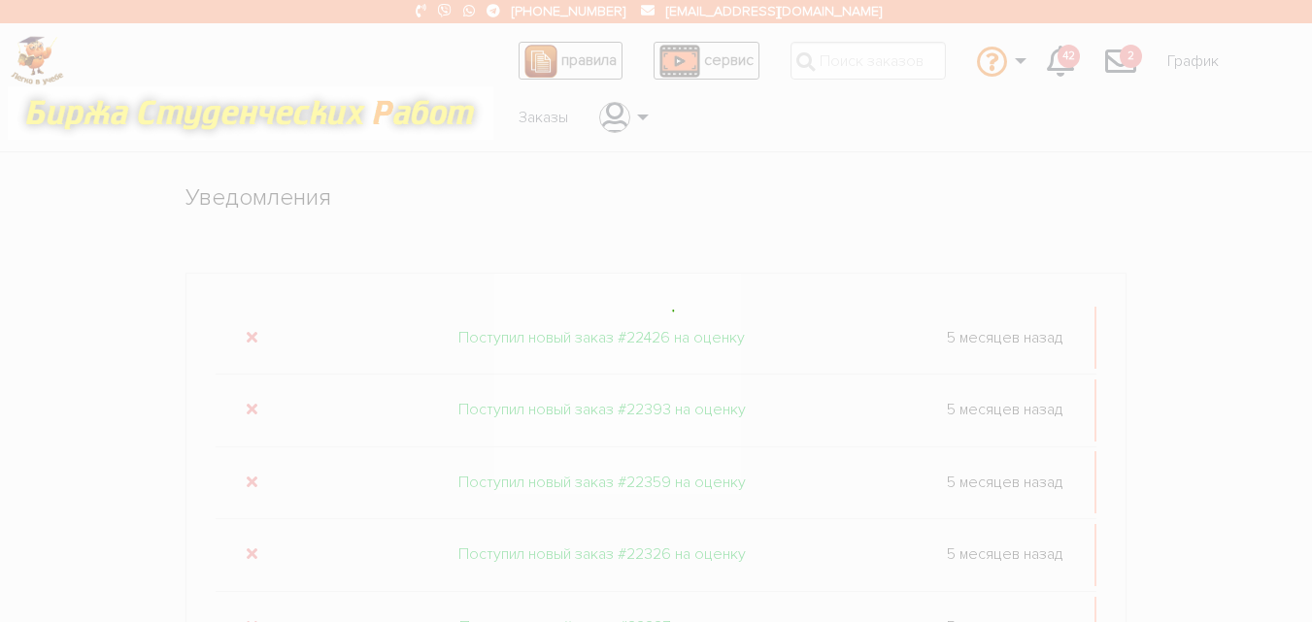
click at [247, 334] on div at bounding box center [656, 311] width 1312 height 622
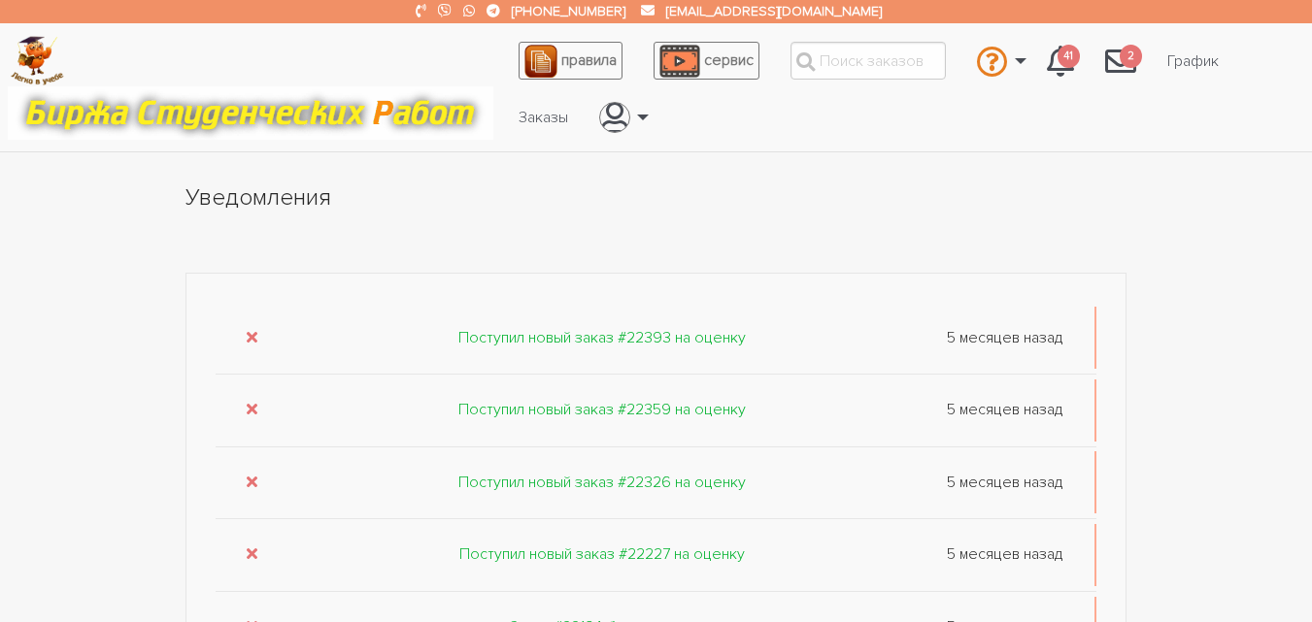
click at [247, 334] on icon "submit" at bounding box center [252, 337] width 11 height 16
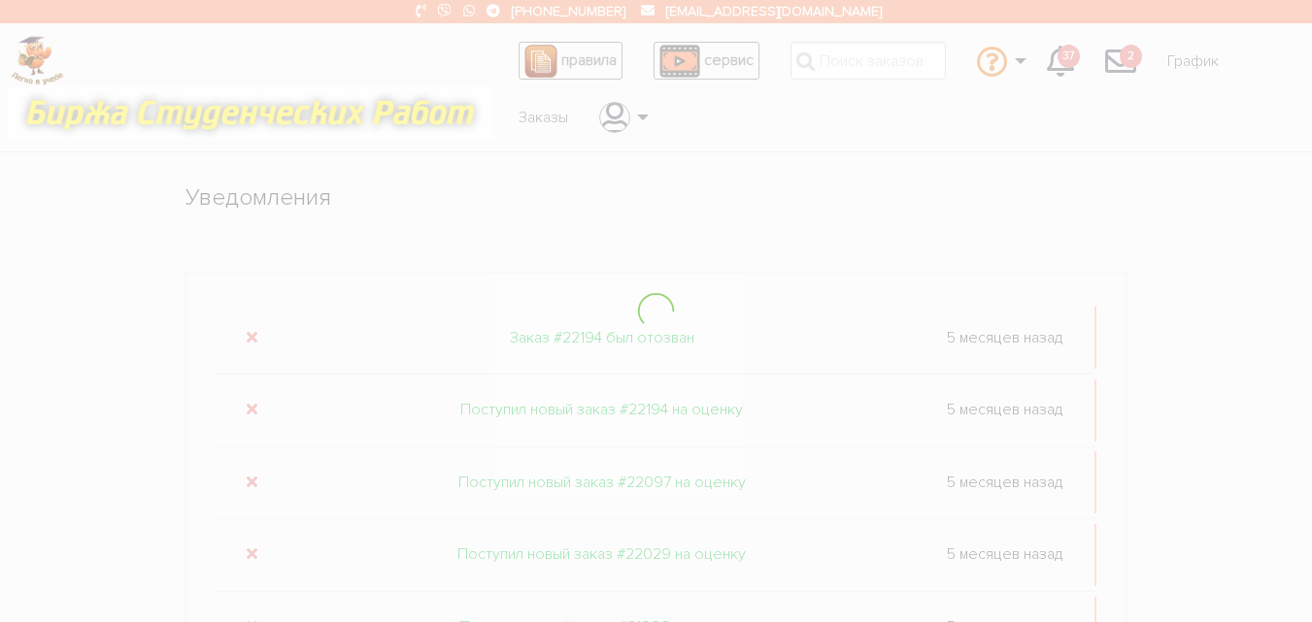
click at [250, 336] on div at bounding box center [656, 311] width 1312 height 622
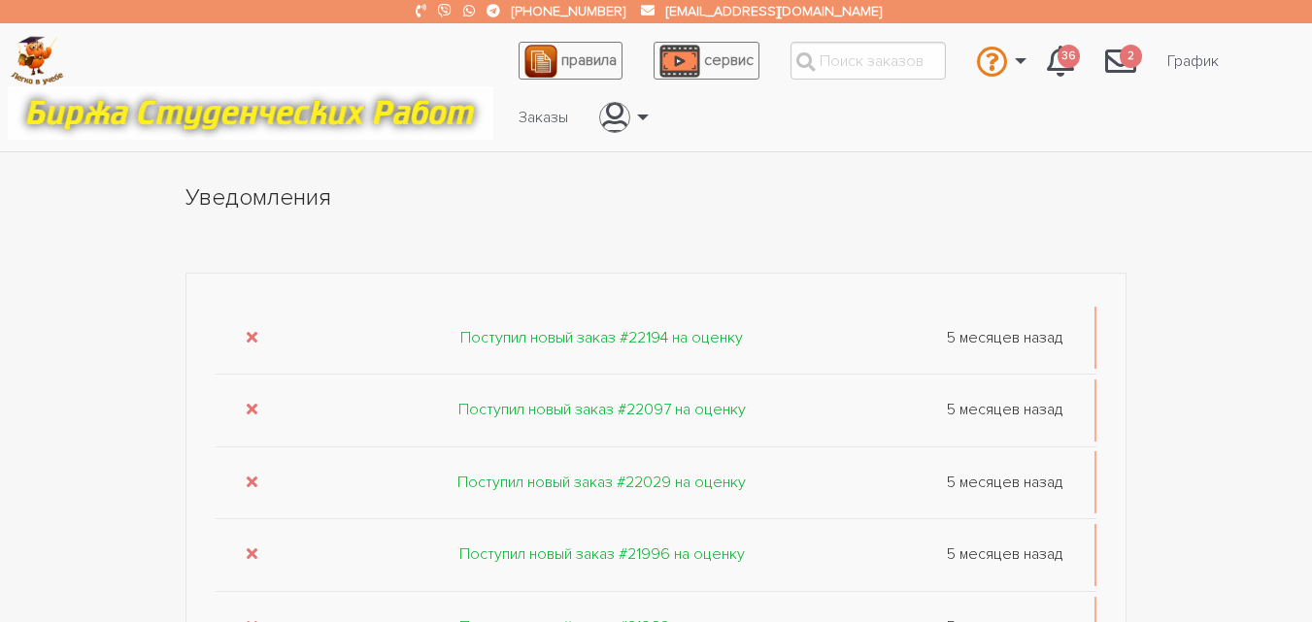
click at [250, 336] on icon "submit" at bounding box center [252, 337] width 11 height 16
click at [249, 409] on icon "submit" at bounding box center [252, 409] width 11 height 16
click at [253, 345] on button "submit" at bounding box center [252, 337] width 11 height 17
click at [253, 409] on icon "submit" at bounding box center [252, 409] width 11 height 16
click at [255, 340] on icon "submit" at bounding box center [252, 337] width 11 height 16
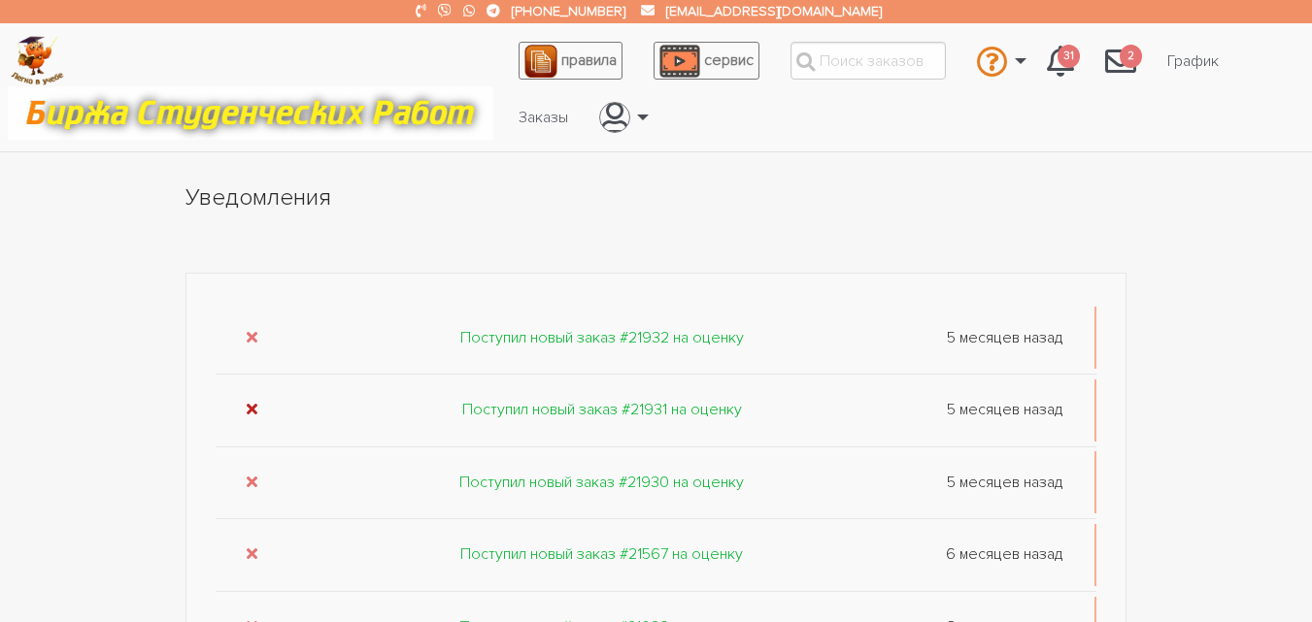
click at [249, 414] on icon "submit" at bounding box center [252, 409] width 11 height 16
click at [247, 487] on icon "submit" at bounding box center [252, 482] width 11 height 16
click at [250, 550] on icon "submit" at bounding box center [252, 554] width 11 height 16
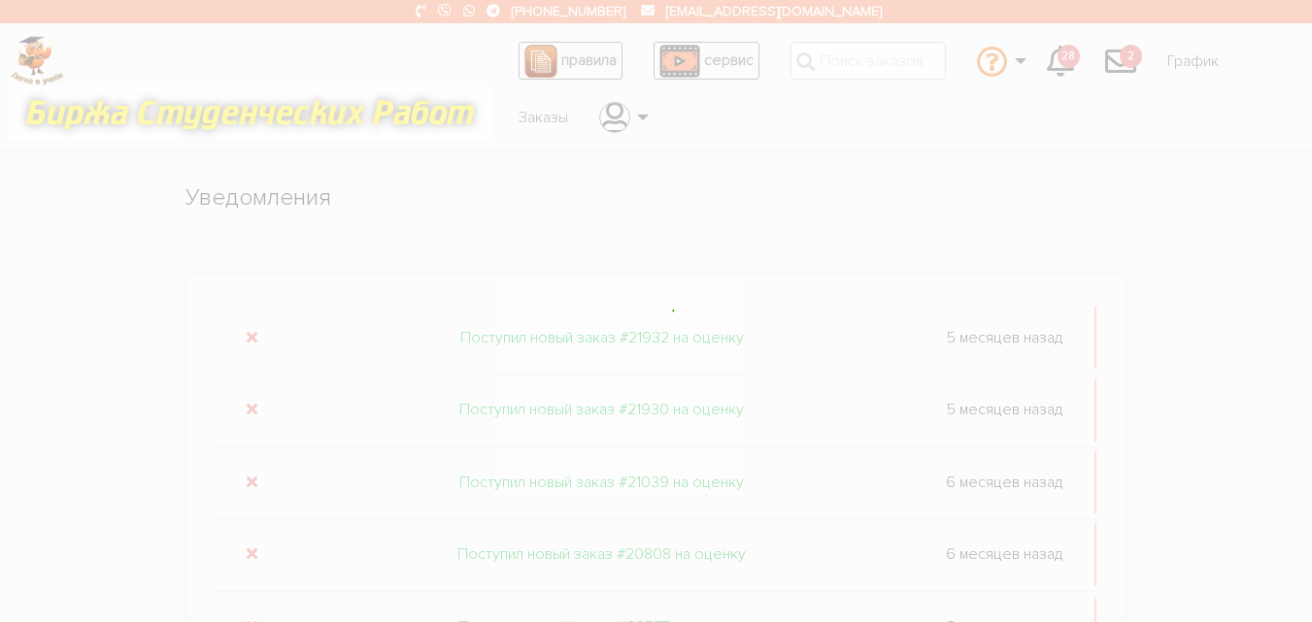
click at [250, 550] on div at bounding box center [656, 311] width 1312 height 622
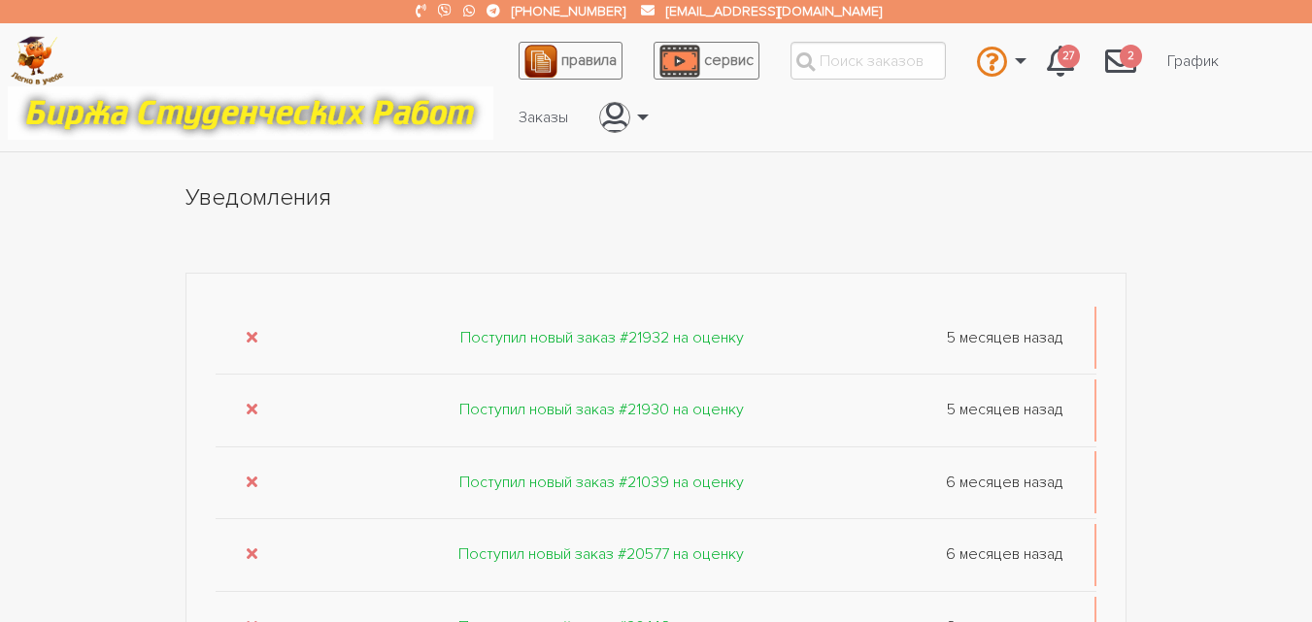
click at [250, 550] on icon "submit" at bounding box center [252, 554] width 11 height 16
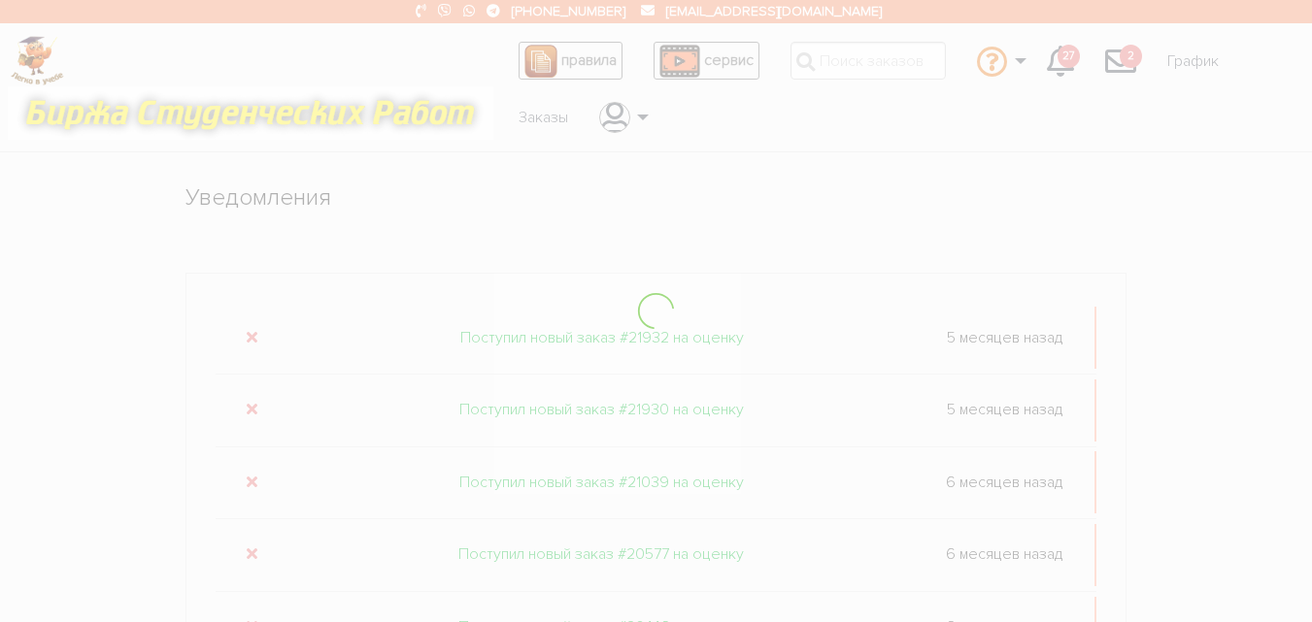
click at [250, 550] on div at bounding box center [656, 311] width 1312 height 622
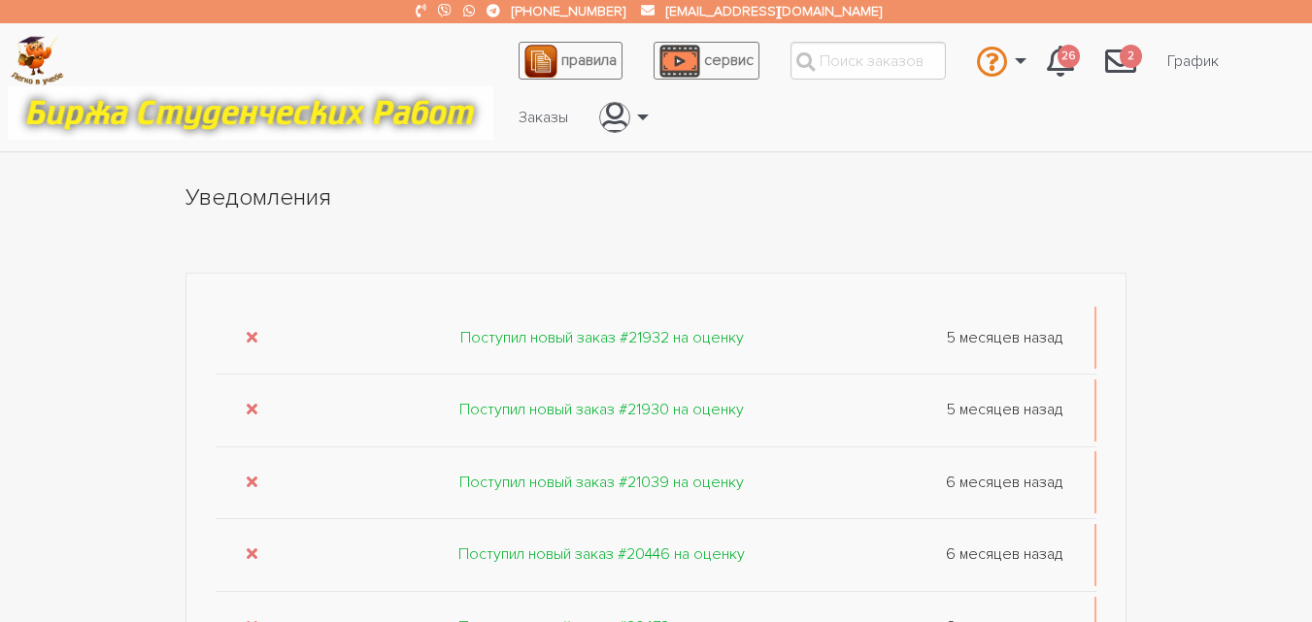
click at [250, 550] on icon "submit" at bounding box center [252, 554] width 11 height 16
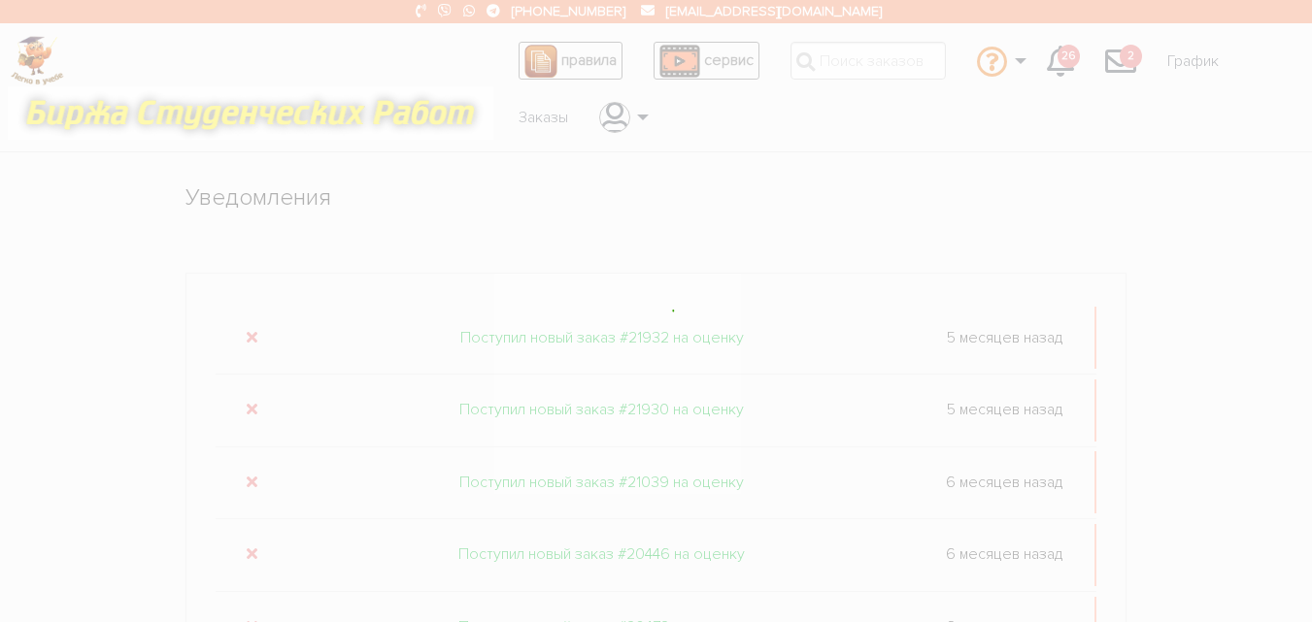
click at [250, 550] on div at bounding box center [656, 311] width 1312 height 622
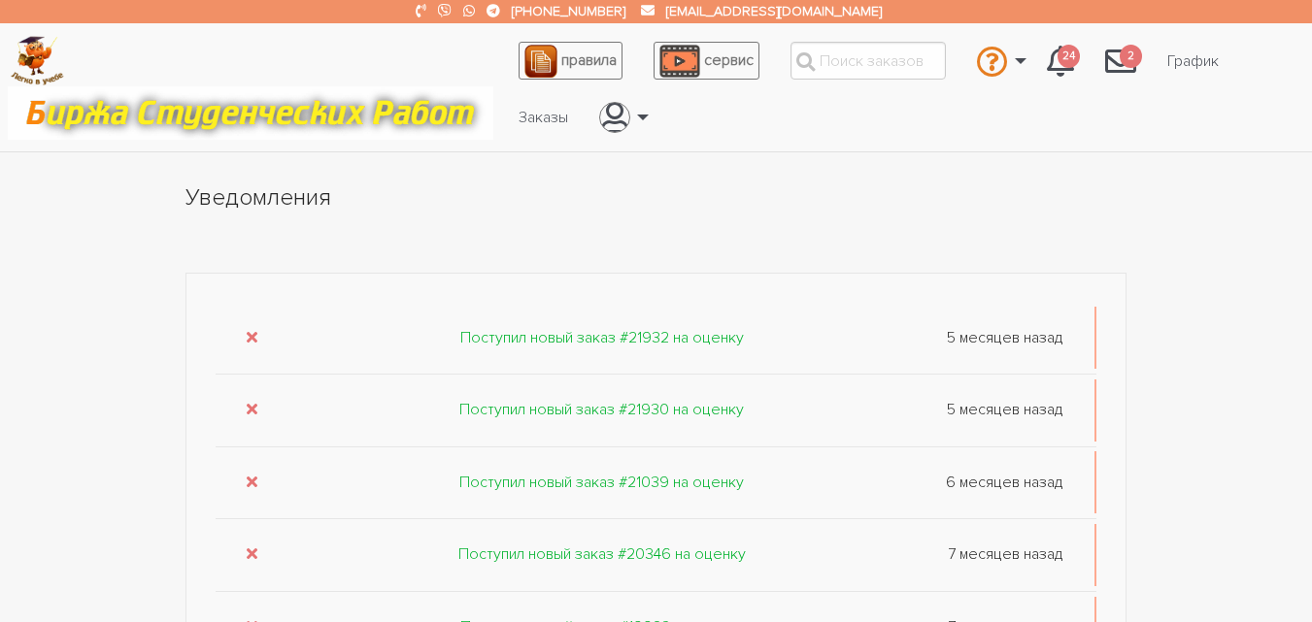
click at [250, 550] on icon "submit" at bounding box center [252, 554] width 11 height 16
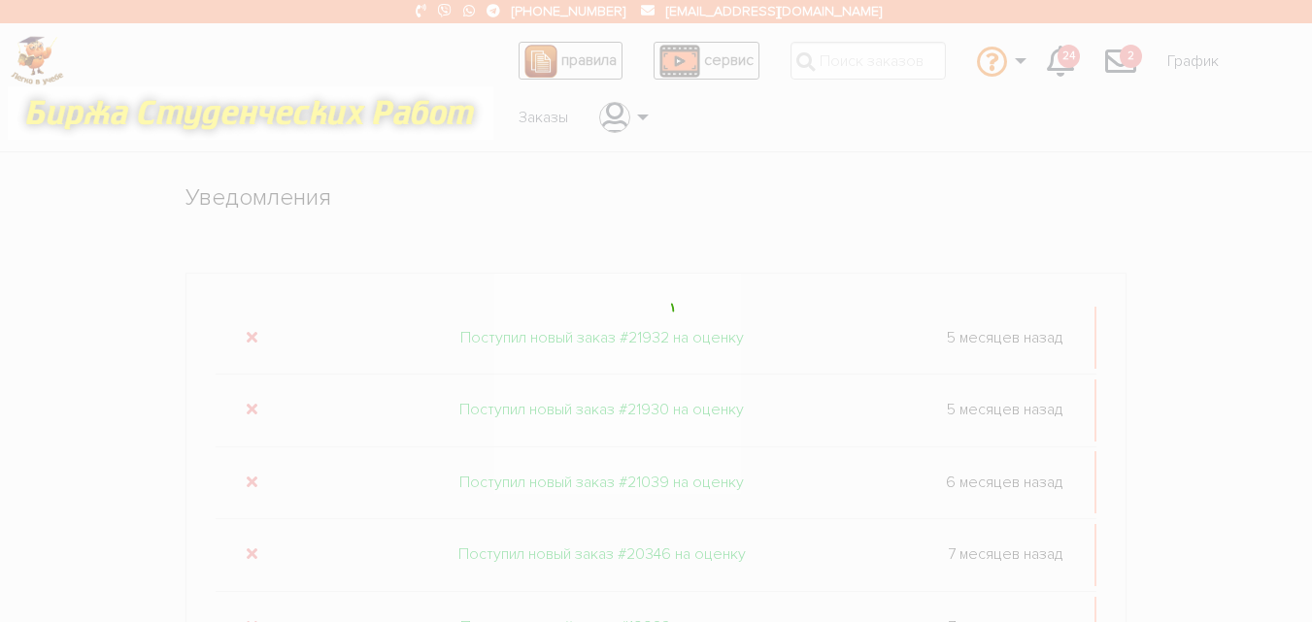
click at [250, 550] on div at bounding box center [656, 311] width 1312 height 622
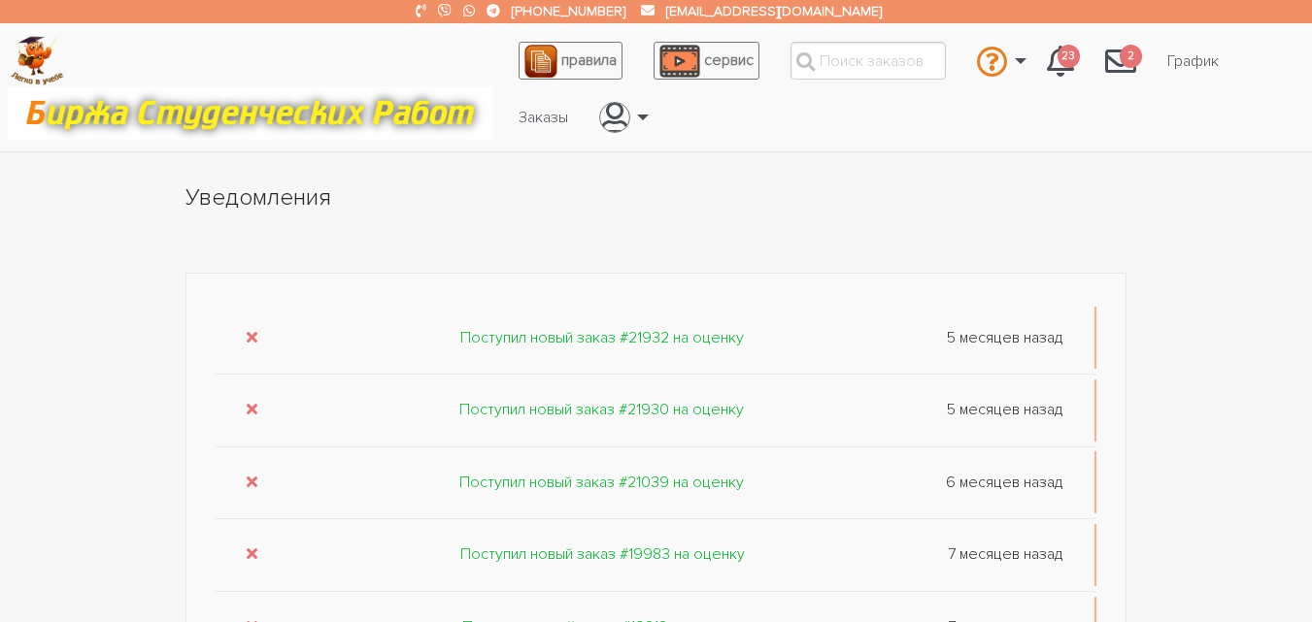
click at [250, 550] on icon "submit" at bounding box center [252, 554] width 11 height 16
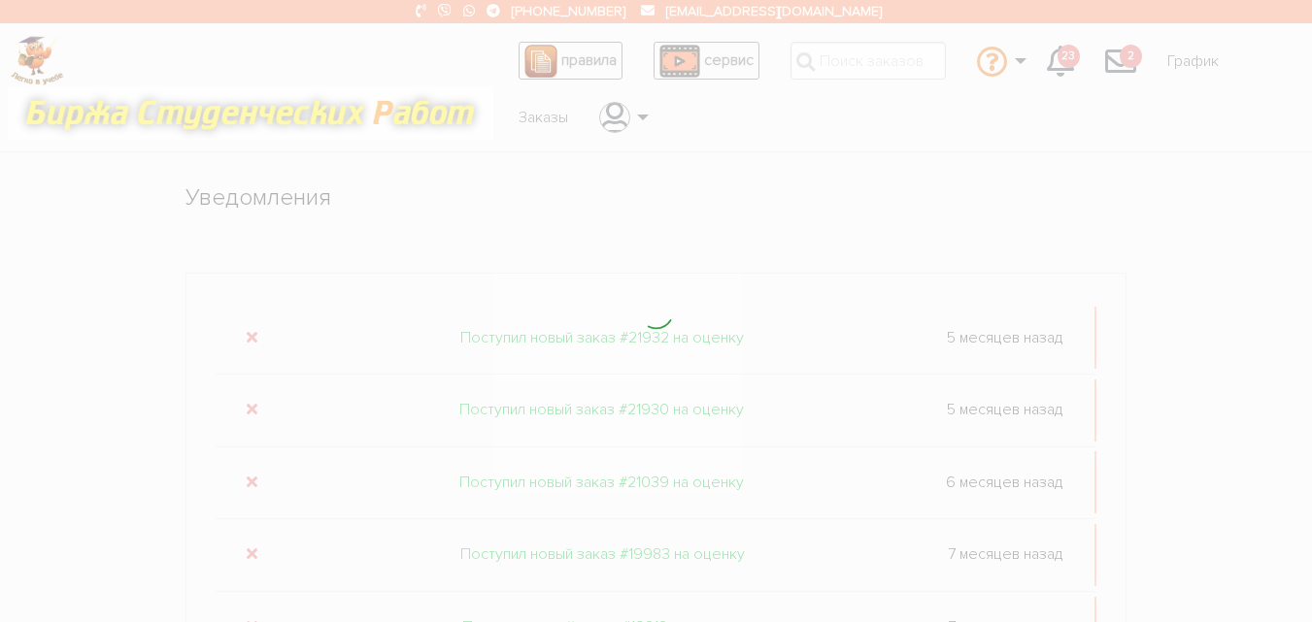
click at [250, 550] on div at bounding box center [656, 311] width 1312 height 622
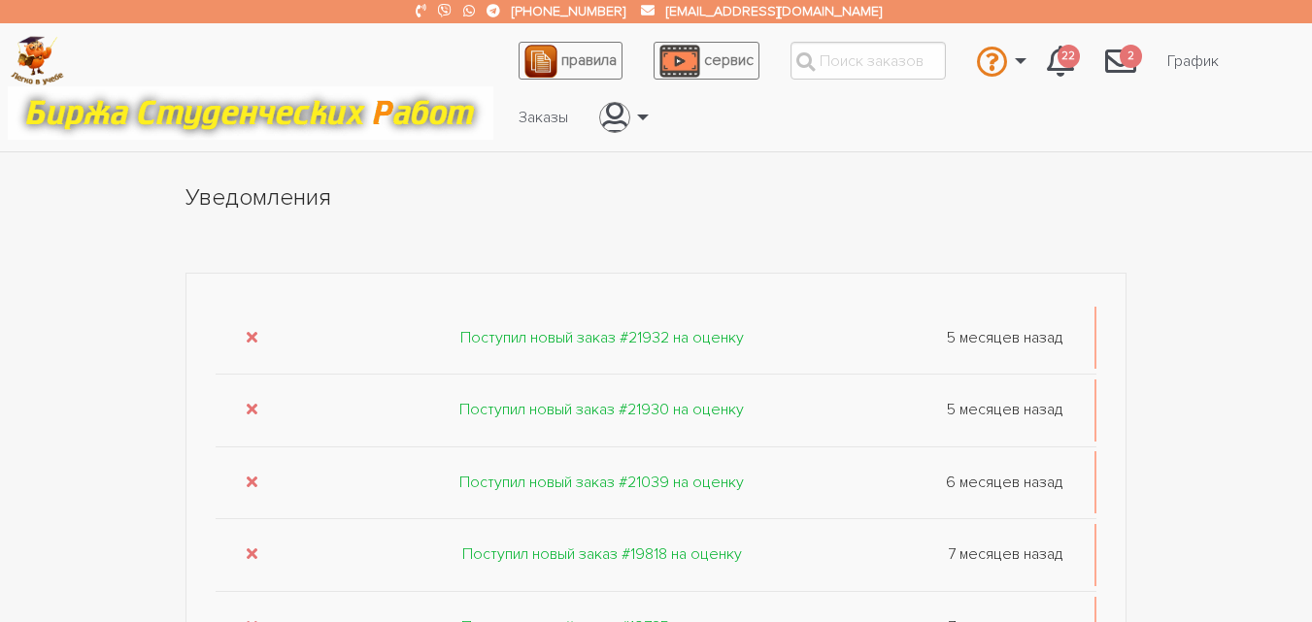
click at [250, 550] on icon "submit" at bounding box center [252, 554] width 11 height 16
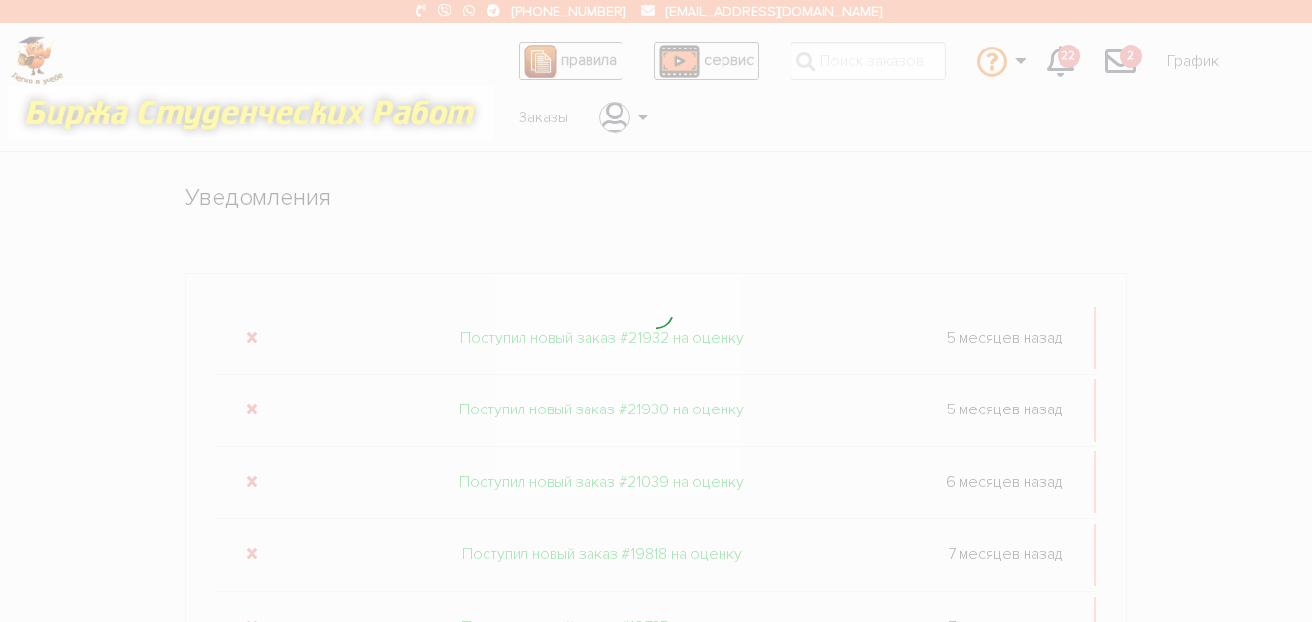
click at [250, 550] on div at bounding box center [656, 311] width 1312 height 622
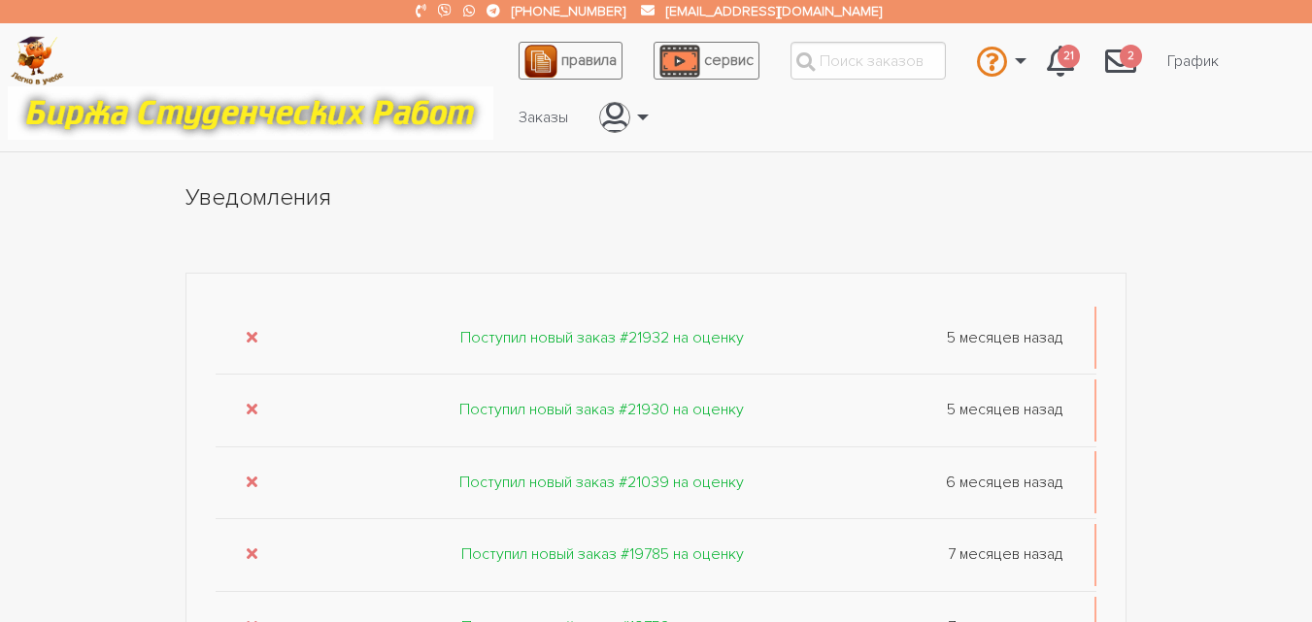
click at [250, 550] on icon "submit" at bounding box center [252, 554] width 11 height 16
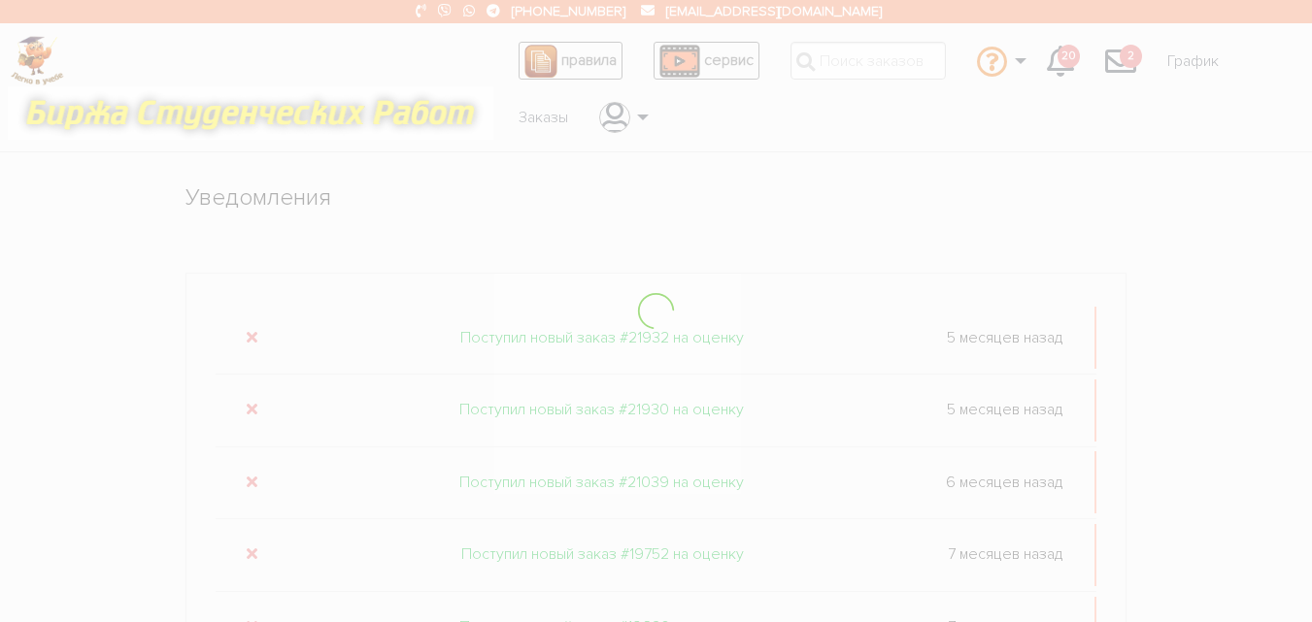
click at [250, 550] on div at bounding box center [656, 311] width 1312 height 622
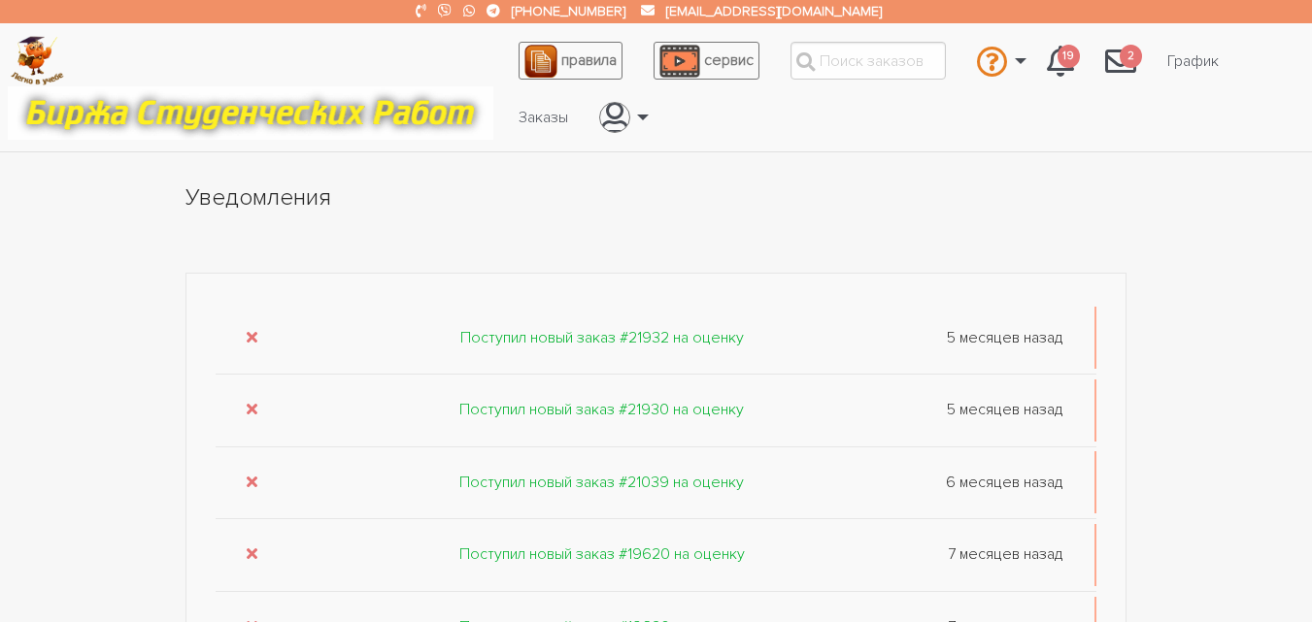
click at [250, 550] on icon "submit" at bounding box center [252, 554] width 11 height 16
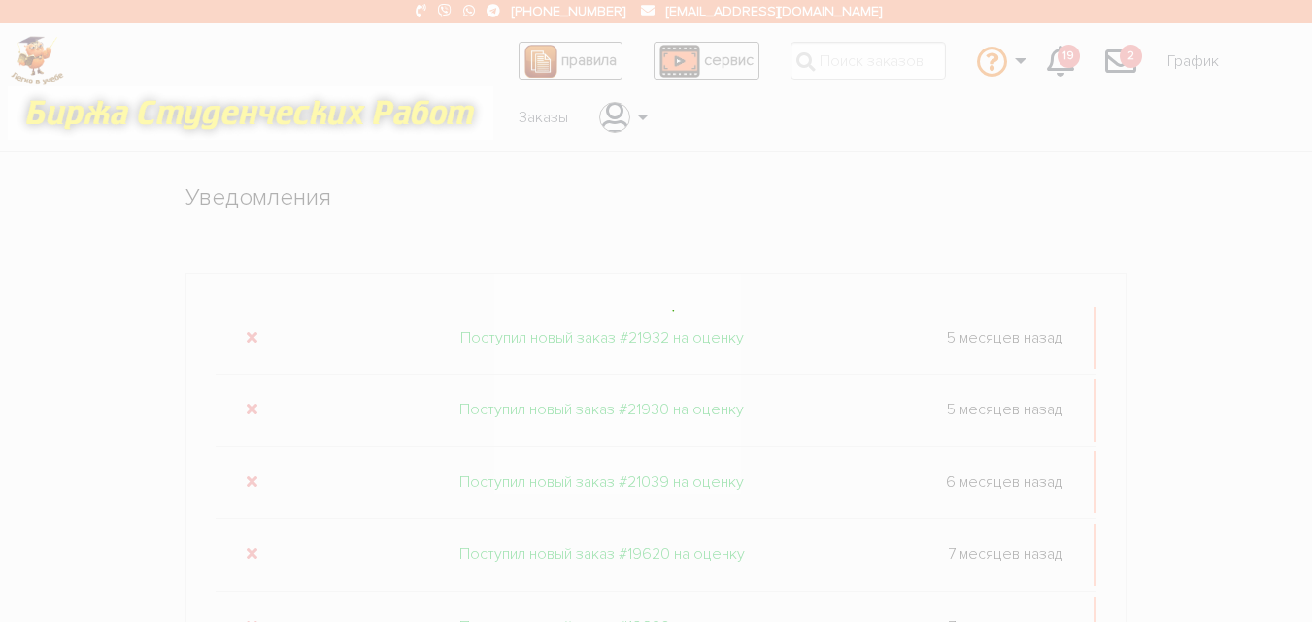
click at [250, 550] on div at bounding box center [656, 311] width 1312 height 622
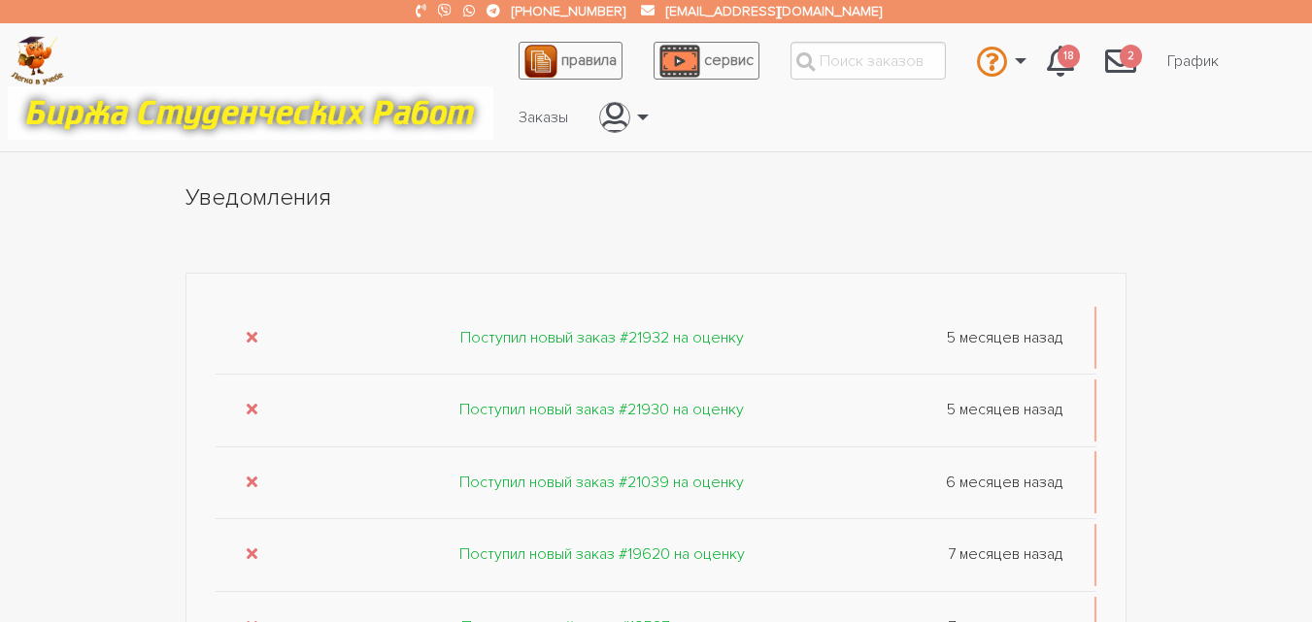
click at [250, 550] on icon "submit" at bounding box center [252, 554] width 11 height 16
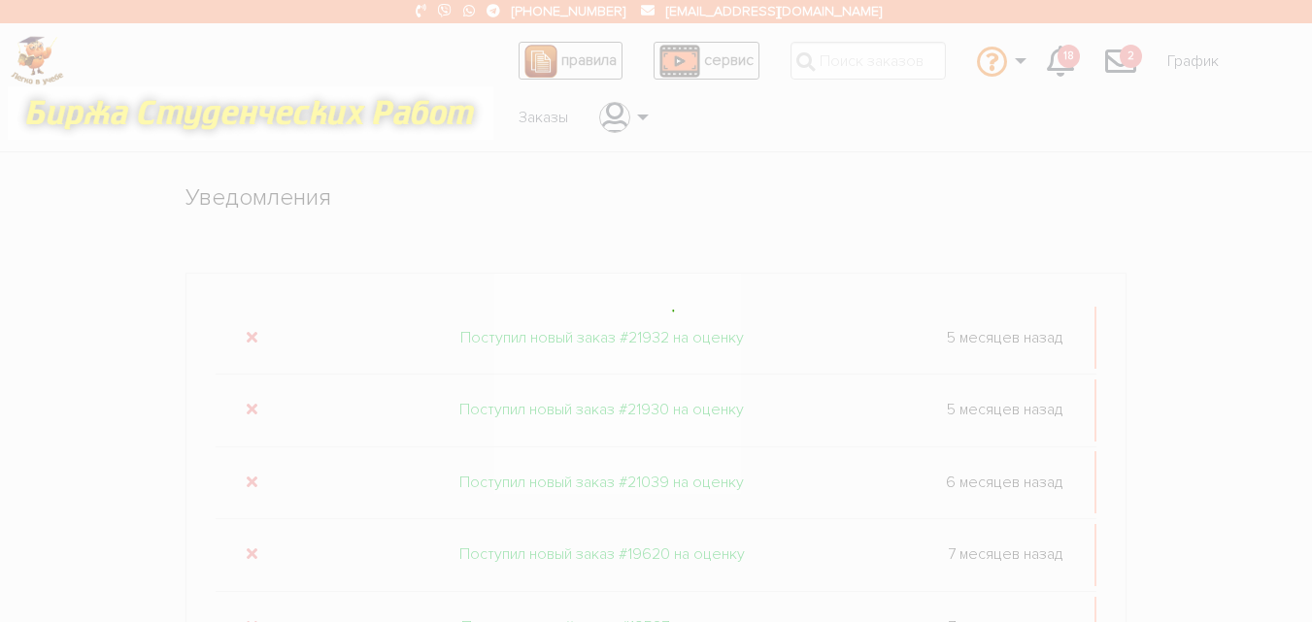
click at [250, 550] on div at bounding box center [656, 311] width 1312 height 622
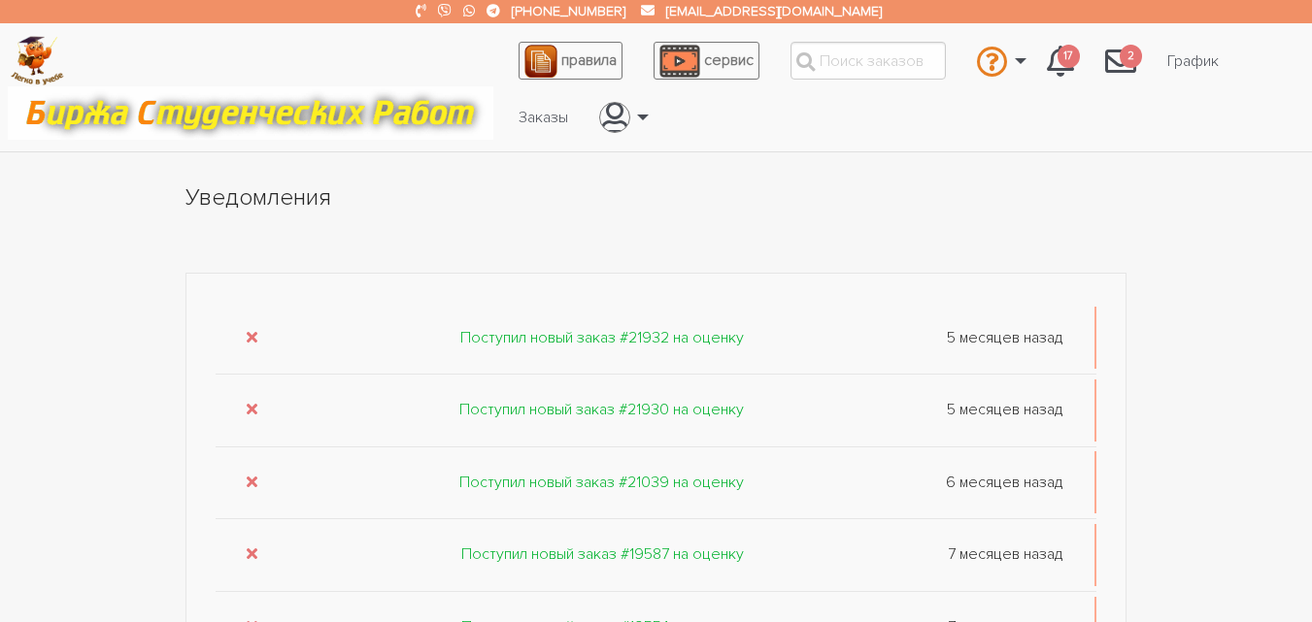
click at [250, 550] on icon "submit" at bounding box center [252, 554] width 11 height 16
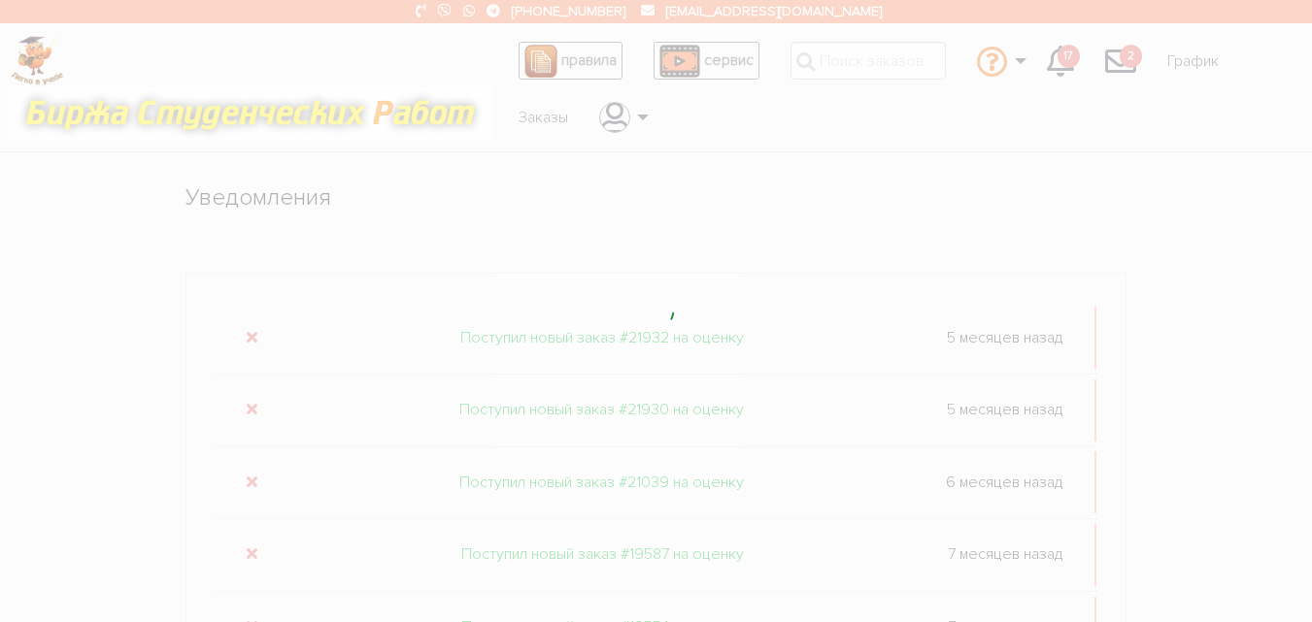
click at [250, 550] on div at bounding box center [656, 311] width 1312 height 622
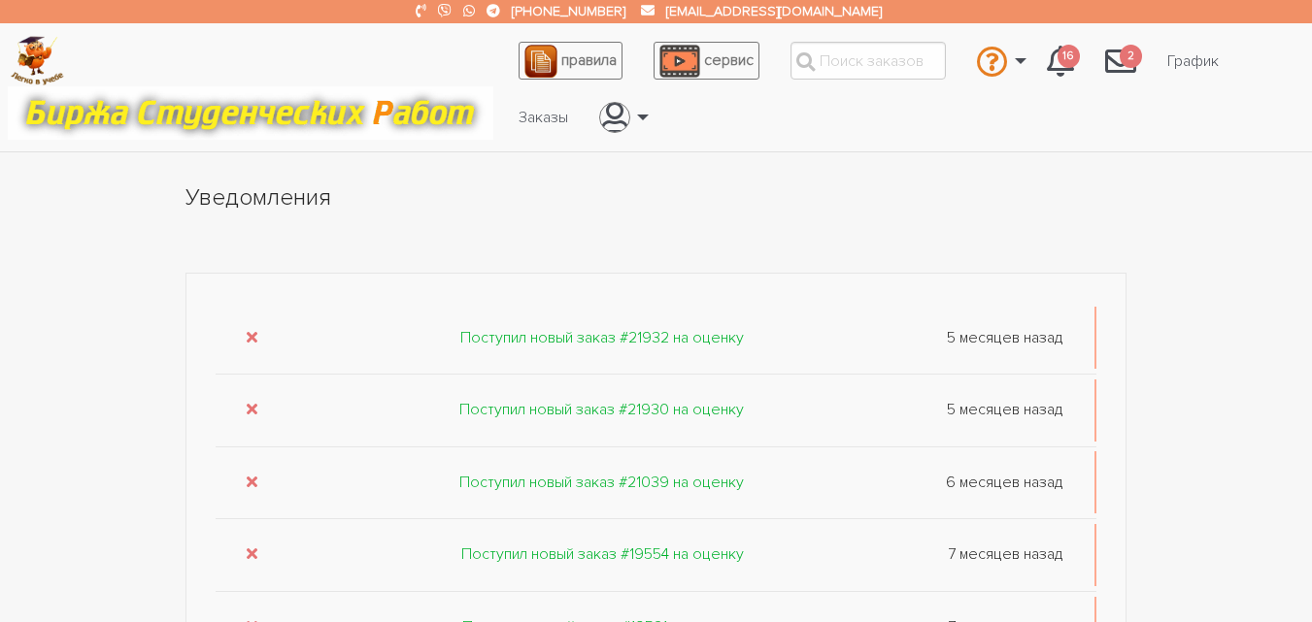
click at [250, 550] on icon "submit" at bounding box center [252, 554] width 11 height 16
click at [250, 551] on icon "submit" at bounding box center [252, 554] width 11 height 16
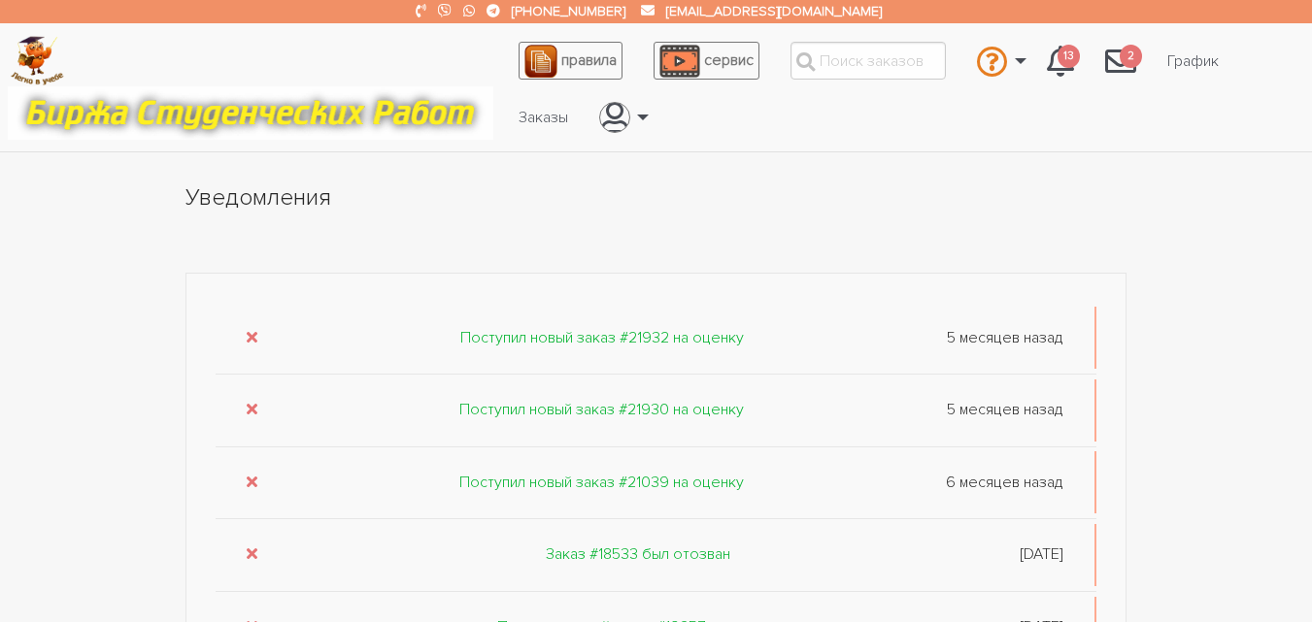
click at [250, 551] on icon "submit" at bounding box center [252, 554] width 11 height 16
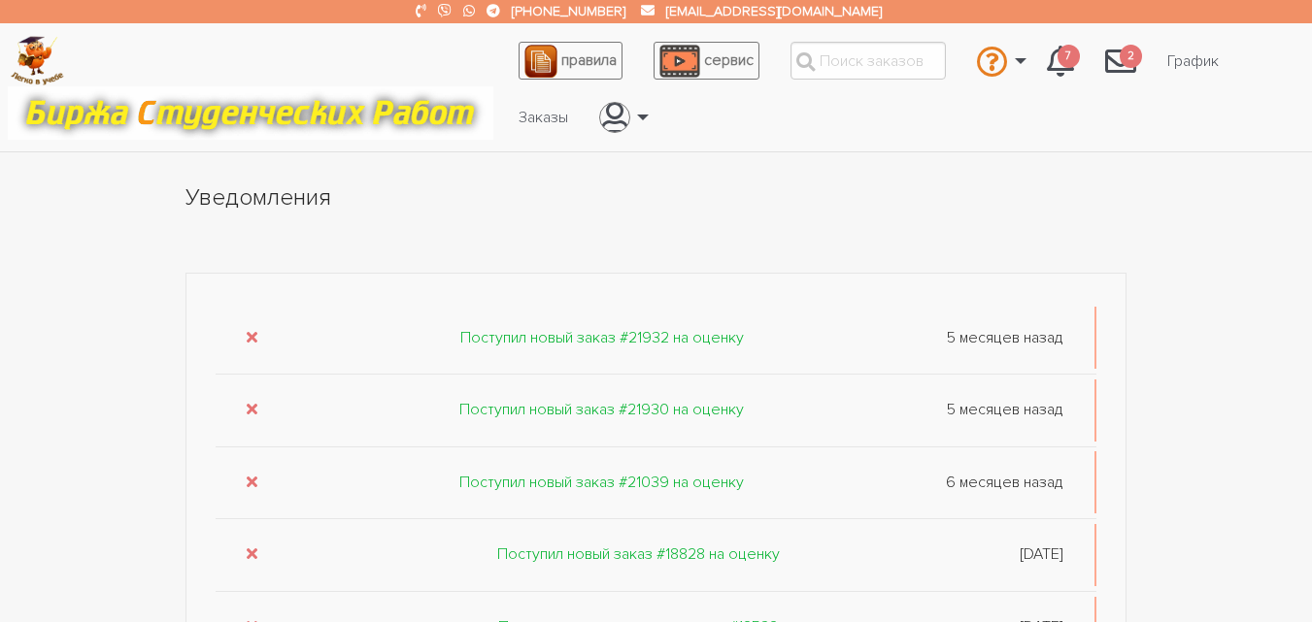
click at [250, 551] on icon "submit" at bounding box center [252, 554] width 11 height 16
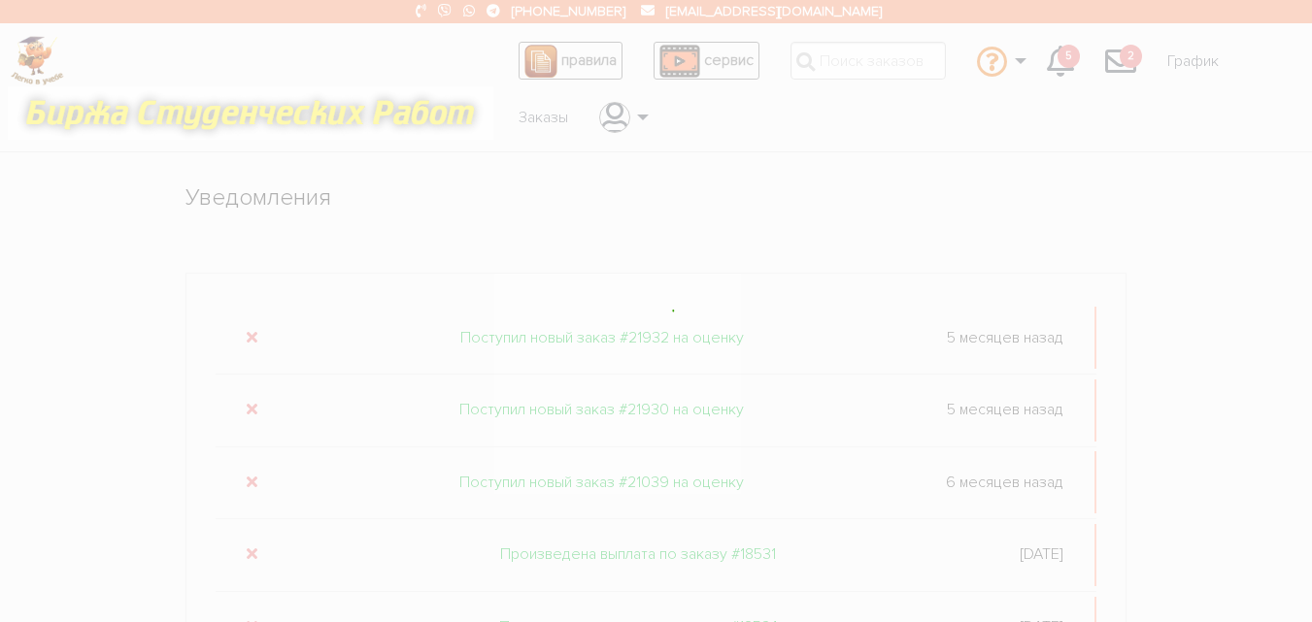
click at [250, 551] on div at bounding box center [656, 311] width 1312 height 622
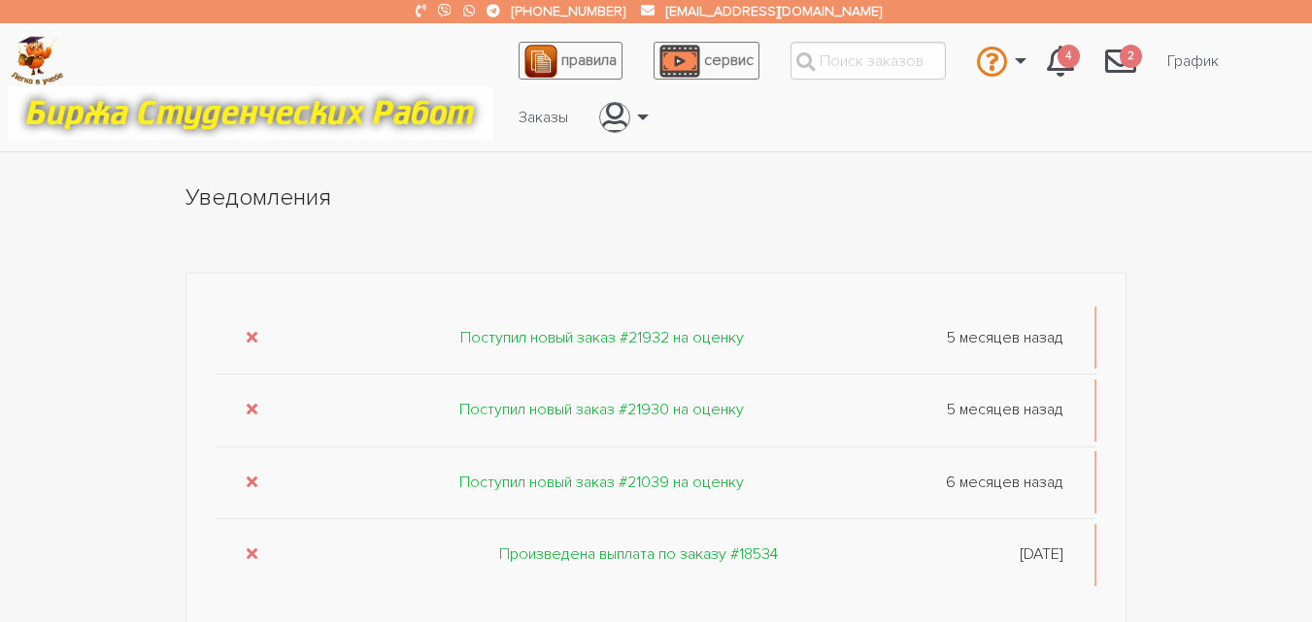
click at [250, 551] on icon "submit" at bounding box center [252, 554] width 11 height 16
click at [250, 551] on div "Поступил новый заказ #21932 на оценку 5 месяцев назад Поступил новый заказ #219…" at bounding box center [656, 419] width 942 height 292
click at [251, 484] on icon "submit" at bounding box center [252, 482] width 11 height 16
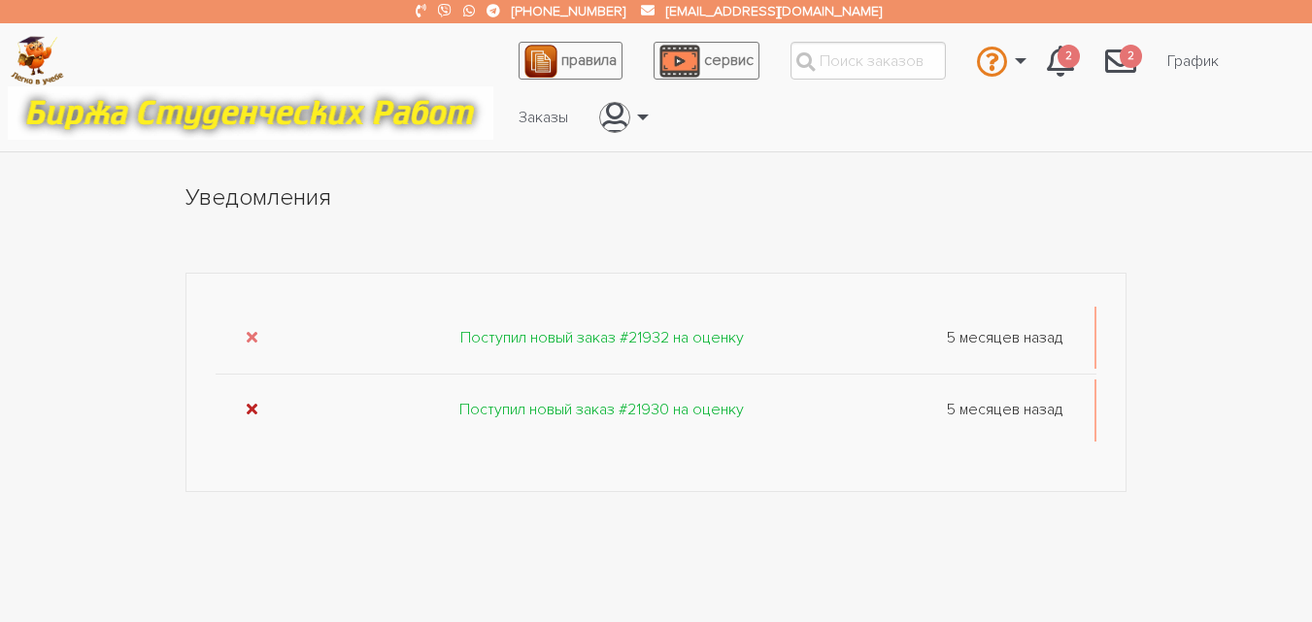
click at [255, 404] on icon "submit" at bounding box center [252, 409] width 11 height 16
click at [253, 333] on icon "submit" at bounding box center [252, 337] width 11 height 16
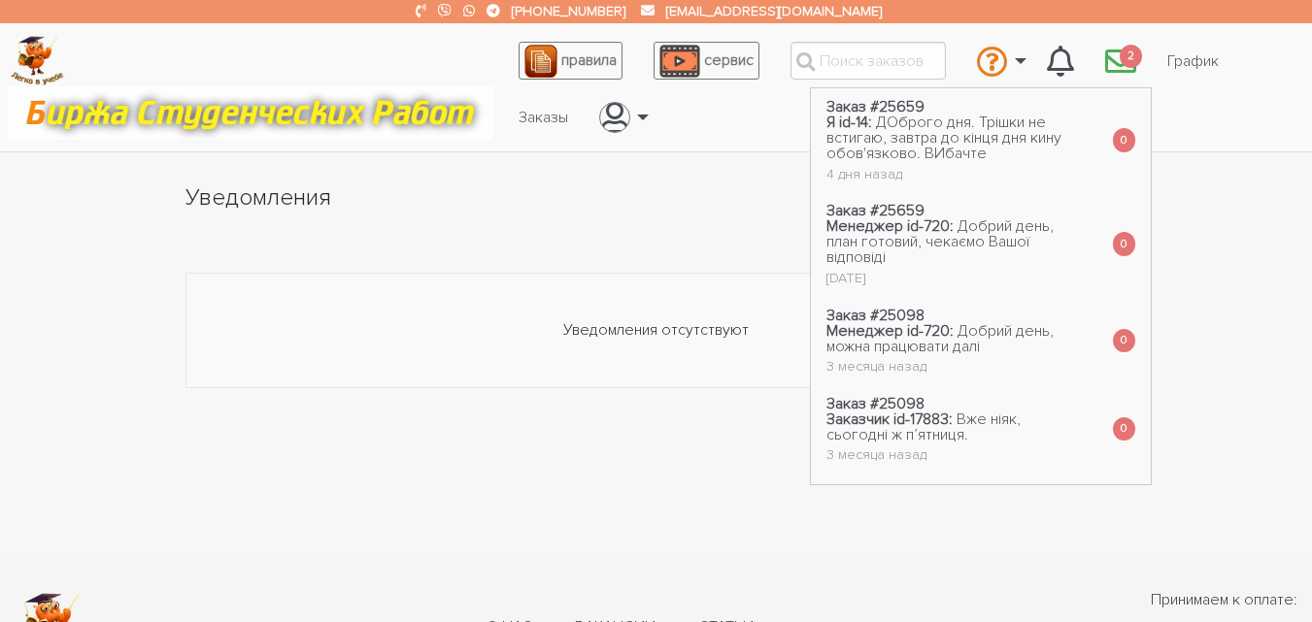
click at [1109, 60] on icon "\a \a 2\a" at bounding box center [1120, 61] width 31 height 31
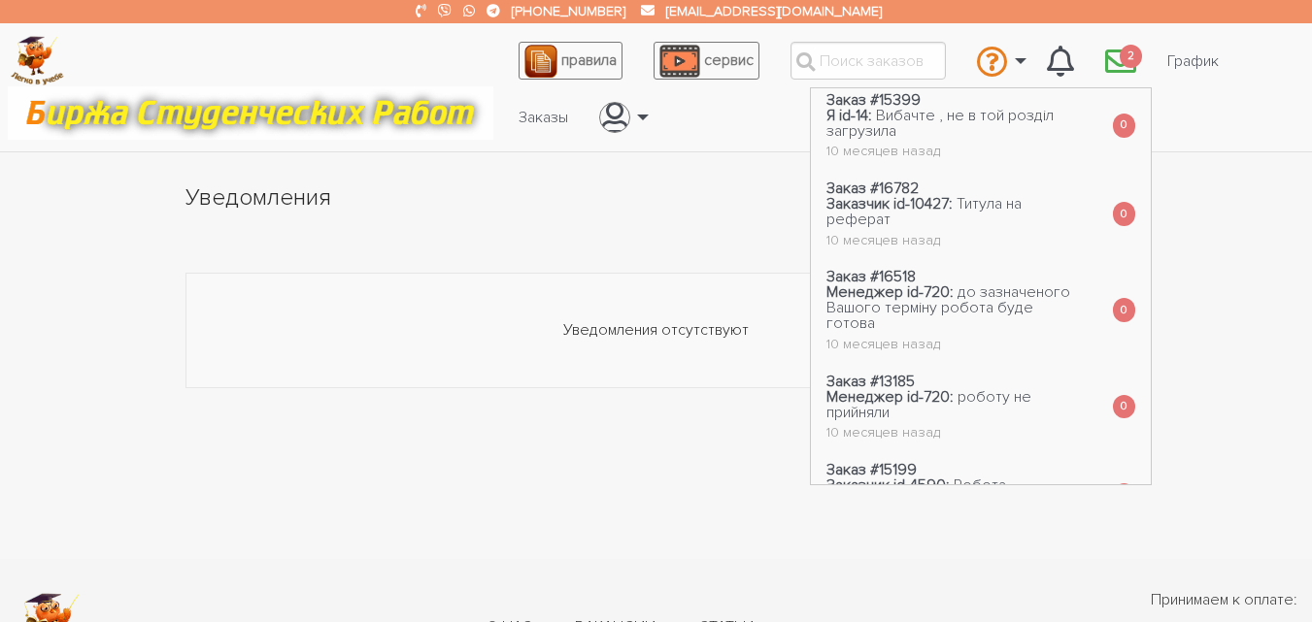
scroll to position [911, 0]
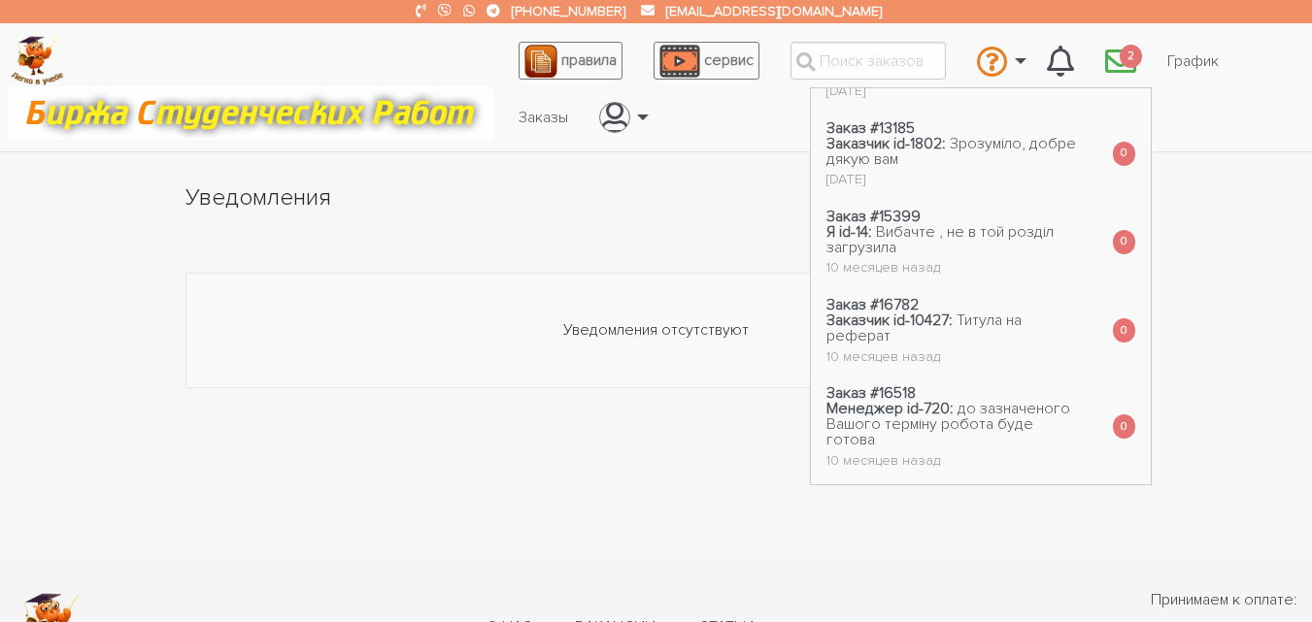
click at [1120, 53] on span "2" at bounding box center [1130, 57] width 23 height 24
click at [1200, 50] on link "График" at bounding box center [1192, 61] width 83 height 37
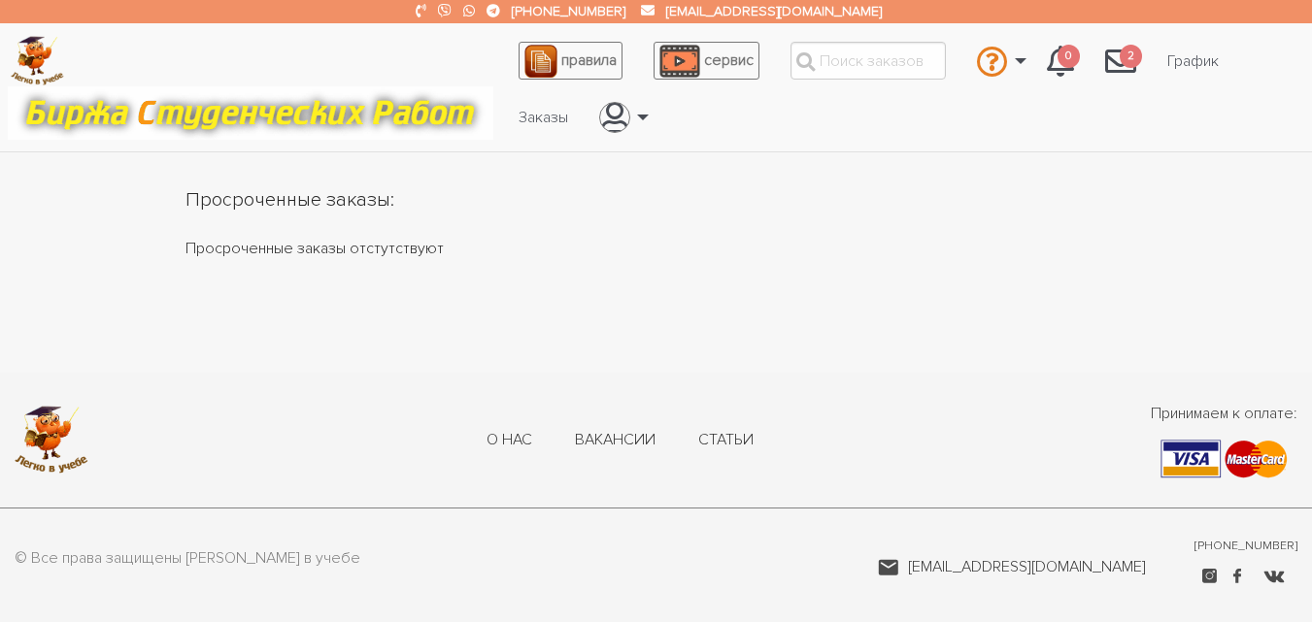
scroll to position [719, 0]
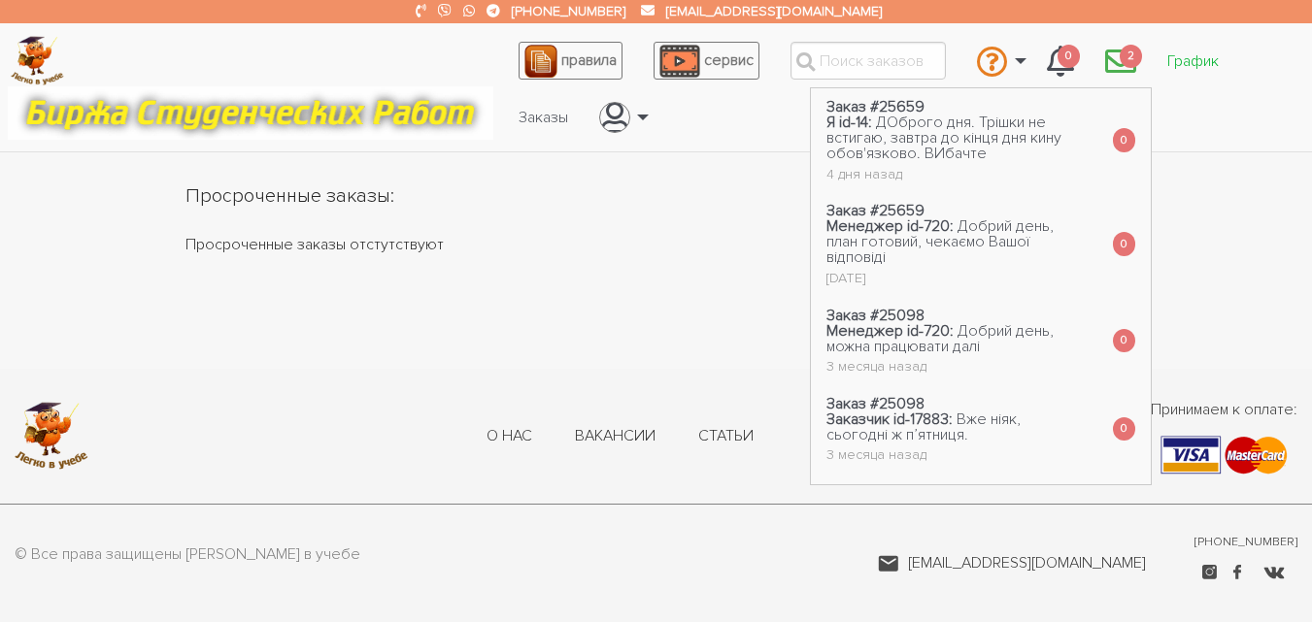
click at [1173, 50] on link "График" at bounding box center [1192, 61] width 83 height 37
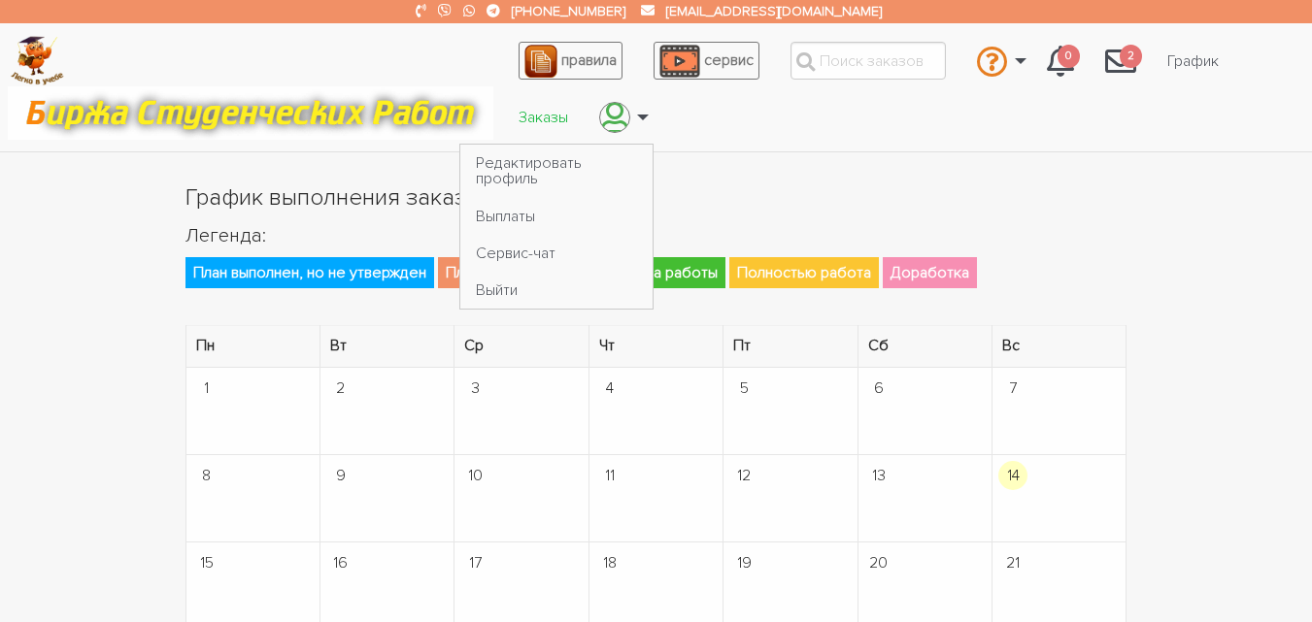
click at [557, 106] on link "Заказы" at bounding box center [543, 117] width 81 height 37
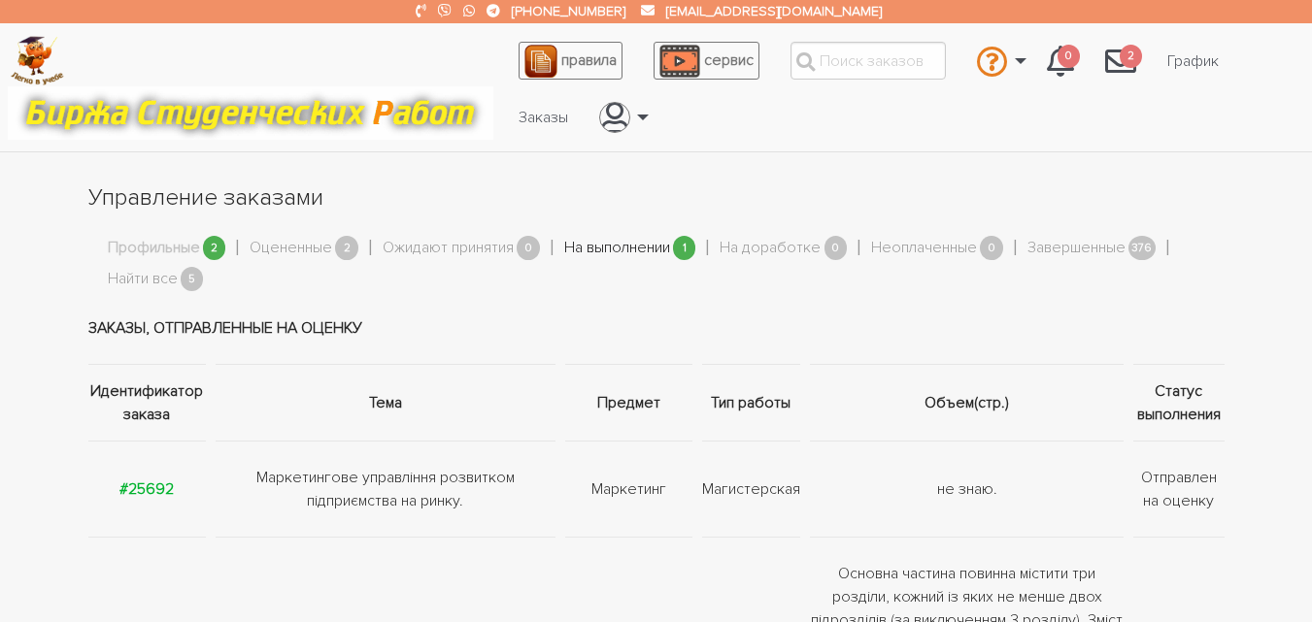
click at [639, 249] on link "На выполнении" at bounding box center [617, 248] width 106 height 25
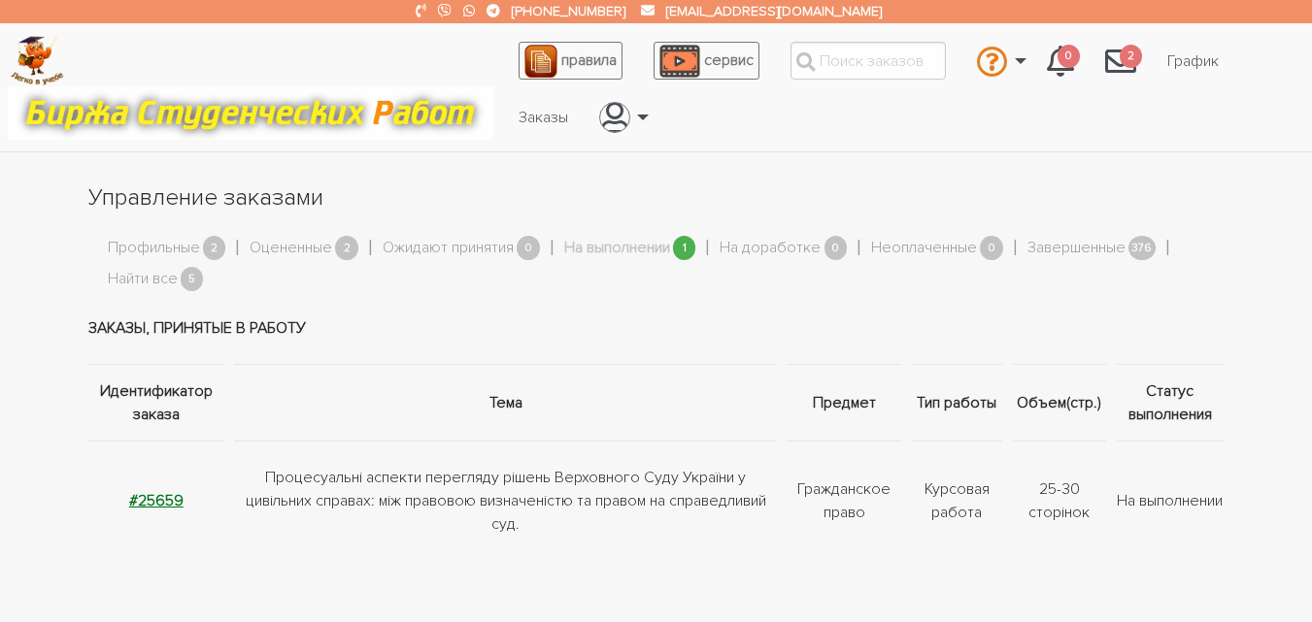
click at [160, 506] on strong "#25659" at bounding box center [156, 500] width 54 height 19
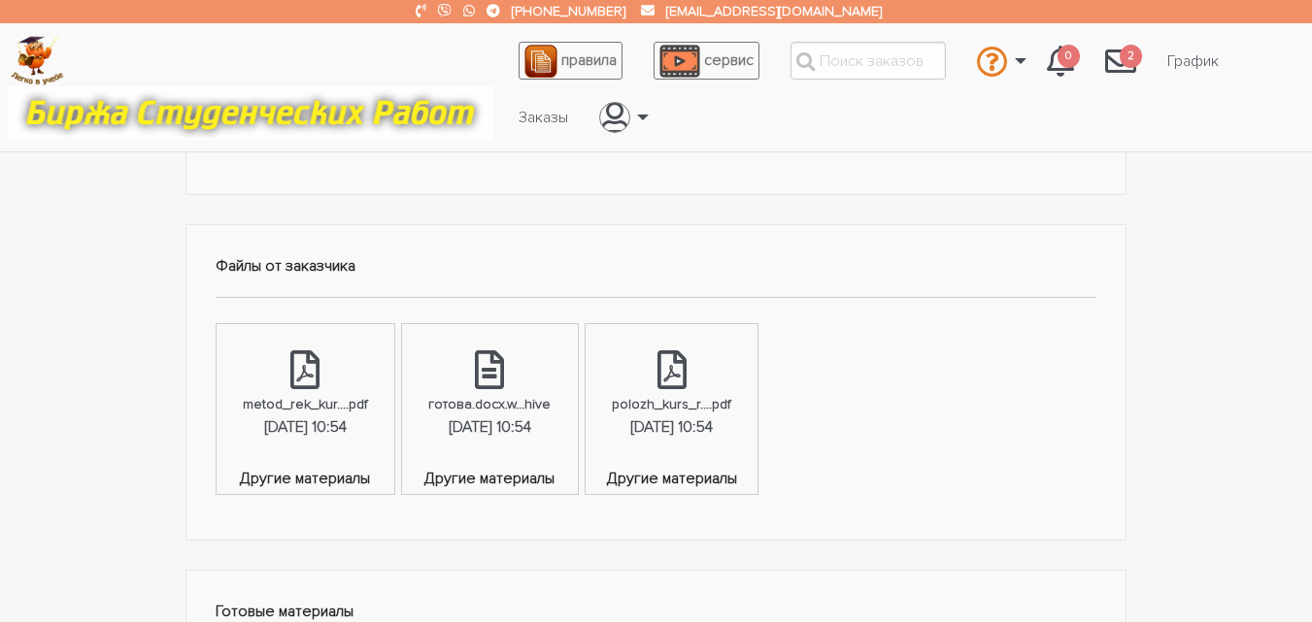
scroll to position [680, 0]
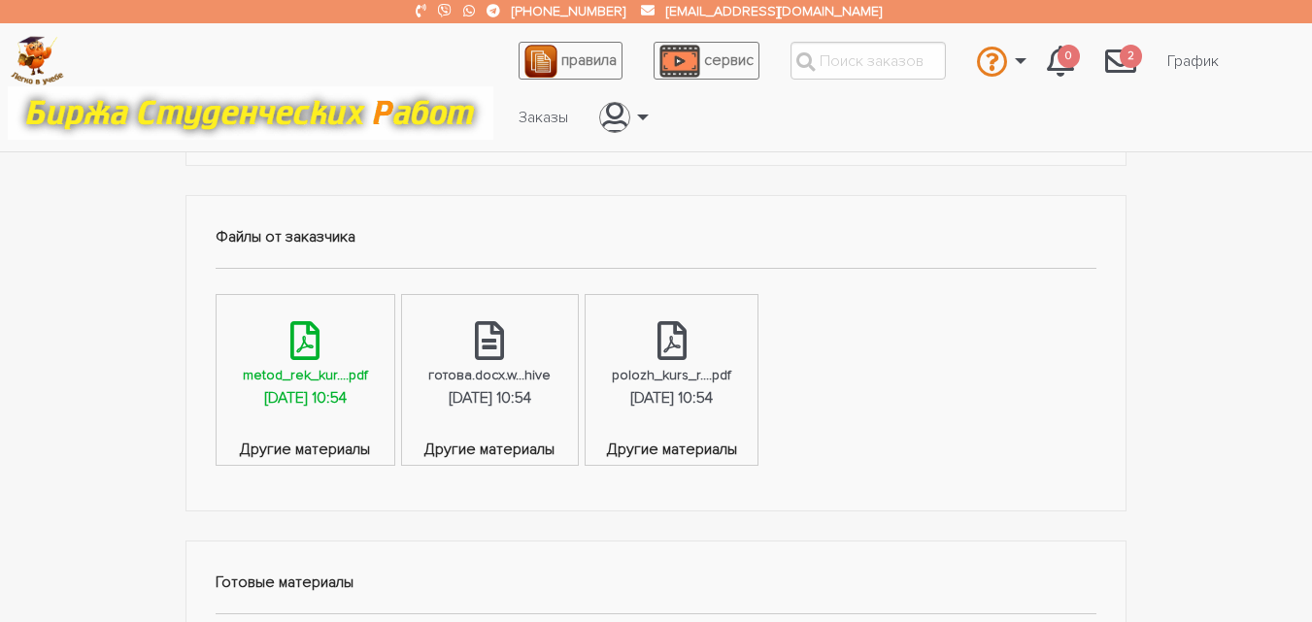
click at [300, 365] on div "metod_rek_kur....pdf" at bounding box center [305, 375] width 125 height 22
click at [310, 379] on div "metod_rek_kur....pdf" at bounding box center [305, 375] width 125 height 22
